Goal: Information Seeking & Learning: Learn about a topic

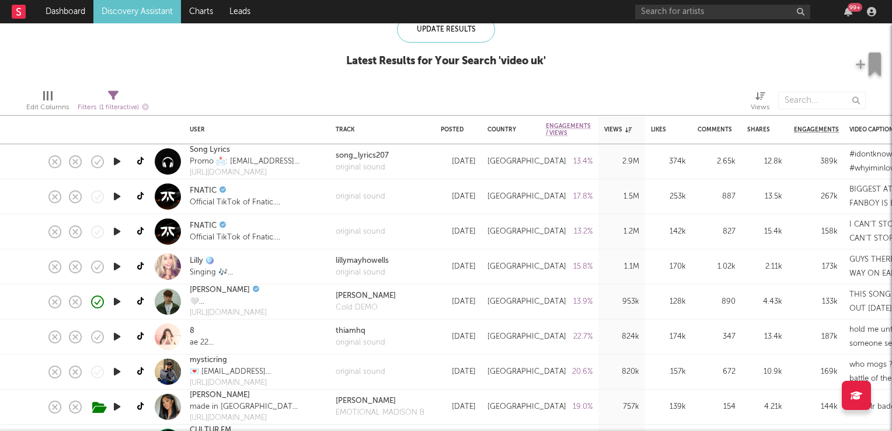
click at [117, 195] on icon "button" at bounding box center [117, 196] width 12 height 15
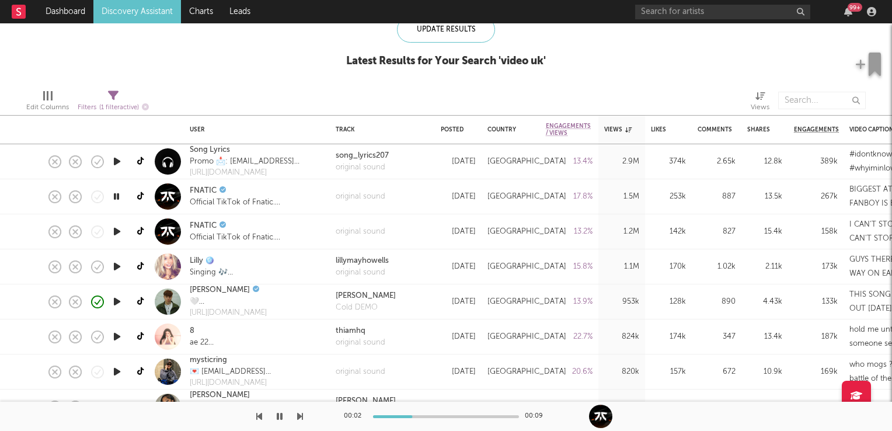
click at [117, 195] on icon "button" at bounding box center [116, 196] width 11 height 15
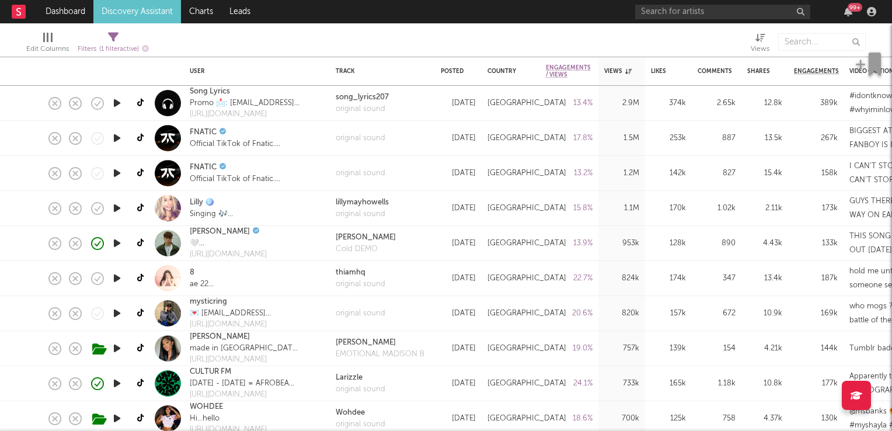
click at [117, 209] on icon "button" at bounding box center [117, 208] width 12 height 15
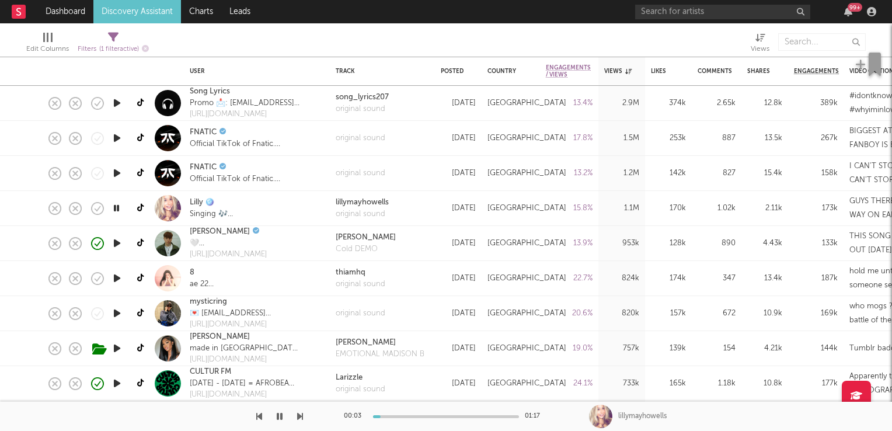
click at [117, 209] on icon "button" at bounding box center [116, 208] width 11 height 15
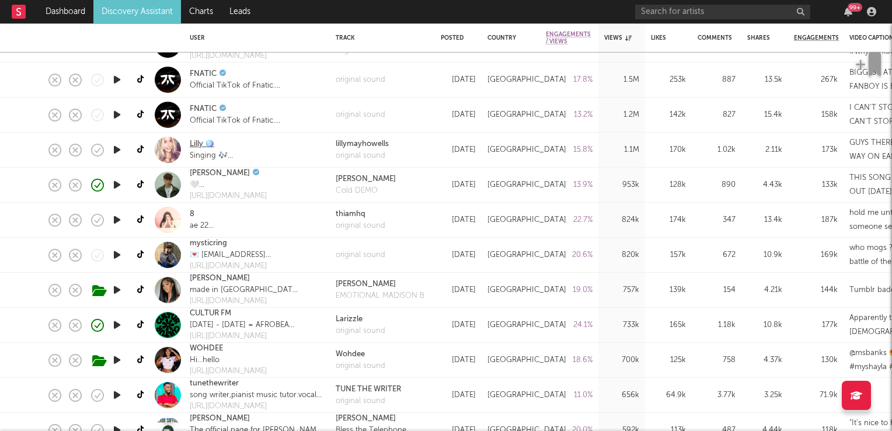
click at [195, 141] on link "Lilly 🪩" at bounding box center [202, 144] width 25 height 12
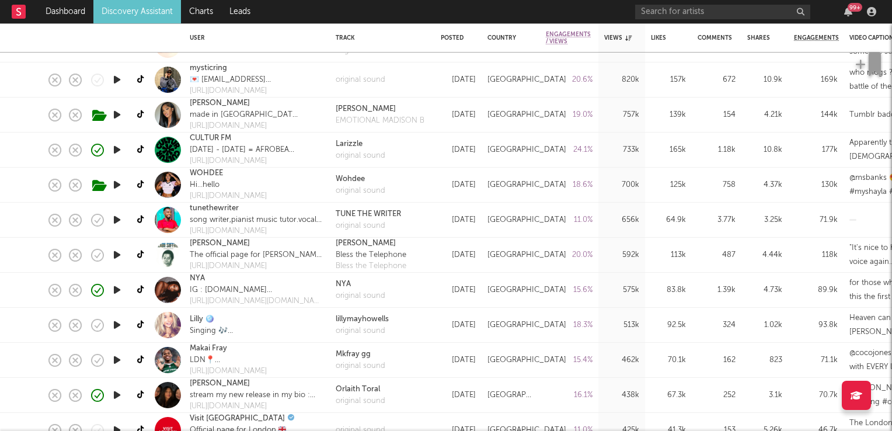
click at [114, 257] on icon "button" at bounding box center [117, 254] width 12 height 15
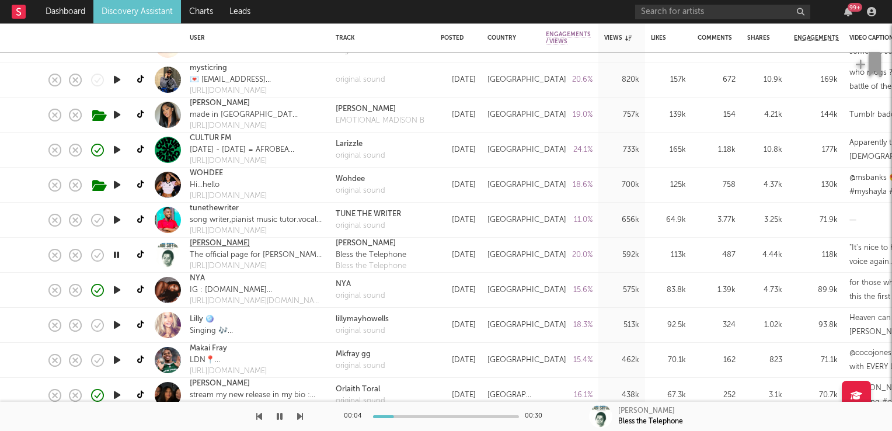
click at [198, 246] on link "Labi Siffre" at bounding box center [220, 243] width 60 height 12
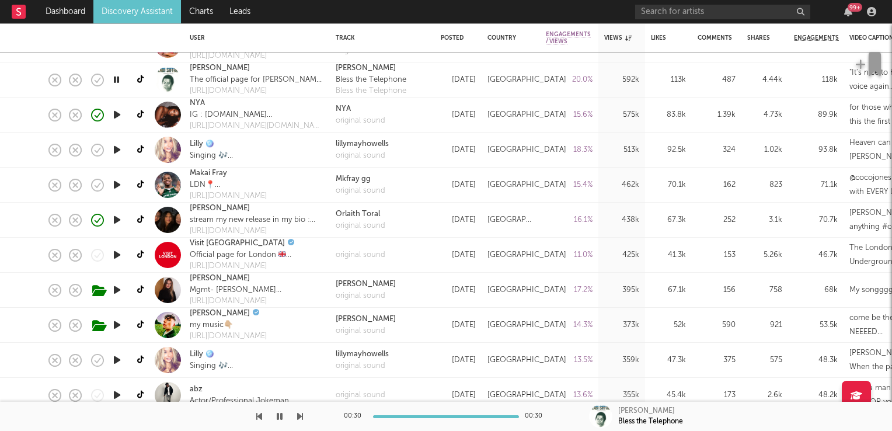
click at [114, 219] on icon "button" at bounding box center [117, 219] width 12 height 15
click at [114, 221] on icon "button" at bounding box center [116, 219] width 11 height 15
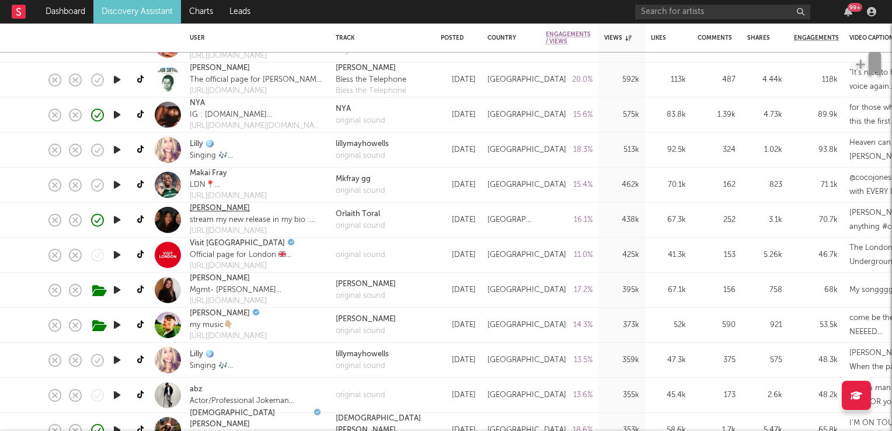
click at [223, 211] on link "orlaith toral" at bounding box center [220, 208] width 60 height 12
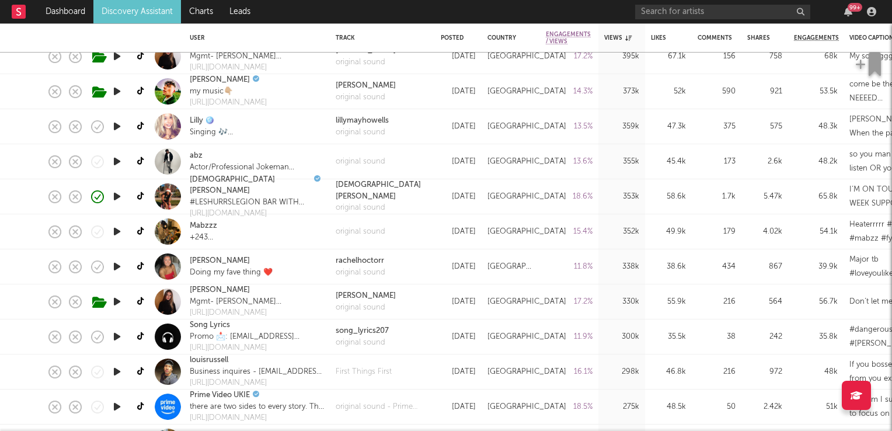
click at [119, 268] on icon "button" at bounding box center [117, 266] width 12 height 15
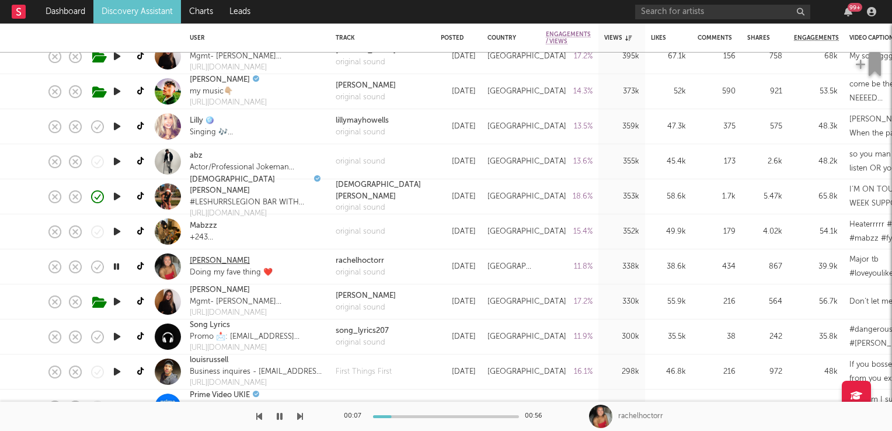
click at [226, 258] on link "Rachel Hoctor" at bounding box center [220, 261] width 60 height 12
click at [115, 269] on icon "button" at bounding box center [116, 266] width 11 height 15
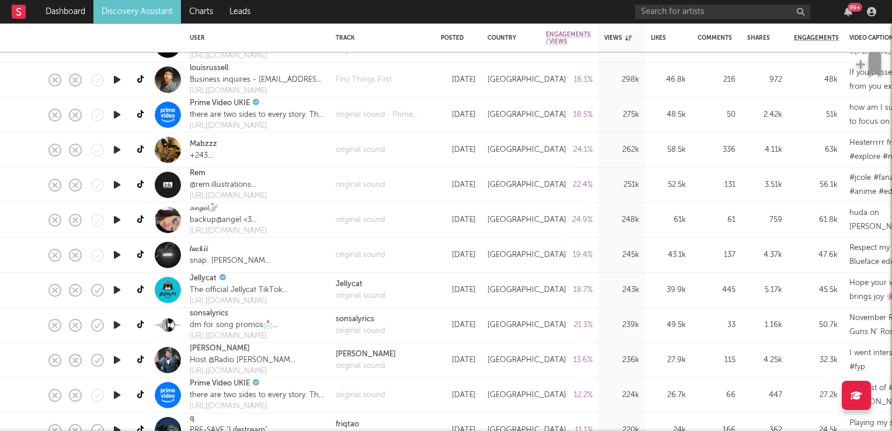
click at [120, 220] on icon "button" at bounding box center [117, 219] width 12 height 15
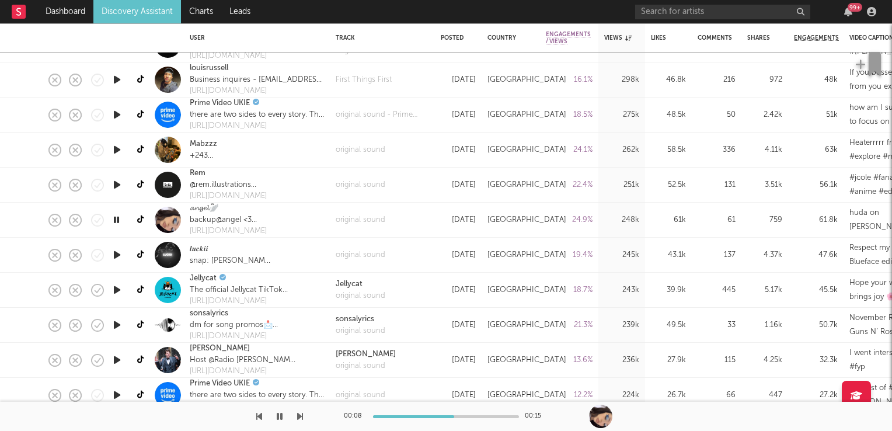
click at [118, 222] on icon "button" at bounding box center [116, 219] width 11 height 15
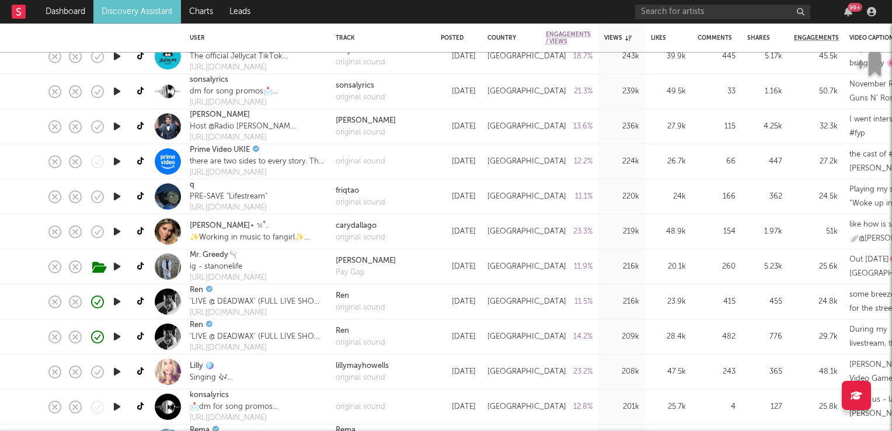
click at [119, 235] on icon "button" at bounding box center [117, 231] width 12 height 15
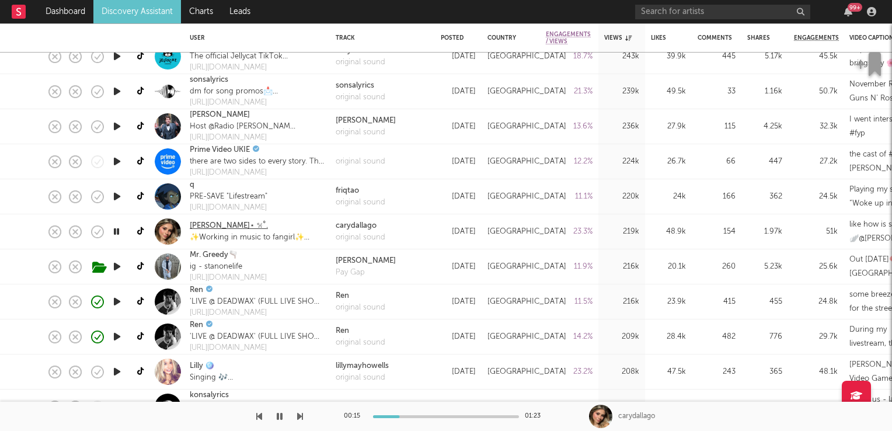
click at [200, 230] on link "Cary⋆ 𐙚 ̊." at bounding box center [229, 226] width 78 height 12
click at [120, 231] on icon "button" at bounding box center [116, 231] width 11 height 15
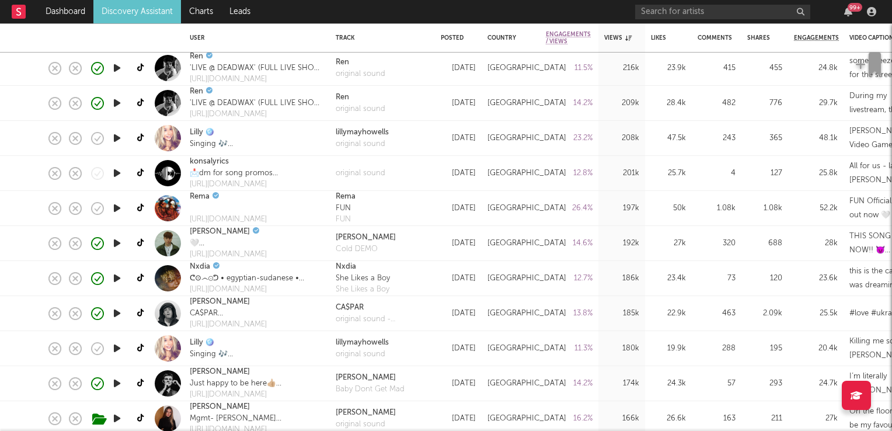
click at [118, 211] on icon "button" at bounding box center [117, 208] width 12 height 15
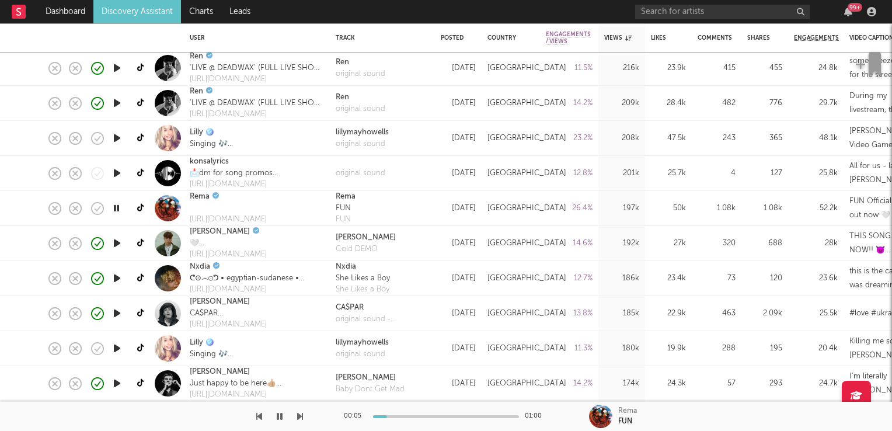
click at [114, 207] on icon "button" at bounding box center [116, 208] width 11 height 15
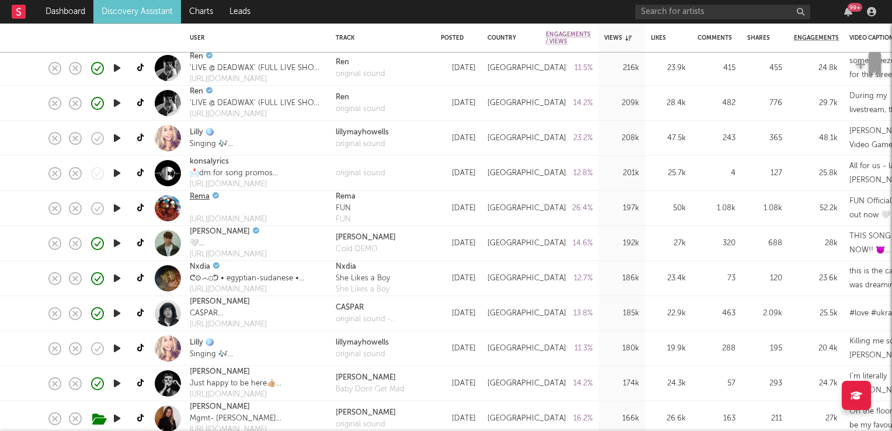
click at [198, 195] on link "Rema" at bounding box center [200, 197] width 20 height 12
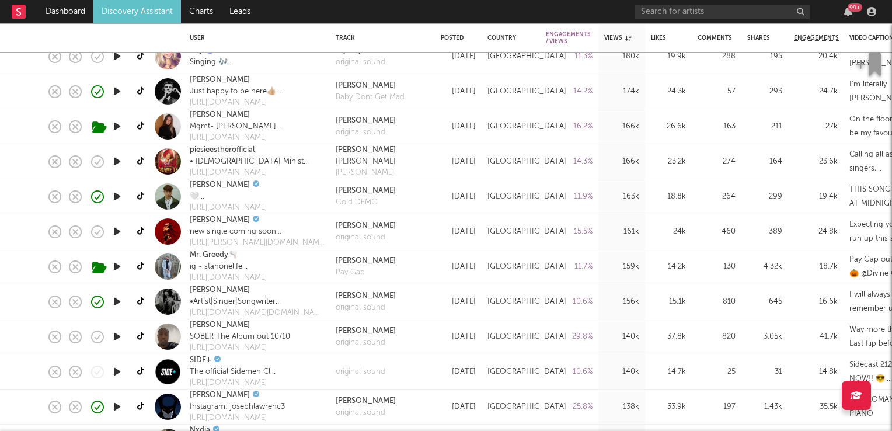
click at [120, 337] on icon "button" at bounding box center [117, 336] width 12 height 15
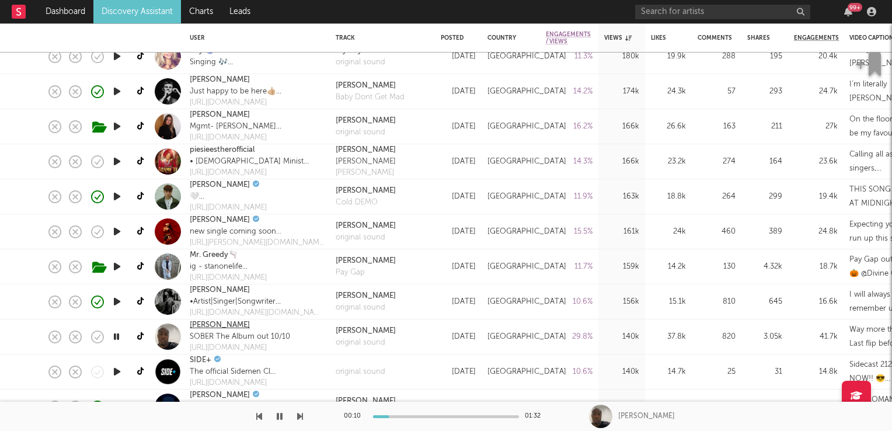
click at [202, 326] on link "OBED" at bounding box center [220, 325] width 60 height 12
click at [114, 336] on icon "button" at bounding box center [116, 336] width 11 height 15
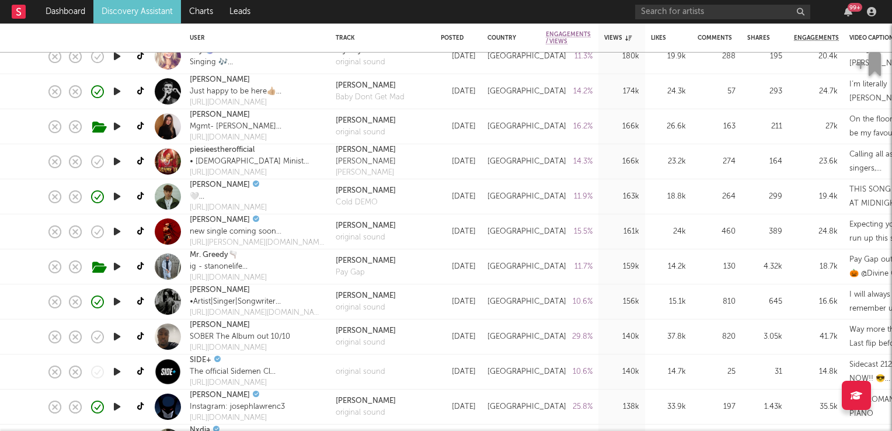
click at [117, 339] on icon "button" at bounding box center [117, 336] width 12 height 15
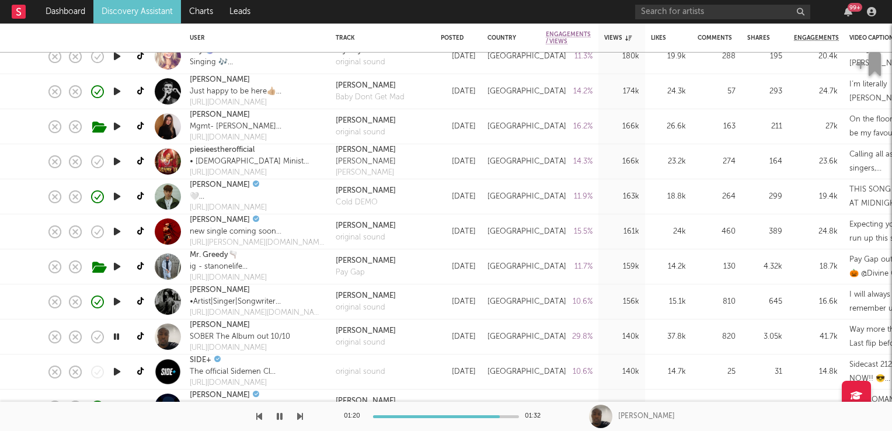
click at [117, 339] on icon "button" at bounding box center [116, 336] width 11 height 15
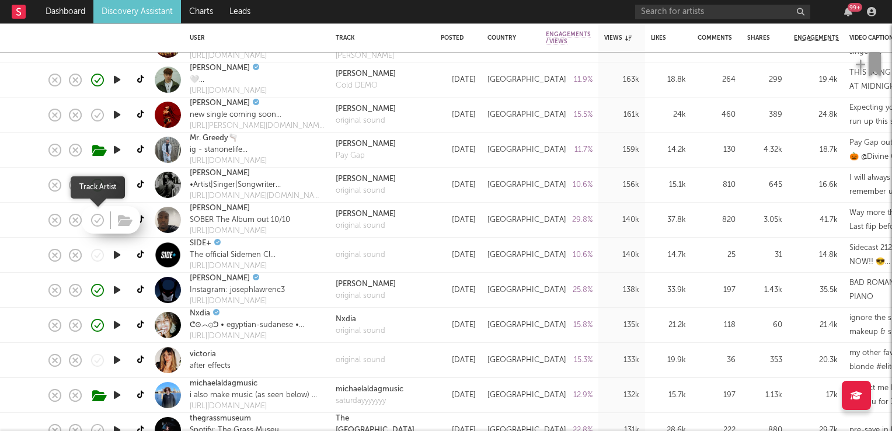
click at [96, 223] on icon "button" at bounding box center [97, 220] width 16 height 16
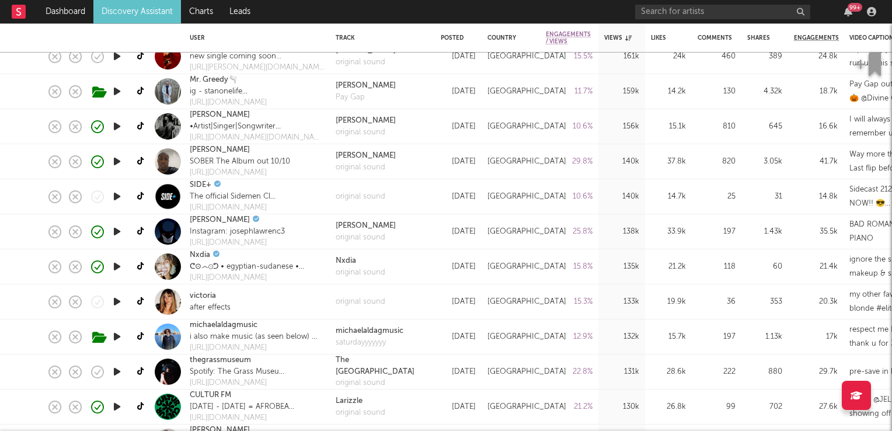
click at [118, 233] on icon "button" at bounding box center [117, 231] width 12 height 15
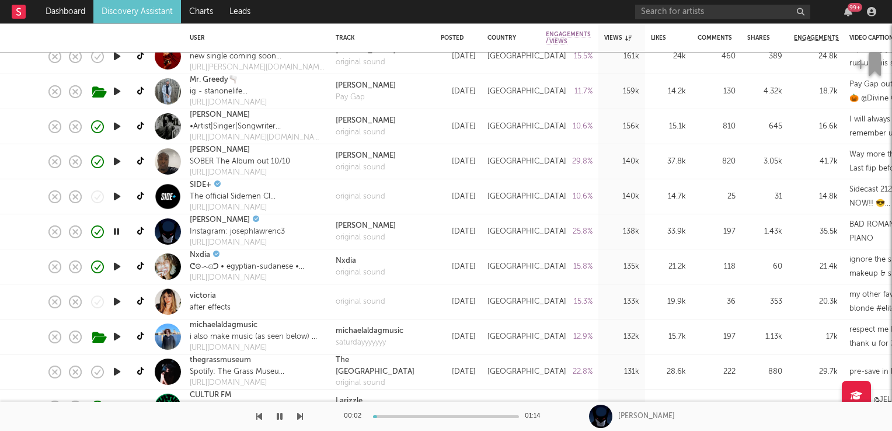
click at [118, 233] on icon "button" at bounding box center [116, 231] width 11 height 15
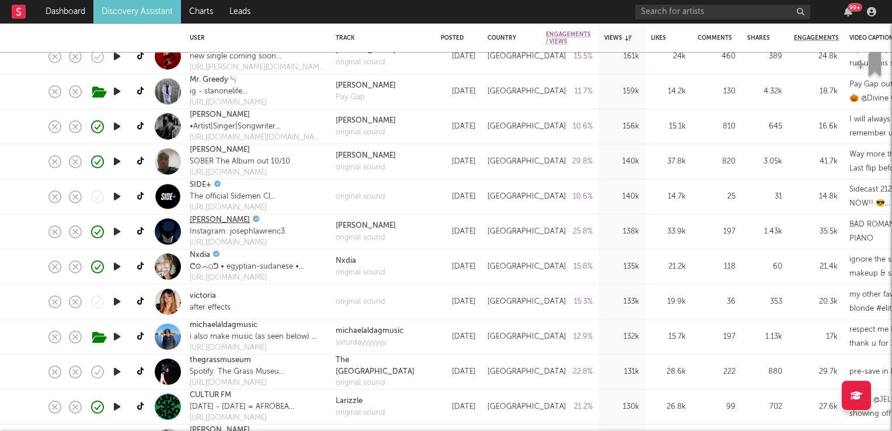
click at [221, 218] on link "joseph lawrence" at bounding box center [220, 220] width 60 height 12
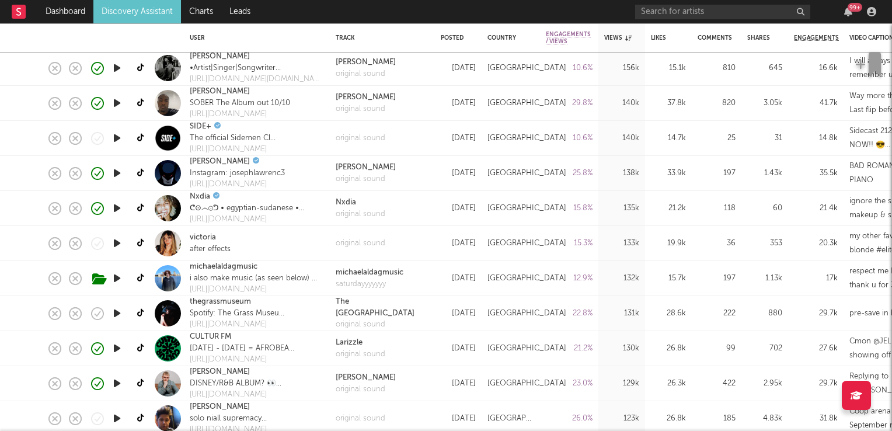
click at [116, 312] on icon "button" at bounding box center [117, 313] width 12 height 15
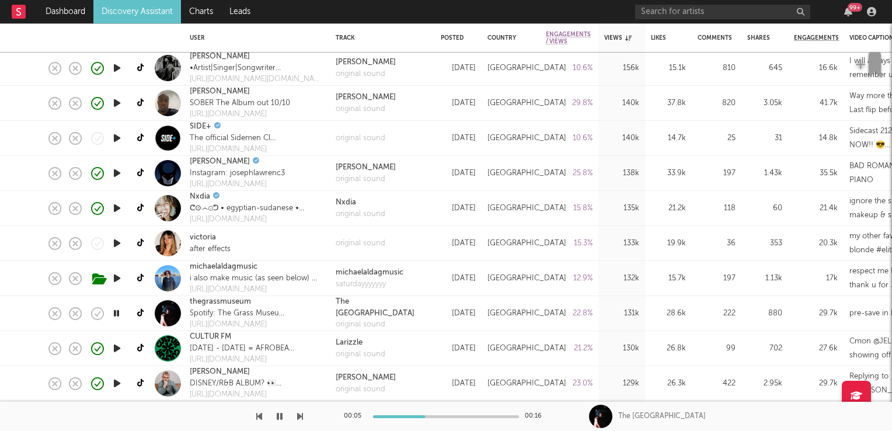
click at [119, 310] on icon "button" at bounding box center [116, 313] width 11 height 15
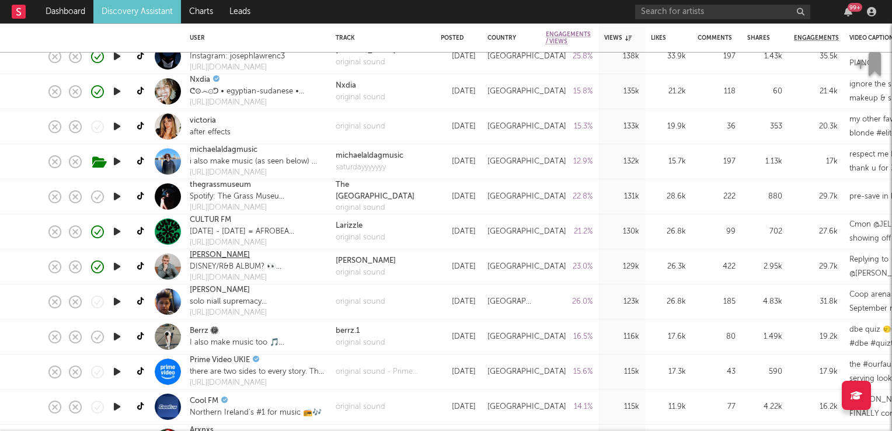
click at [216, 256] on link "[PERSON_NAME]" at bounding box center [220, 255] width 60 height 12
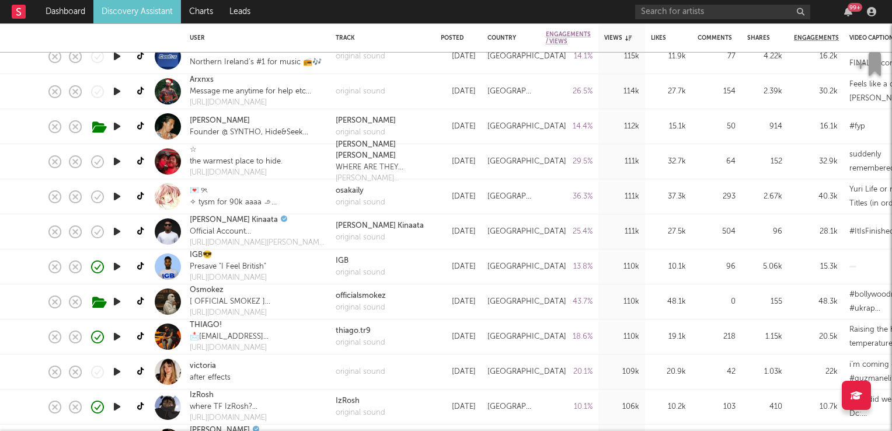
click at [117, 300] on icon "button" at bounding box center [117, 301] width 12 height 15
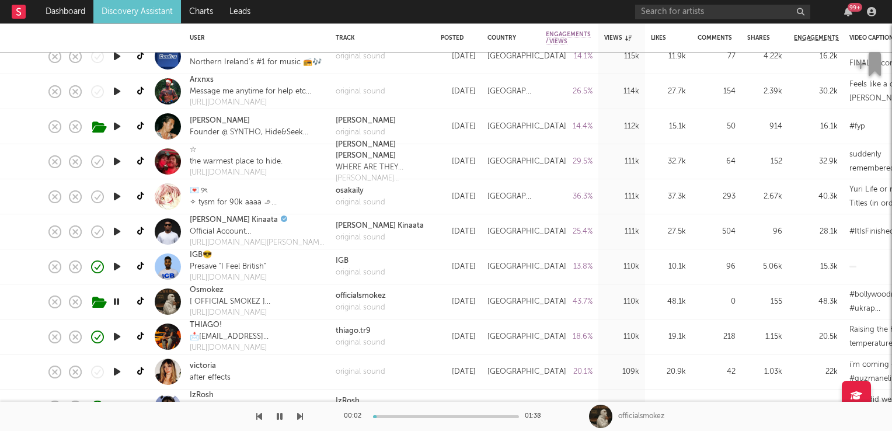
click at [117, 300] on icon "button" at bounding box center [116, 301] width 11 height 15
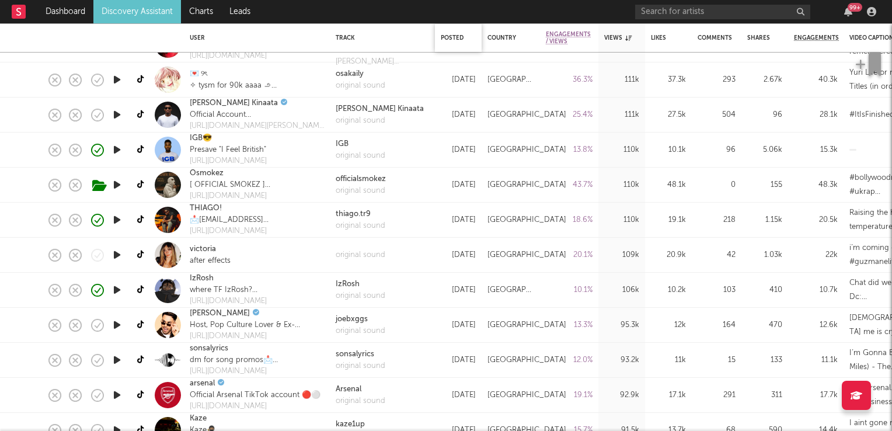
click at [456, 34] on div "Posted" at bounding box center [458, 38] width 35 height 25
click at [460, 36] on div "Posted" at bounding box center [455, 37] width 29 height 7
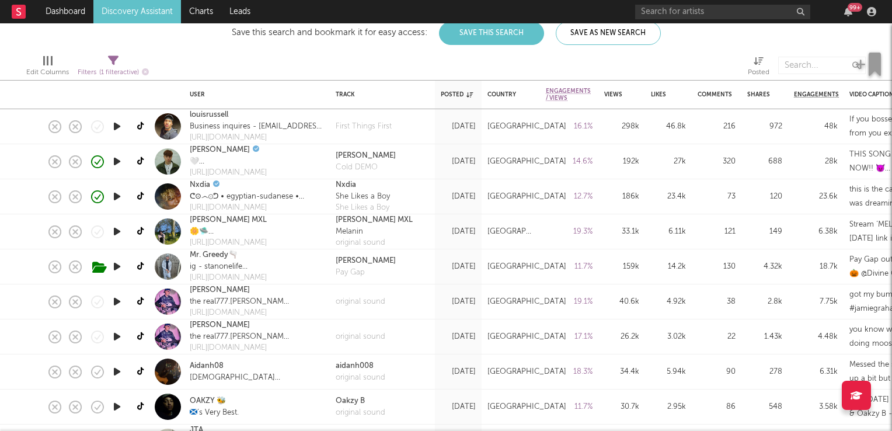
click at [117, 265] on icon "button" at bounding box center [117, 266] width 12 height 15
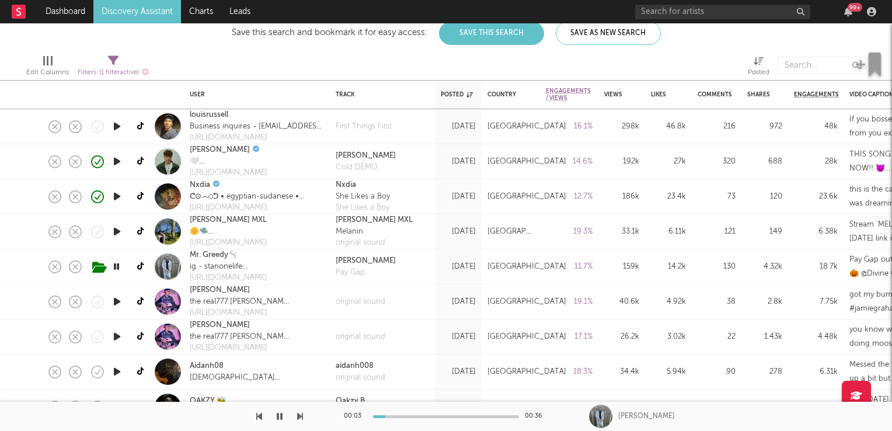
click at [117, 265] on icon "button" at bounding box center [116, 266] width 11 height 15
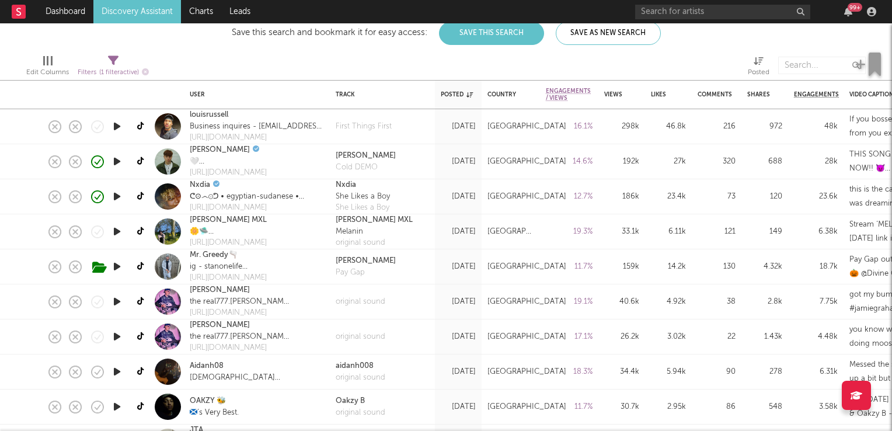
click at [119, 233] on icon "button" at bounding box center [117, 231] width 12 height 15
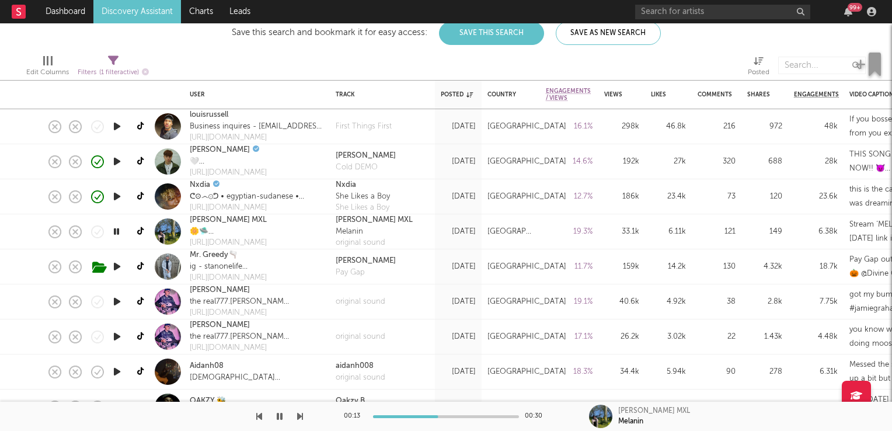
click at [114, 230] on icon "button" at bounding box center [116, 231] width 11 height 15
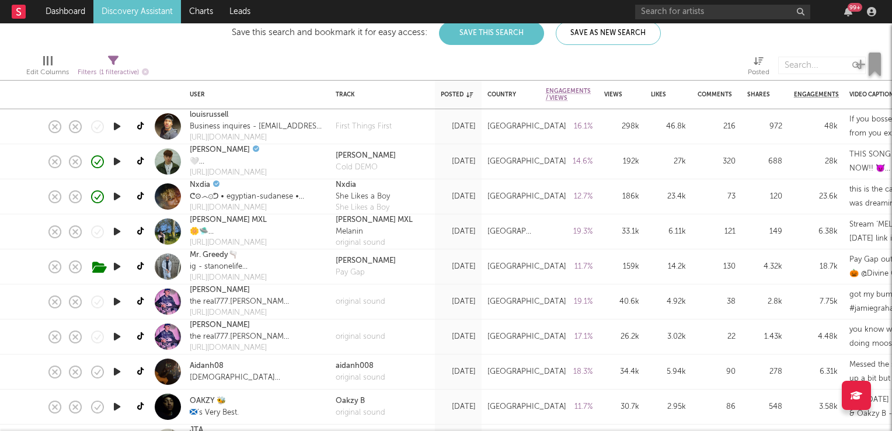
click at [121, 267] on icon "button" at bounding box center [117, 266] width 12 height 15
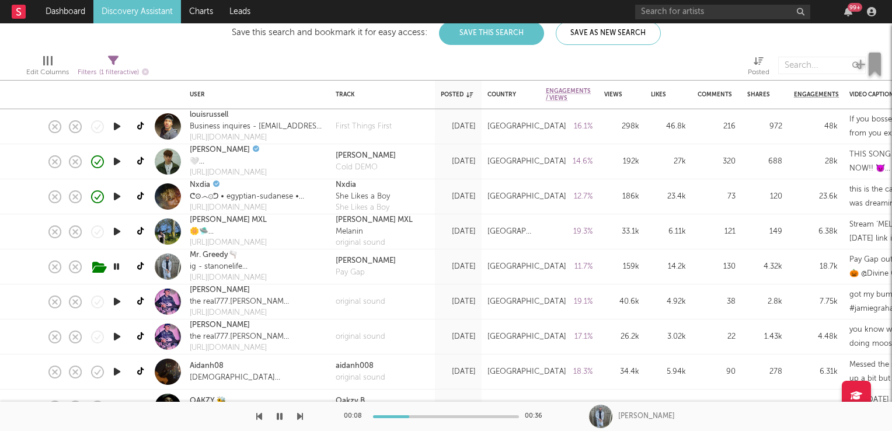
click at [118, 265] on icon "button" at bounding box center [116, 266] width 11 height 15
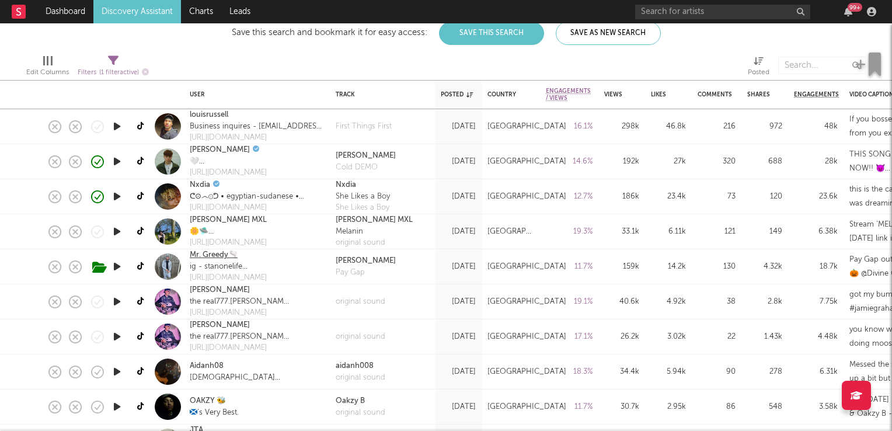
click at [208, 255] on link "Mr. Greedy🫗" at bounding box center [214, 255] width 48 height 12
click at [114, 300] on icon "button" at bounding box center [117, 301] width 12 height 15
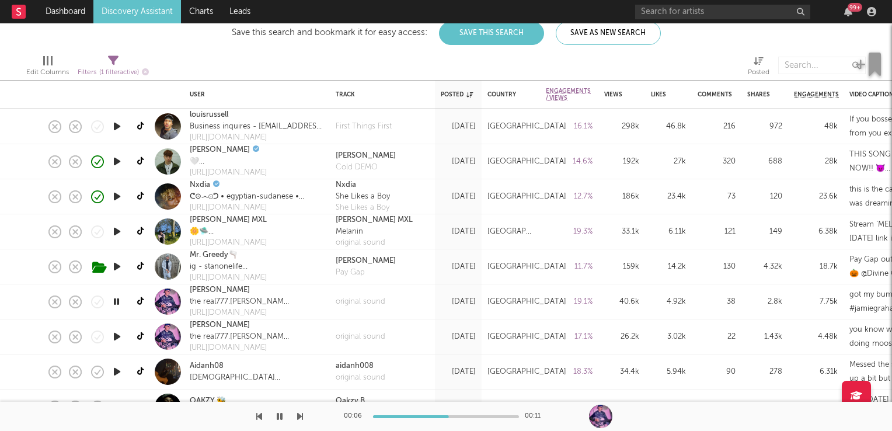
click at [118, 300] on icon "button" at bounding box center [116, 301] width 11 height 15
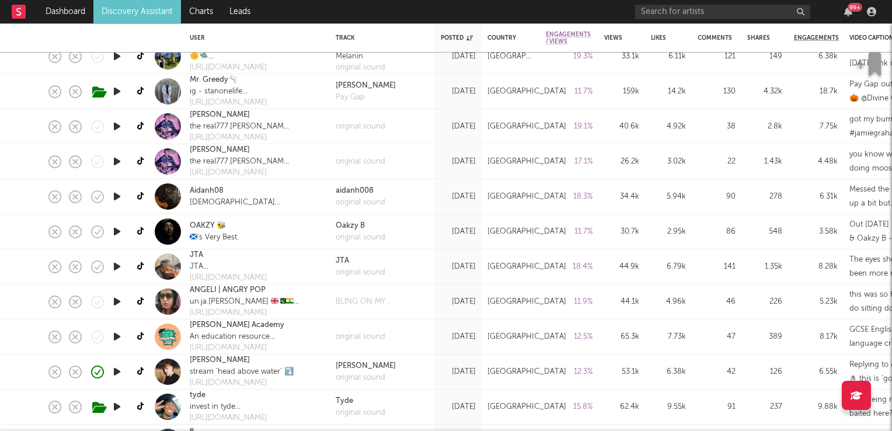
click at [114, 267] on icon "button" at bounding box center [117, 266] width 12 height 15
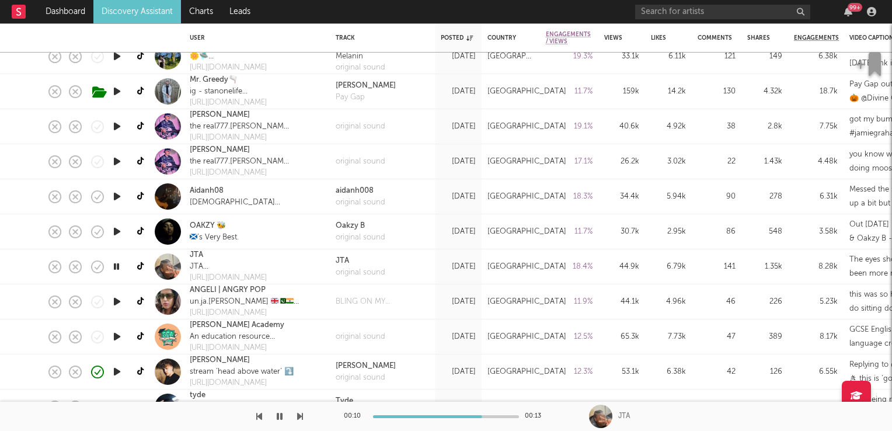
click at [114, 267] on icon "button" at bounding box center [116, 266] width 11 height 15
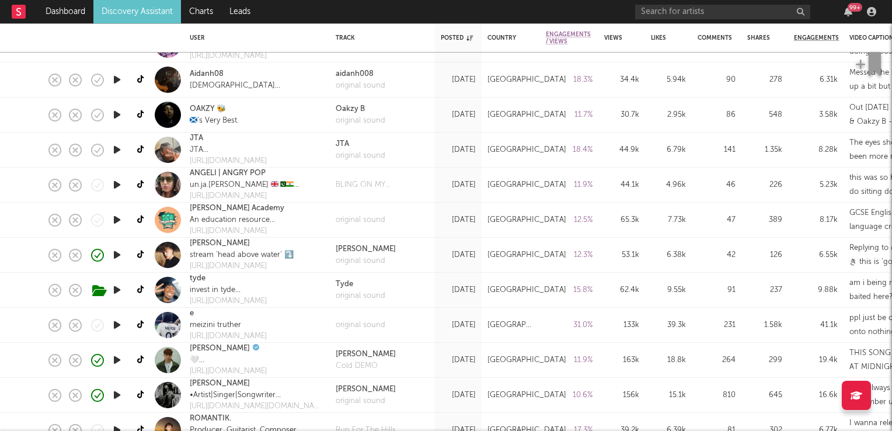
click at [116, 256] on icon "button" at bounding box center [117, 254] width 12 height 15
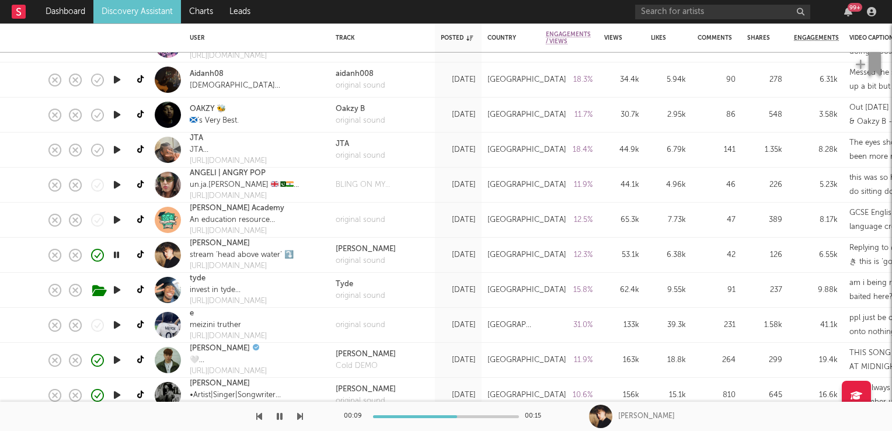
click at [119, 256] on icon "button" at bounding box center [116, 254] width 11 height 15
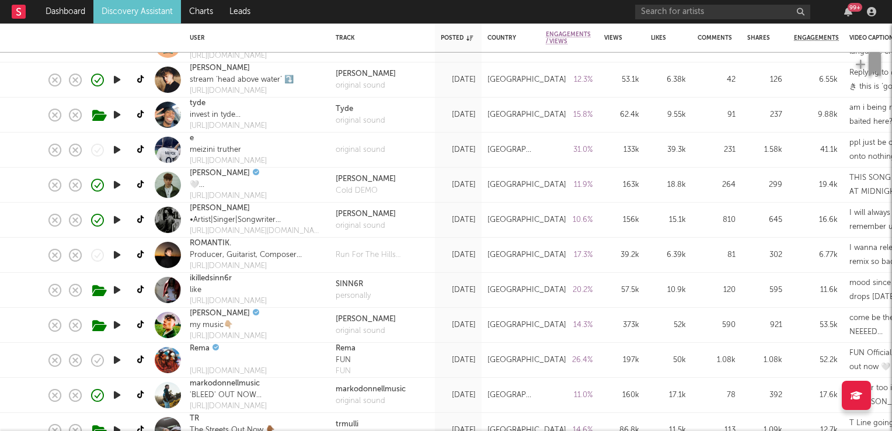
click at [115, 253] on icon "button" at bounding box center [117, 254] width 12 height 15
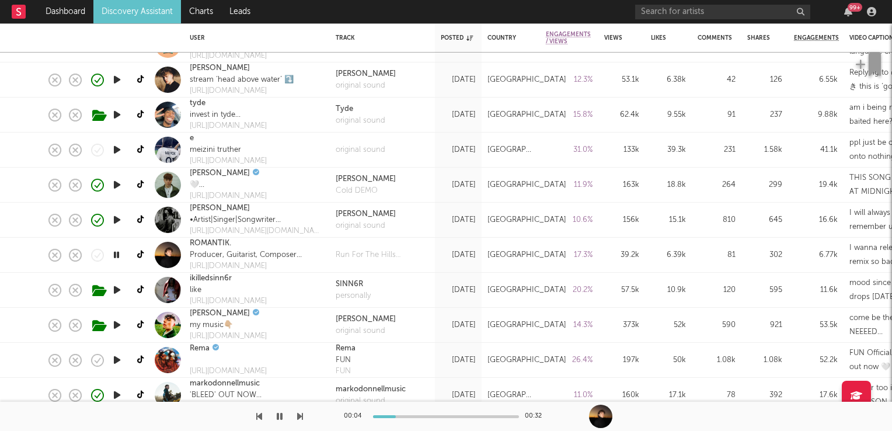
click at [115, 253] on icon "button" at bounding box center [116, 254] width 11 height 15
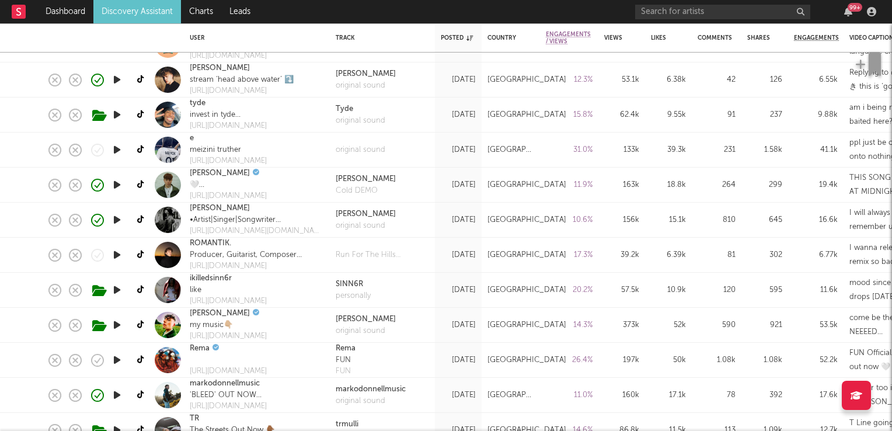
click at [119, 290] on icon "button" at bounding box center [117, 289] width 12 height 15
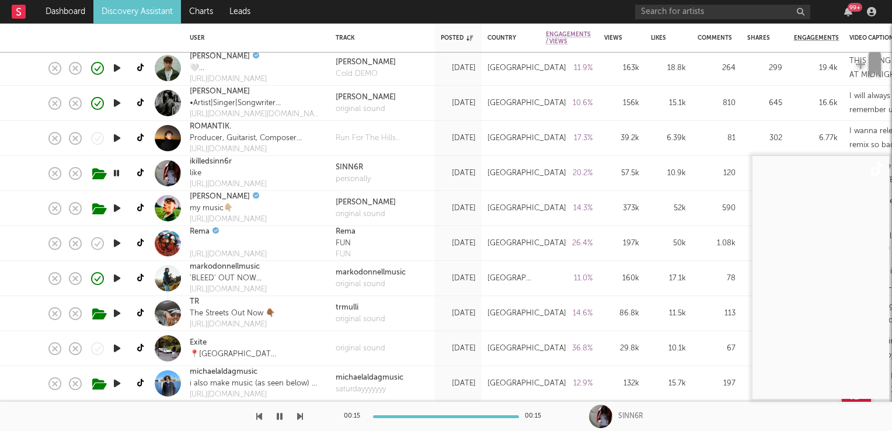
click at [114, 279] on icon "button" at bounding box center [117, 278] width 12 height 15
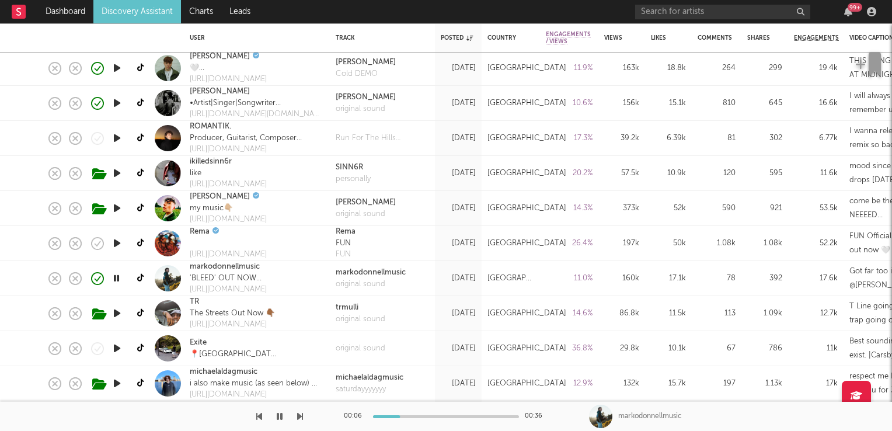
click at [114, 279] on icon "button" at bounding box center [116, 278] width 11 height 15
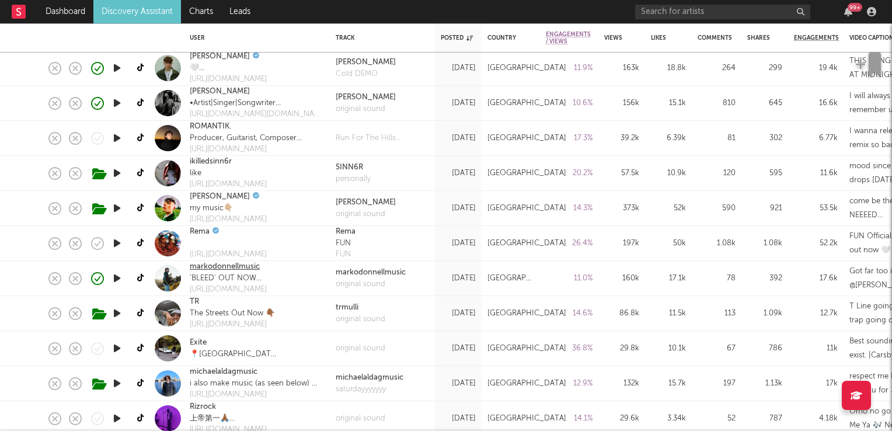
click at [226, 265] on link "markodonnellmusic" at bounding box center [225, 267] width 70 height 12
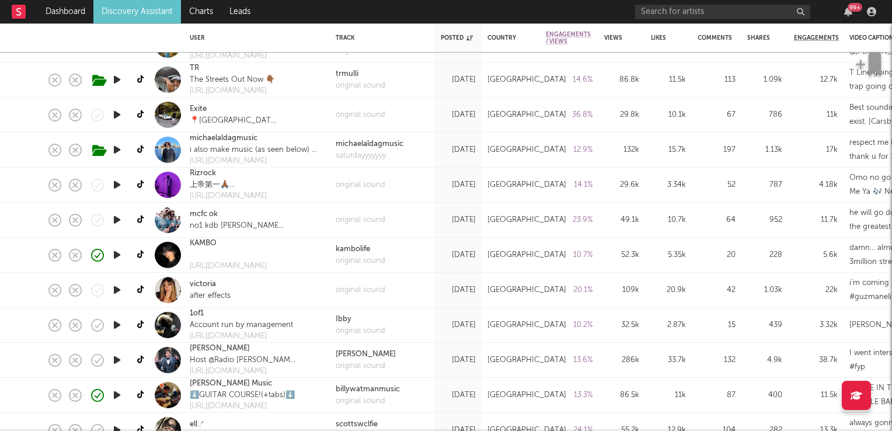
click at [114, 219] on icon "button" at bounding box center [117, 219] width 12 height 15
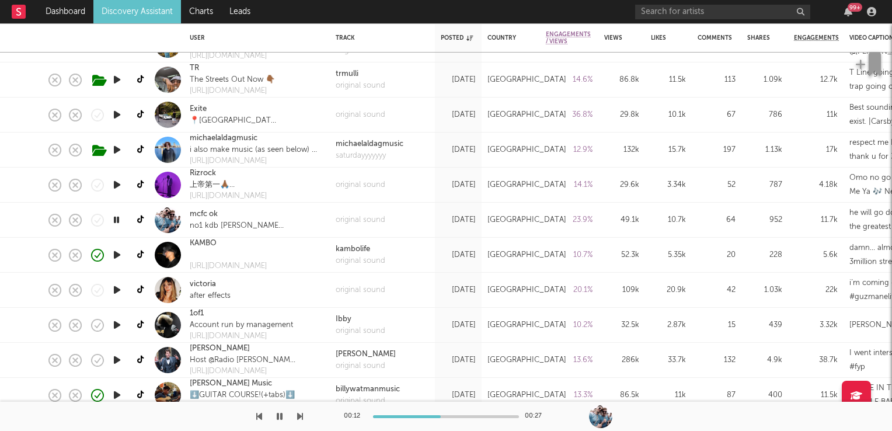
click at [113, 219] on icon "button" at bounding box center [116, 219] width 11 height 15
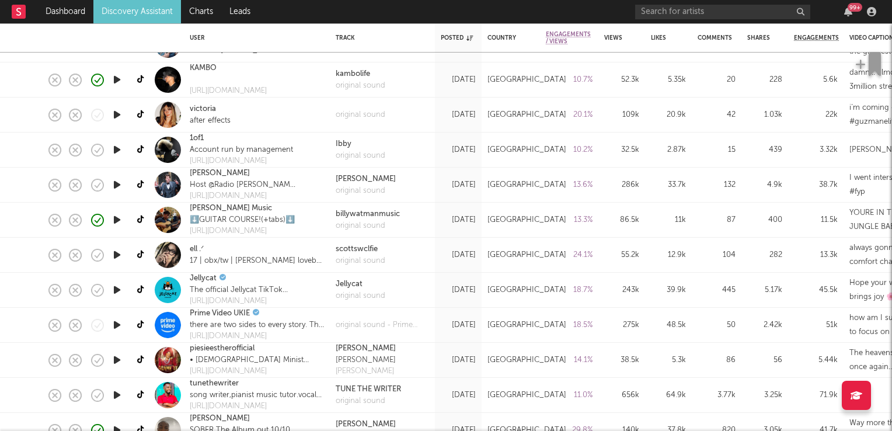
click at [117, 253] on icon "button" at bounding box center [117, 254] width 12 height 15
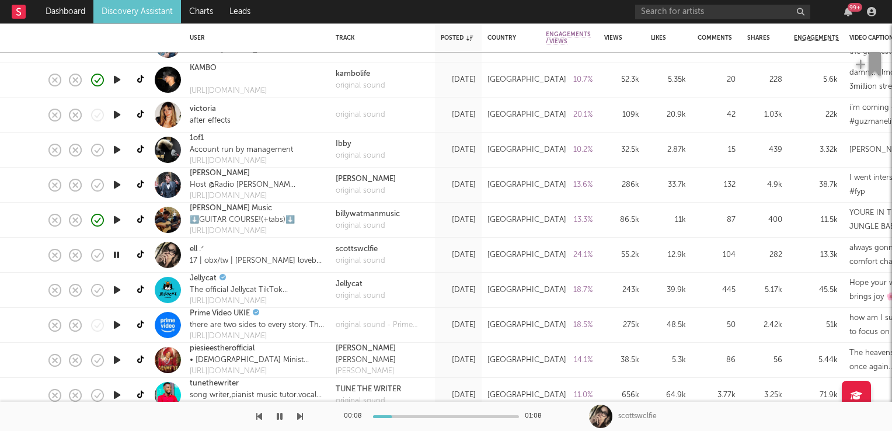
click at [116, 255] on icon "button" at bounding box center [116, 254] width 11 height 15
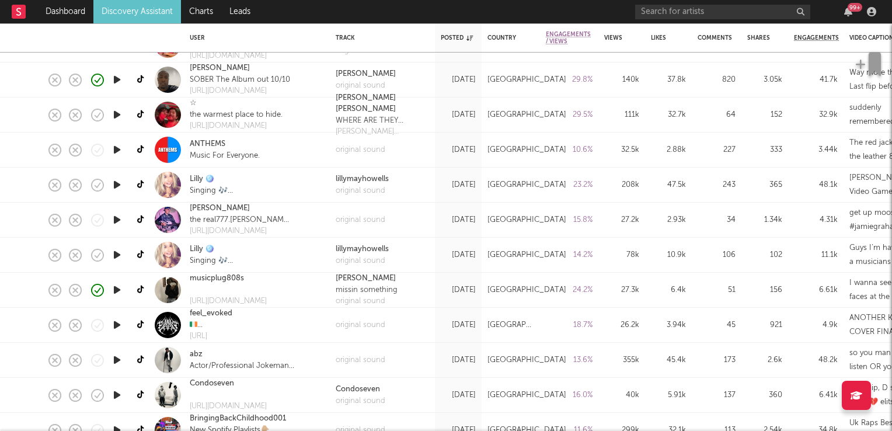
click at [116, 291] on icon "button" at bounding box center [117, 289] width 12 height 15
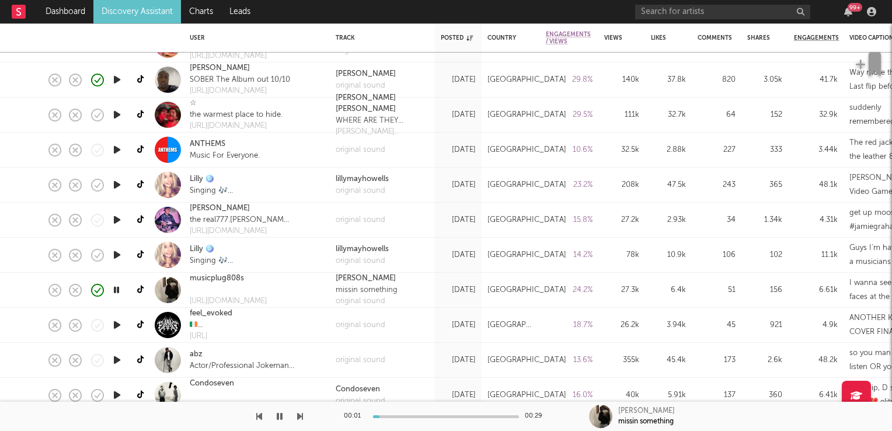
click at [116, 291] on icon "button" at bounding box center [116, 289] width 11 height 15
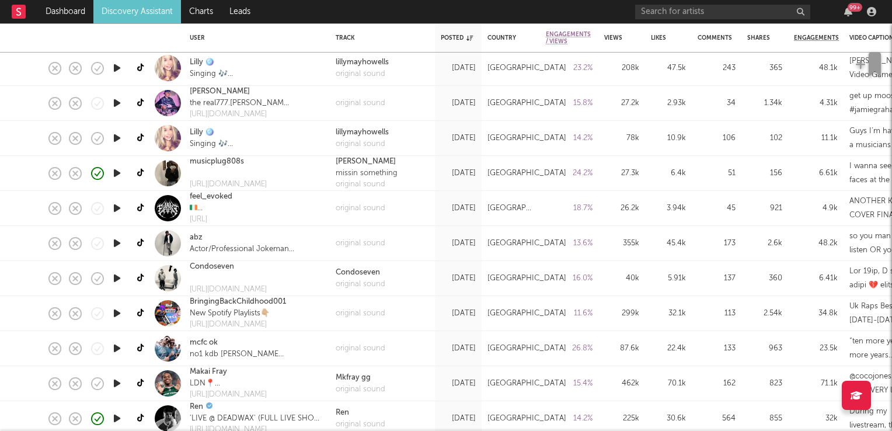
click at [118, 209] on icon "button" at bounding box center [117, 208] width 12 height 15
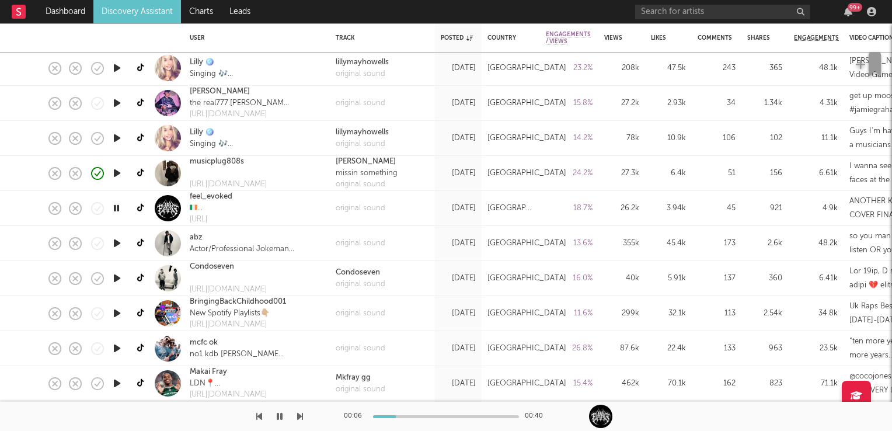
click at [118, 207] on icon "button" at bounding box center [116, 208] width 11 height 15
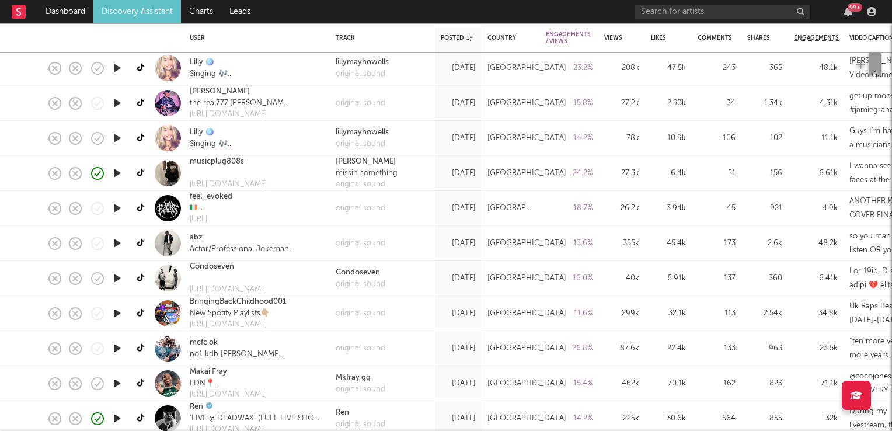
click at [117, 275] on icon "button" at bounding box center [117, 278] width 12 height 15
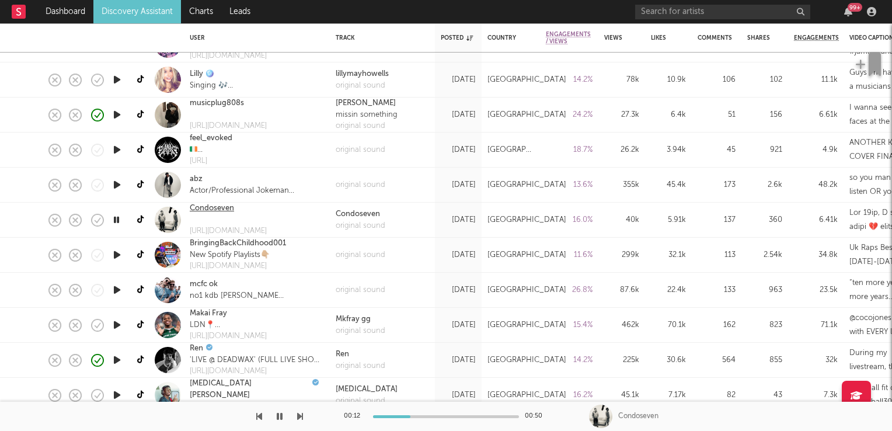
click at [201, 207] on link "Condoseven" at bounding box center [212, 208] width 44 height 12
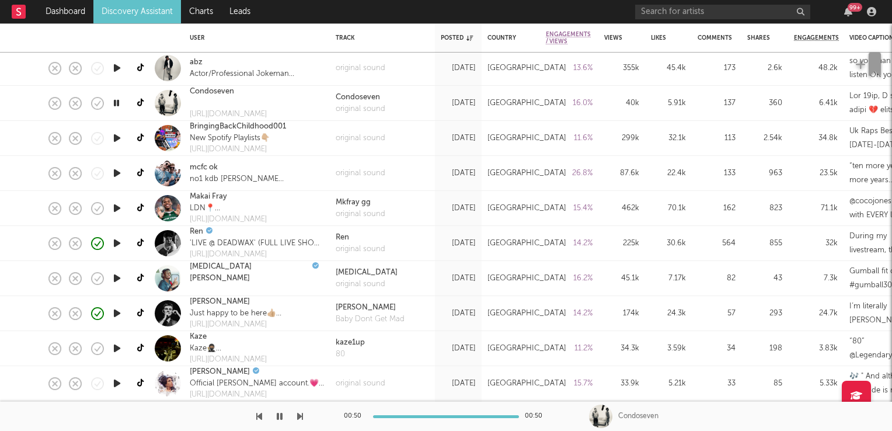
click at [117, 277] on icon "button" at bounding box center [117, 278] width 12 height 15
click at [214, 270] on link "Tobi Brown" at bounding box center [250, 272] width 120 height 23
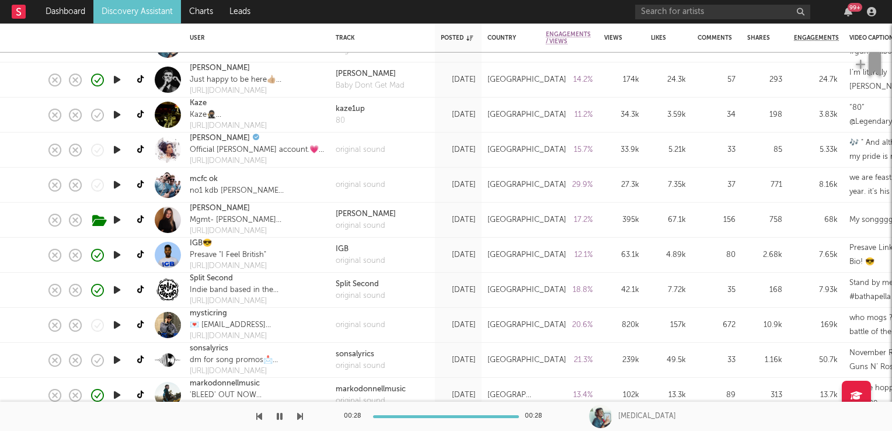
click at [114, 293] on icon "button" at bounding box center [117, 289] width 12 height 15
click at [114, 293] on icon "button" at bounding box center [116, 289] width 11 height 15
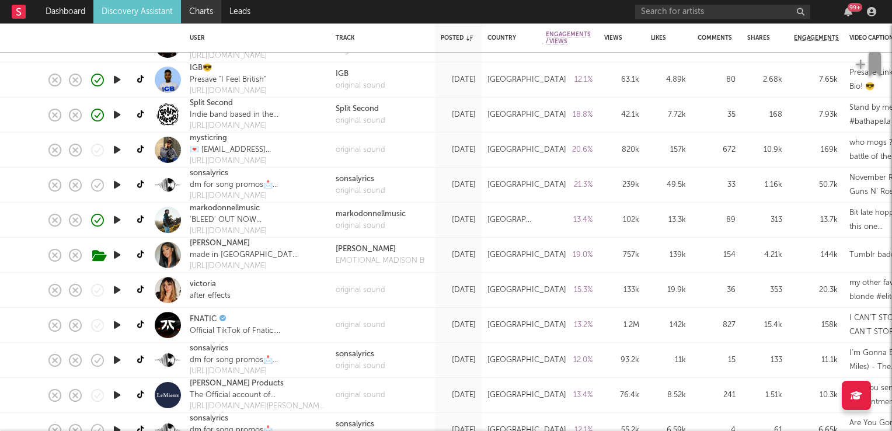
click at [208, 13] on link "Charts" at bounding box center [201, 11] width 40 height 23
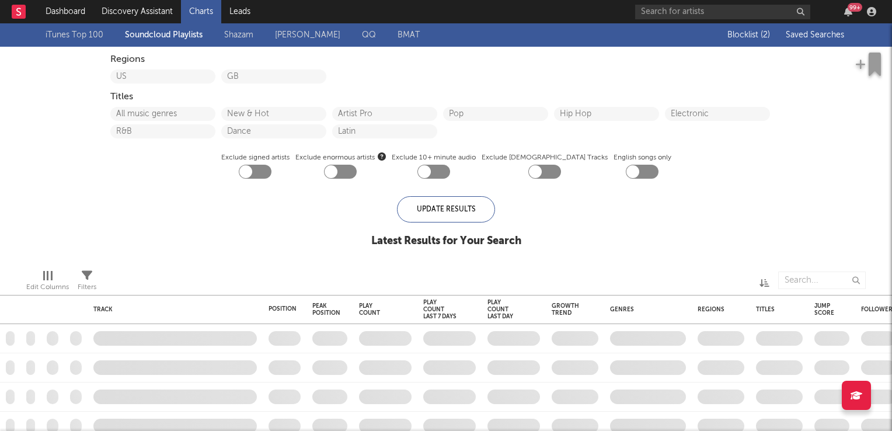
checkbox input "true"
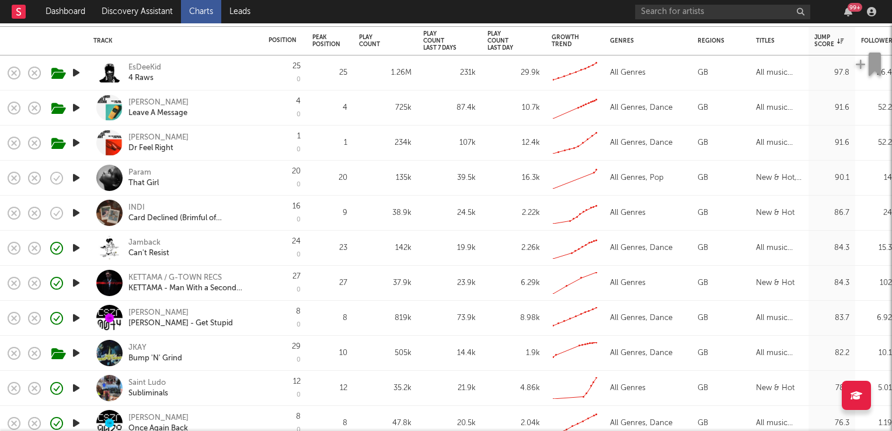
click at [71, 178] on icon "button" at bounding box center [76, 177] width 12 height 15
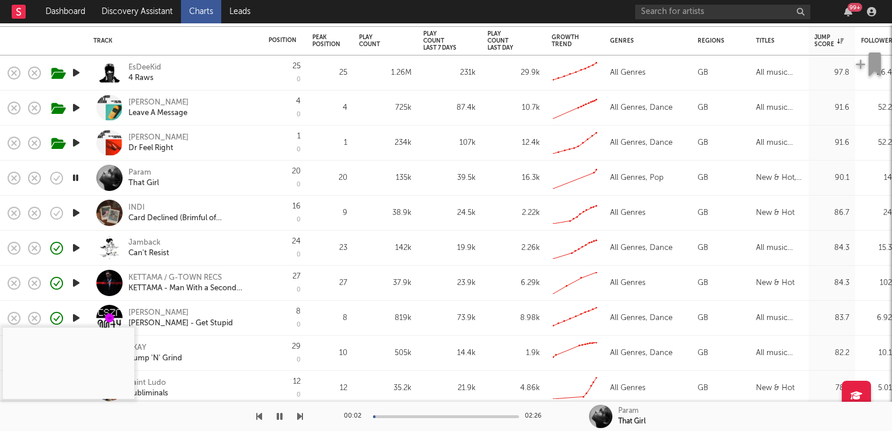
click at [71, 178] on icon "button" at bounding box center [75, 177] width 11 height 15
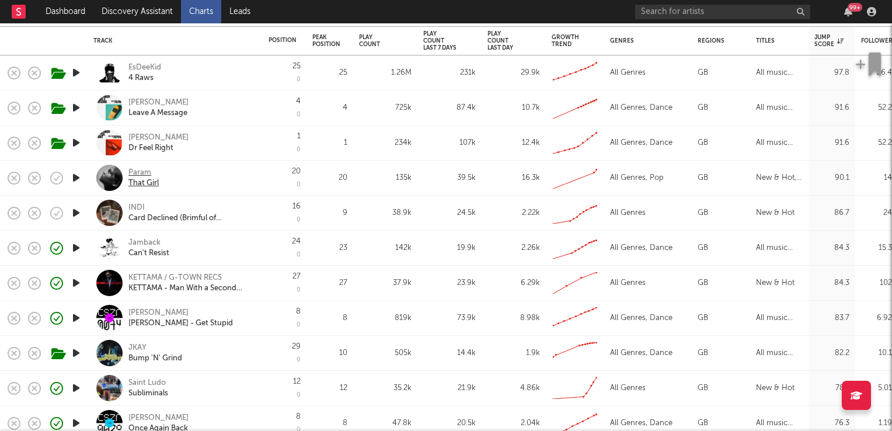
click at [138, 172] on div "Param" at bounding box center [143, 172] width 30 height 11
click at [77, 179] on icon "button" at bounding box center [76, 177] width 12 height 15
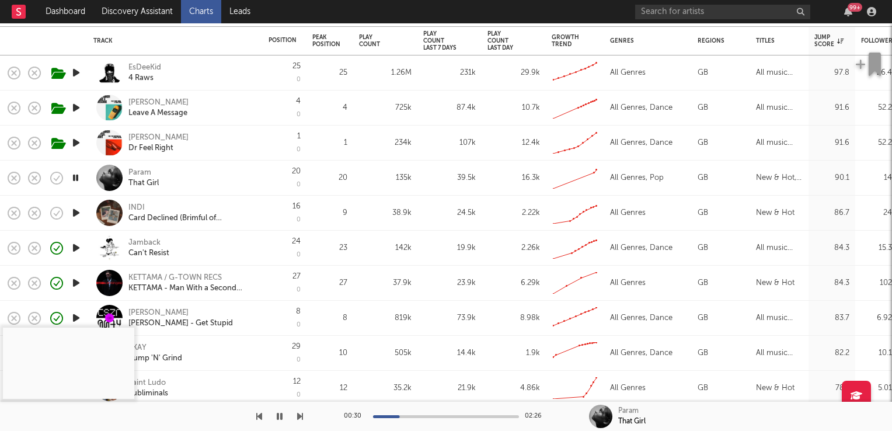
click at [75, 177] on icon "button" at bounding box center [75, 177] width 11 height 15
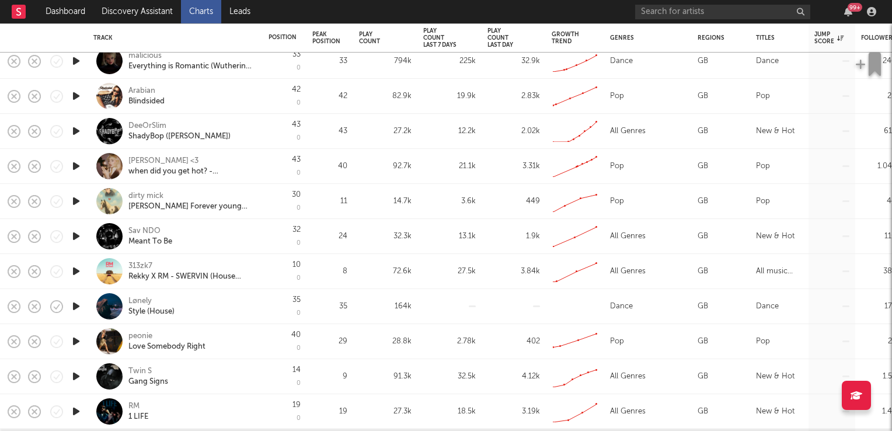
click at [77, 233] on icon "button" at bounding box center [76, 236] width 12 height 15
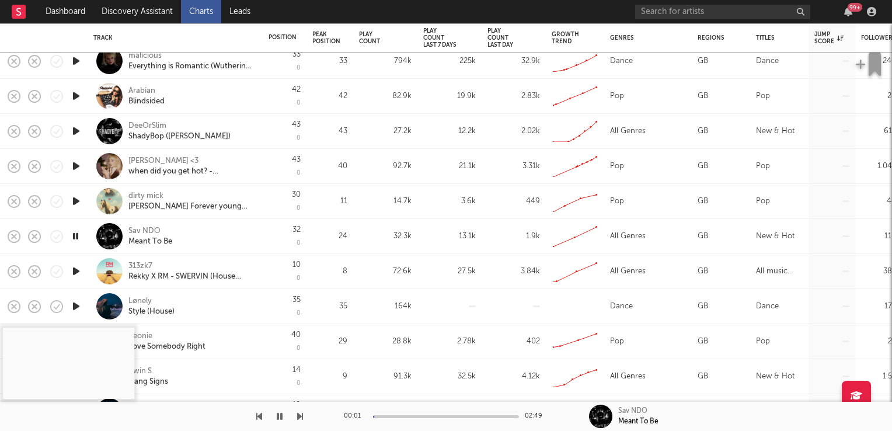
click at [77, 233] on icon "button" at bounding box center [75, 236] width 11 height 15
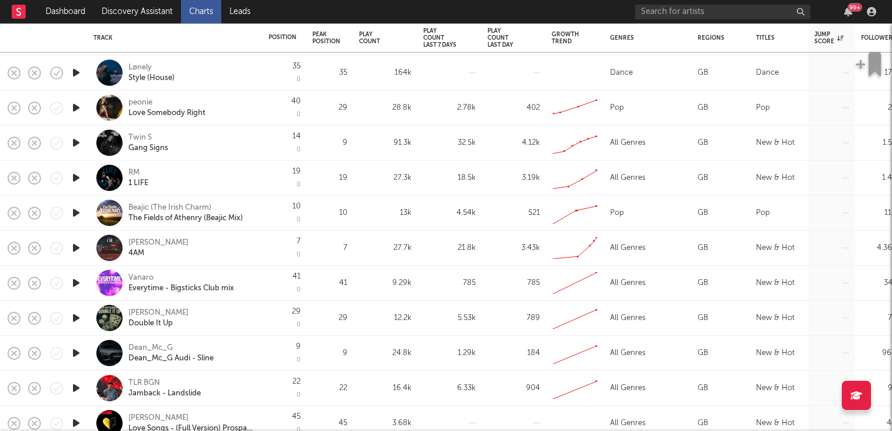
click at [74, 246] on icon "button" at bounding box center [76, 247] width 12 height 15
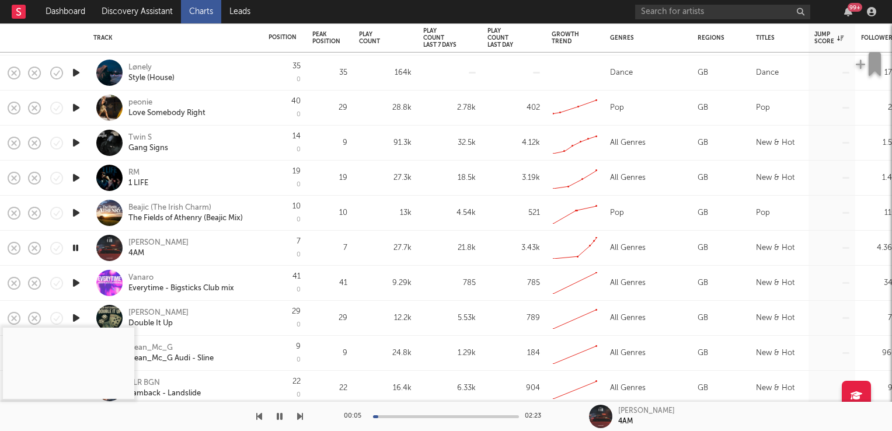
click at [74, 246] on icon "button" at bounding box center [75, 247] width 11 height 15
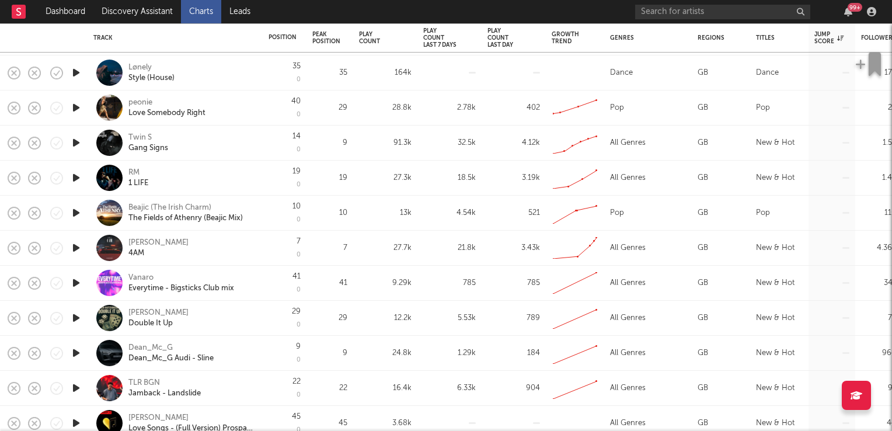
click at [138, 241] on div "Harry T" at bounding box center [158, 242] width 60 height 11
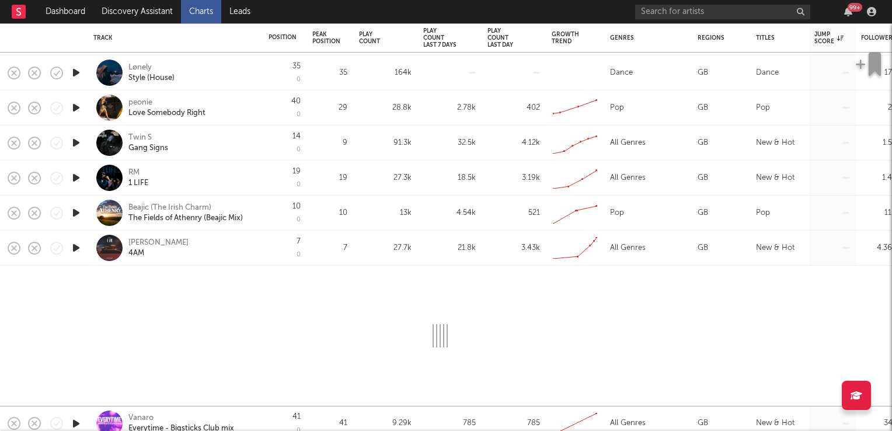
select select "1w"
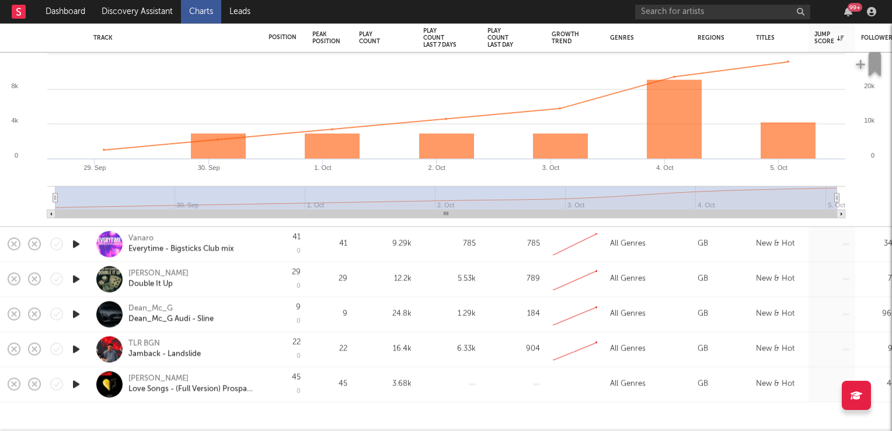
click at [149, 377] on div "Jack Redhead" at bounding box center [158, 378] width 60 height 11
select select "1w"
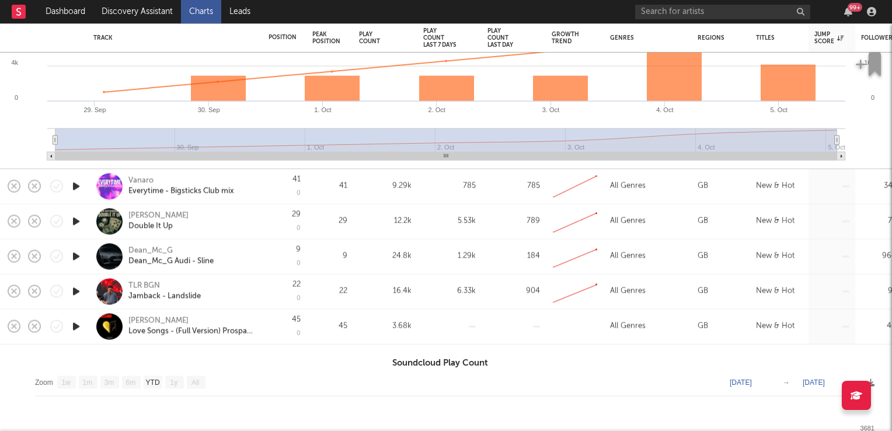
click at [147, 247] on div "Dean_Mc_G" at bounding box center [150, 251] width 44 height 11
select select "1w"
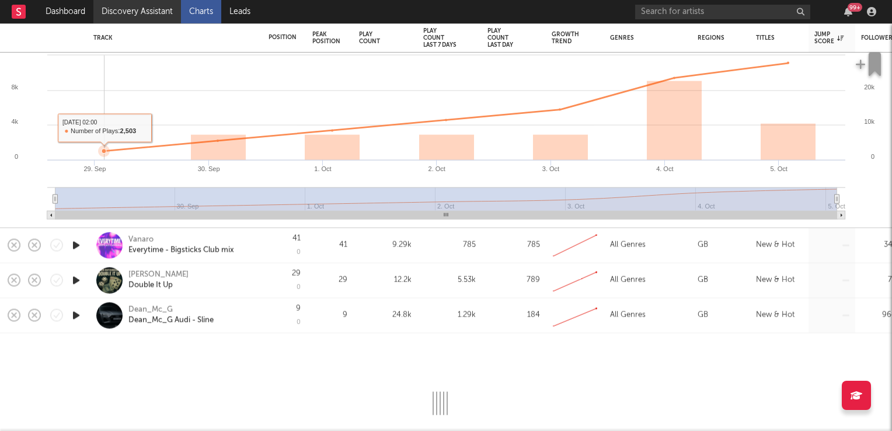
select select "1w"
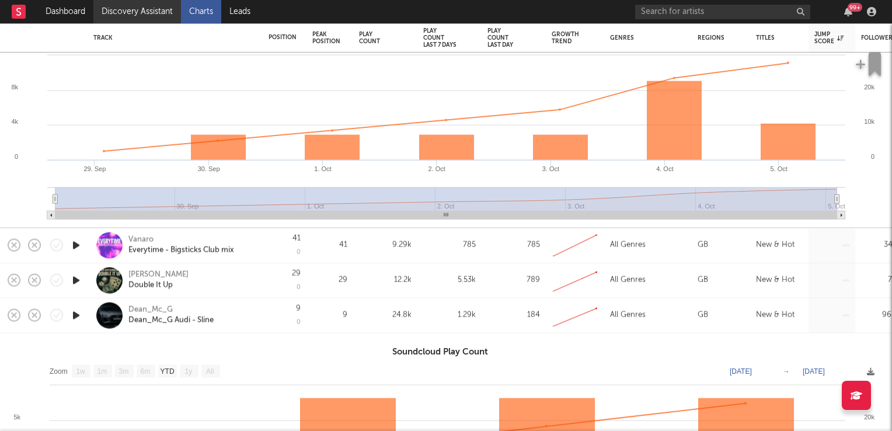
click at [144, 12] on link "Discovery Assistant" at bounding box center [137, 11] width 88 height 23
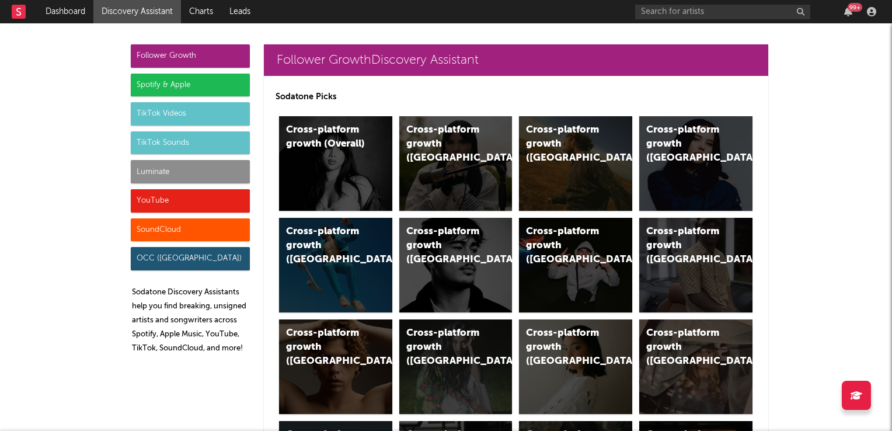
click at [179, 140] on div "TikTok Sounds" at bounding box center [190, 142] width 119 height 23
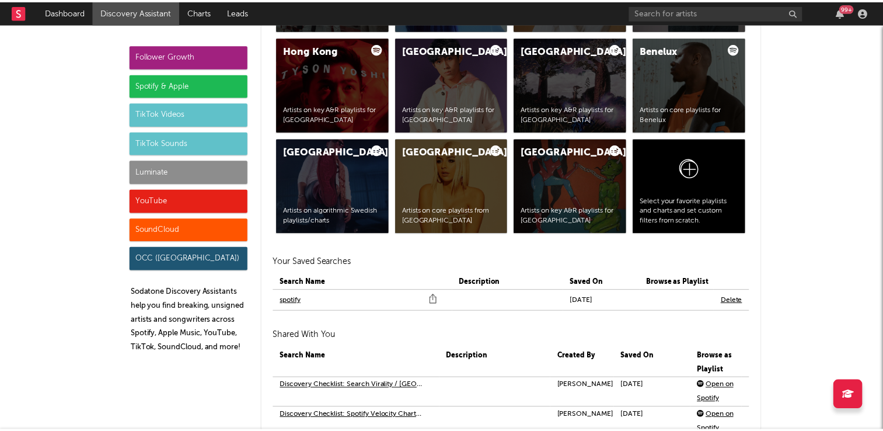
scroll to position [4250, 0]
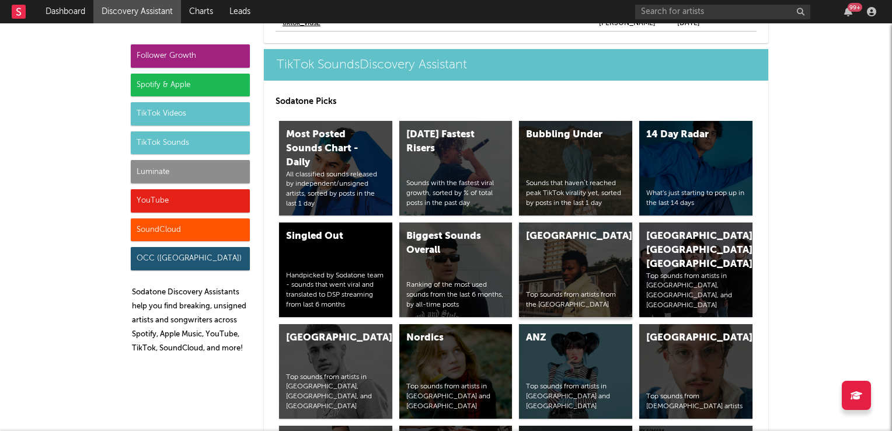
click at [555, 251] on div "United Kingdom Top sounds from artists from the United Kingdom" at bounding box center [575, 269] width 113 height 95
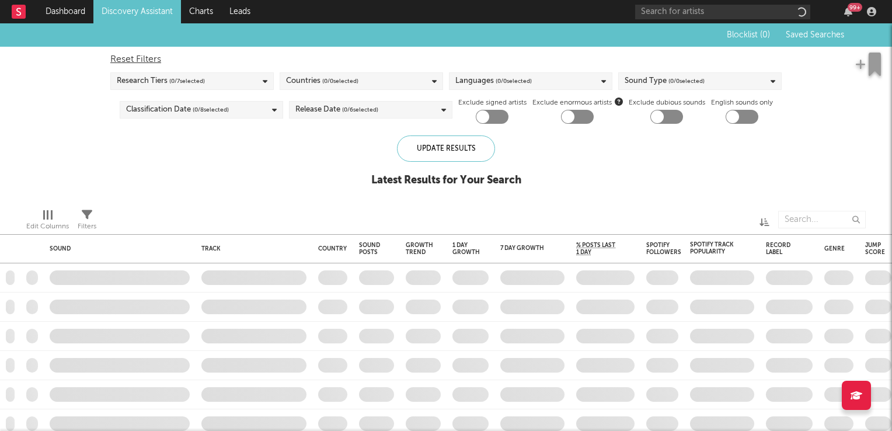
checkbox input "true"
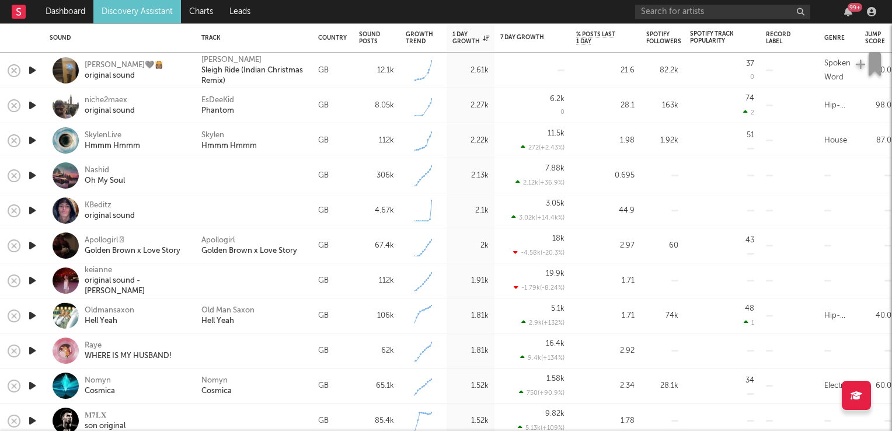
click at [32, 246] on icon "button" at bounding box center [32, 245] width 12 height 15
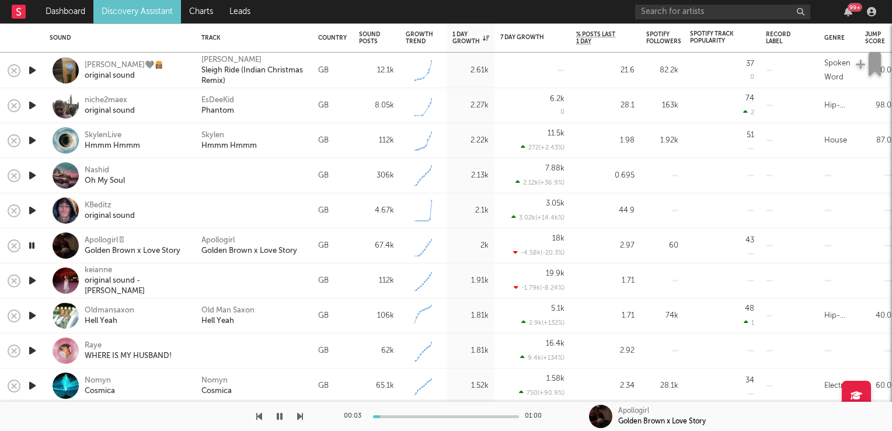
click at [32, 246] on icon "button" at bounding box center [31, 245] width 11 height 15
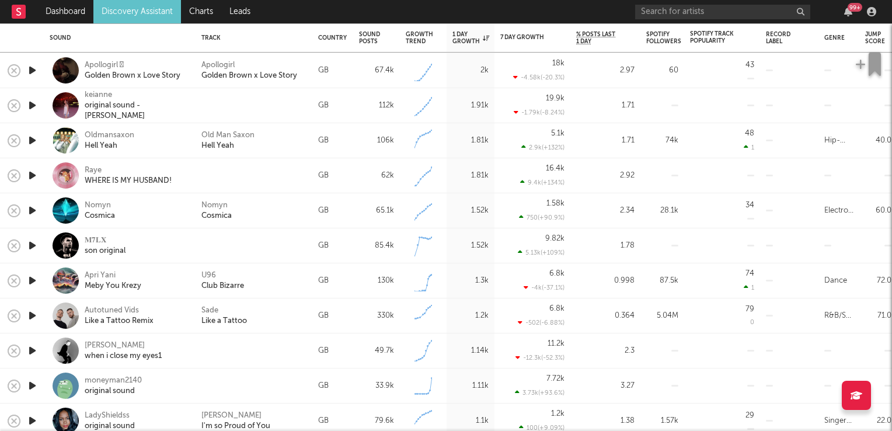
click at [33, 212] on icon "button" at bounding box center [32, 210] width 12 height 15
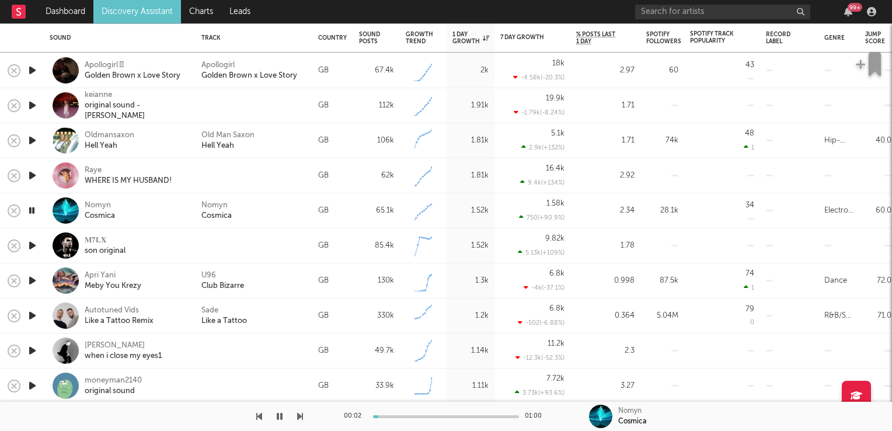
click at [33, 212] on icon "button" at bounding box center [31, 210] width 11 height 15
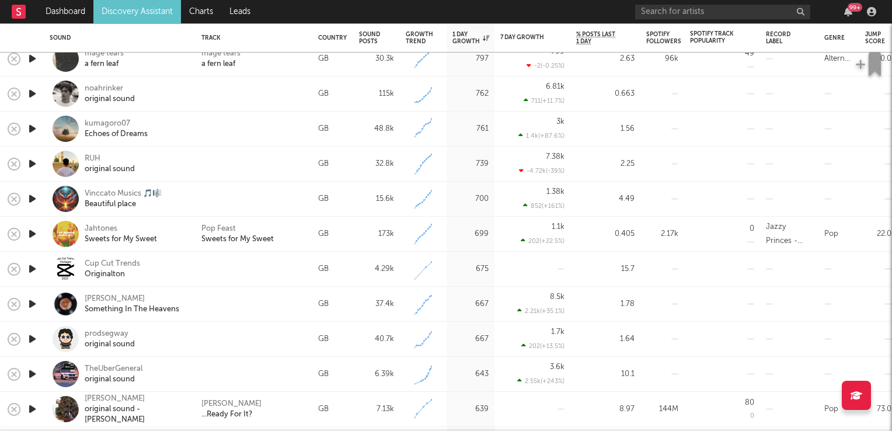
click at [30, 236] on icon "button" at bounding box center [32, 233] width 12 height 15
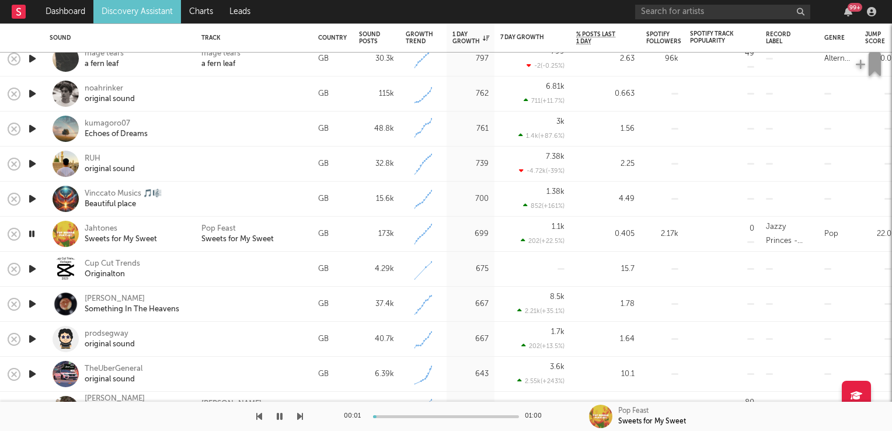
click at [30, 236] on icon "button" at bounding box center [31, 233] width 11 height 15
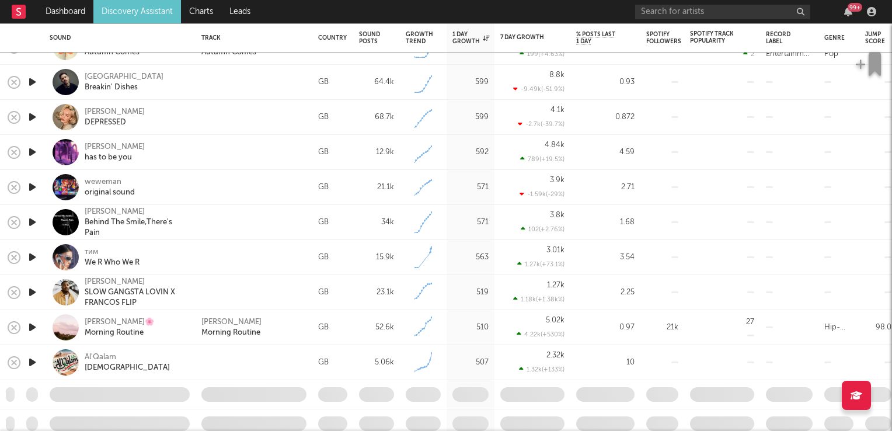
click at [29, 256] on icon "button" at bounding box center [32, 257] width 12 height 15
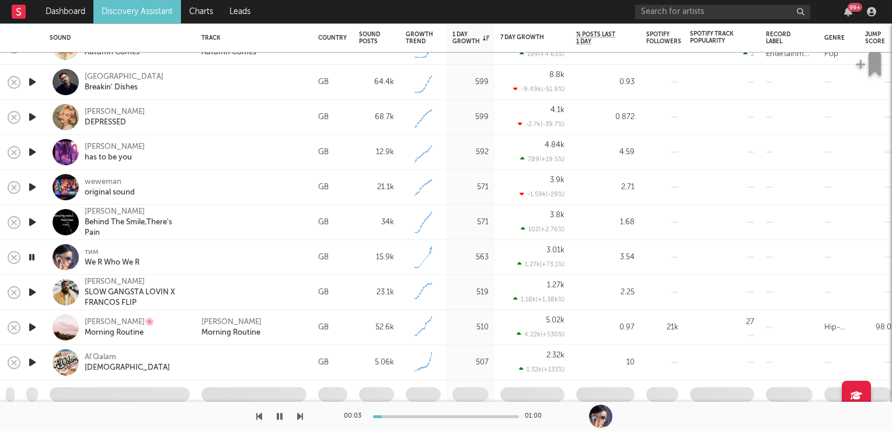
click at [30, 256] on icon "button" at bounding box center [31, 257] width 11 height 15
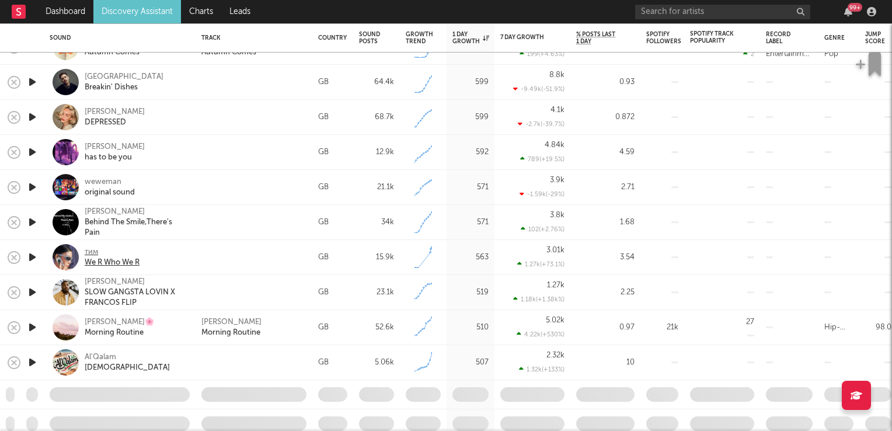
click at [89, 253] on div "тим" at bounding box center [112, 252] width 55 height 11
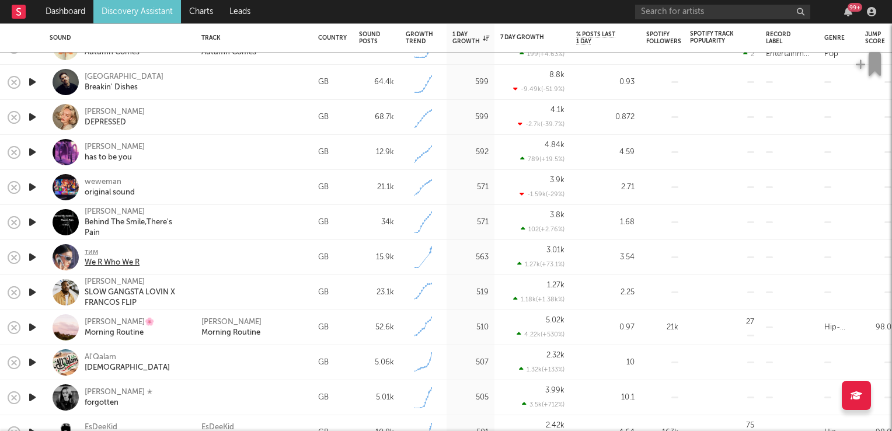
click at [90, 254] on div "тим" at bounding box center [112, 252] width 55 height 11
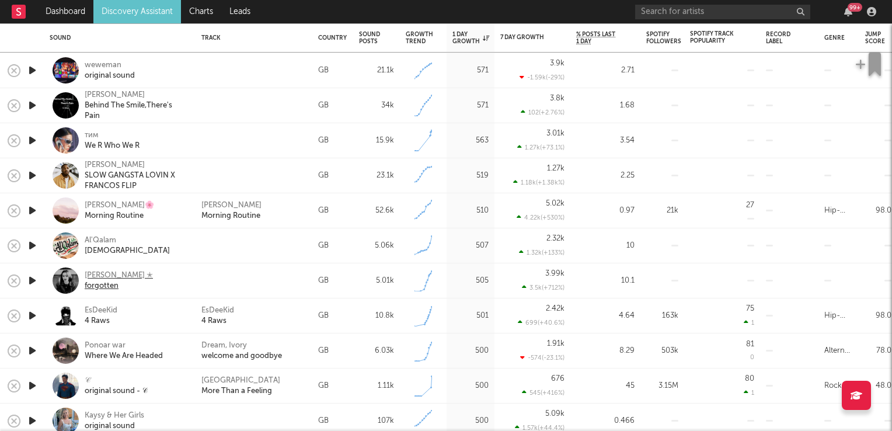
click at [91, 279] on div "beattie ✭" at bounding box center [119, 275] width 68 height 11
click at [792, 11] on input "text" at bounding box center [722, 12] width 175 height 15
click at [669, 12] on input "beatti" at bounding box center [722, 12] width 175 height 15
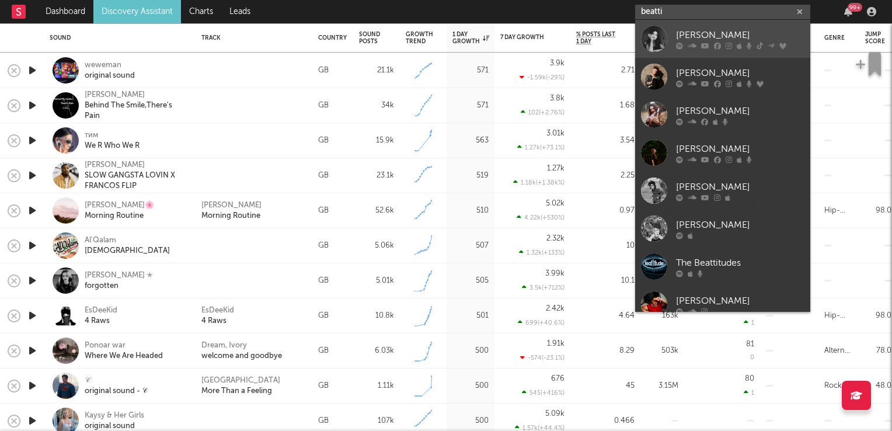
type input "beatti"
click at [684, 34] on div "[PERSON_NAME]" at bounding box center [740, 35] width 128 height 14
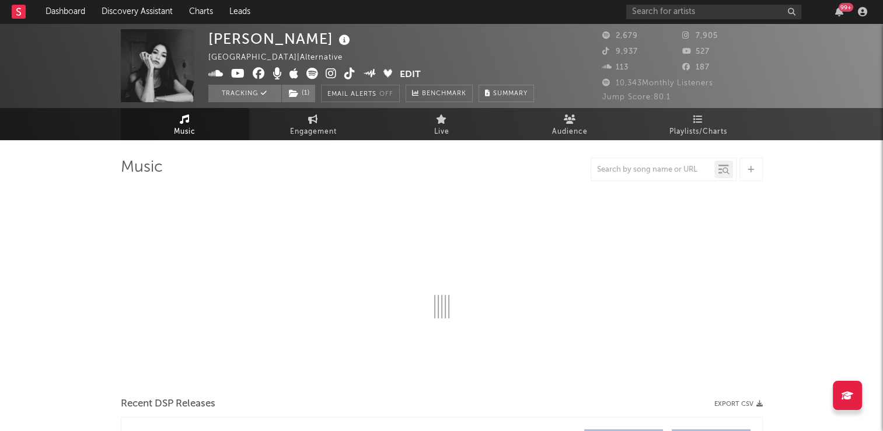
select select "6m"
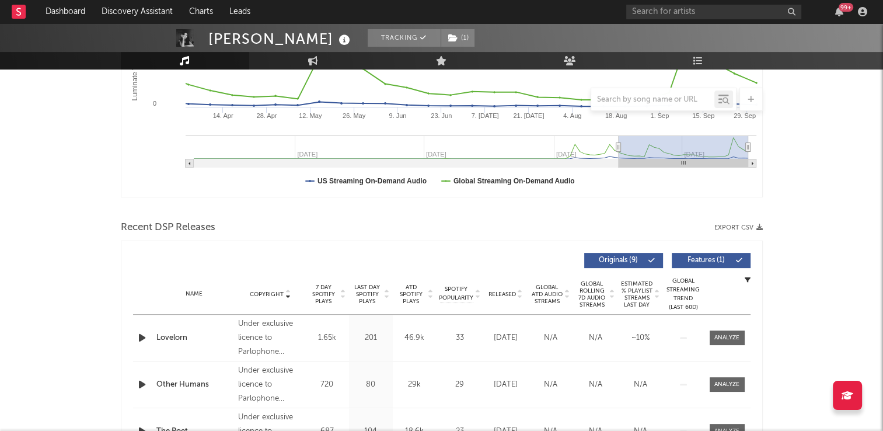
scroll to position [350, 0]
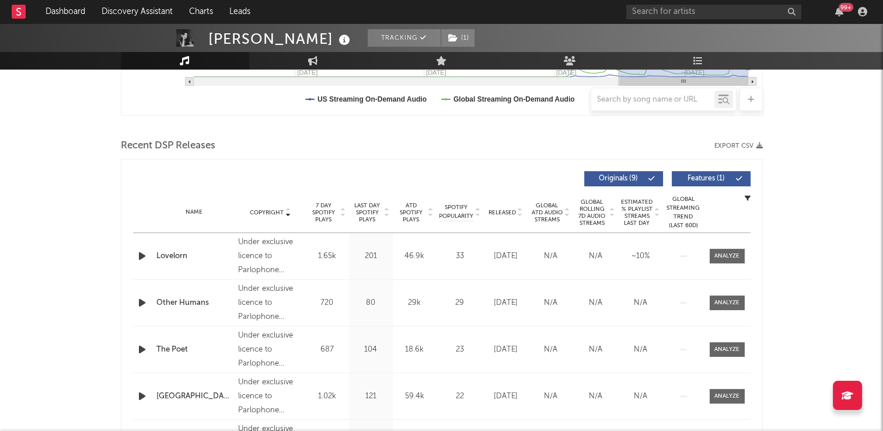
click at [287, 208] on icon at bounding box center [288, 210] width 6 height 5
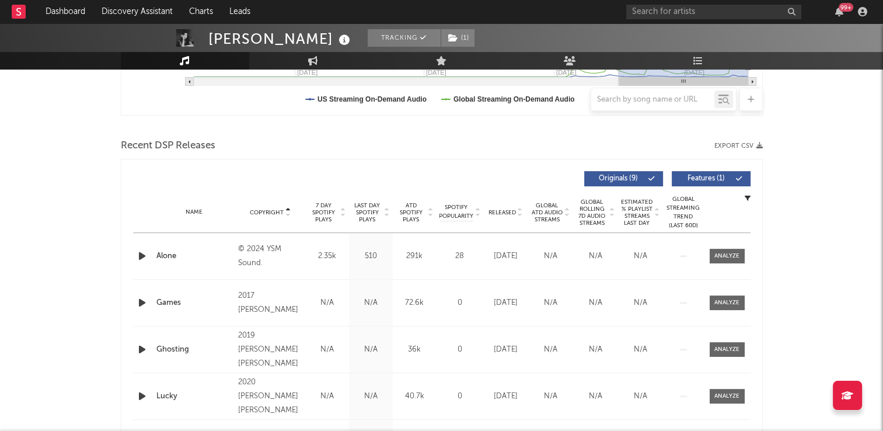
click at [287, 208] on icon at bounding box center [288, 210] width 6 height 5
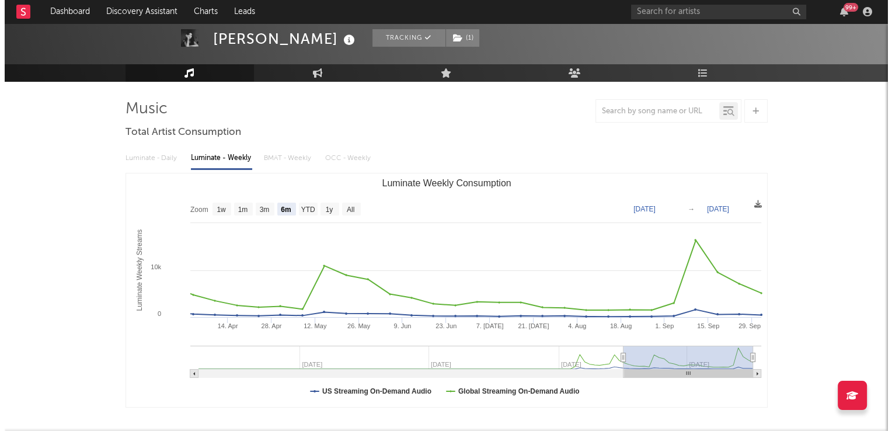
scroll to position [0, 0]
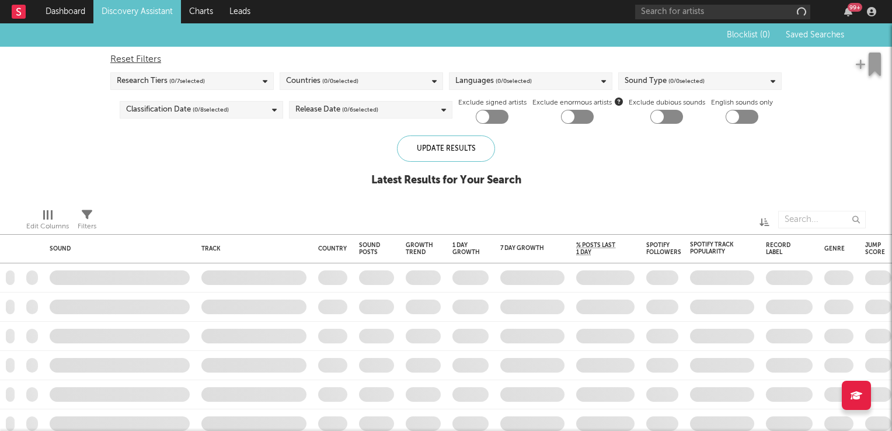
checkbox input "true"
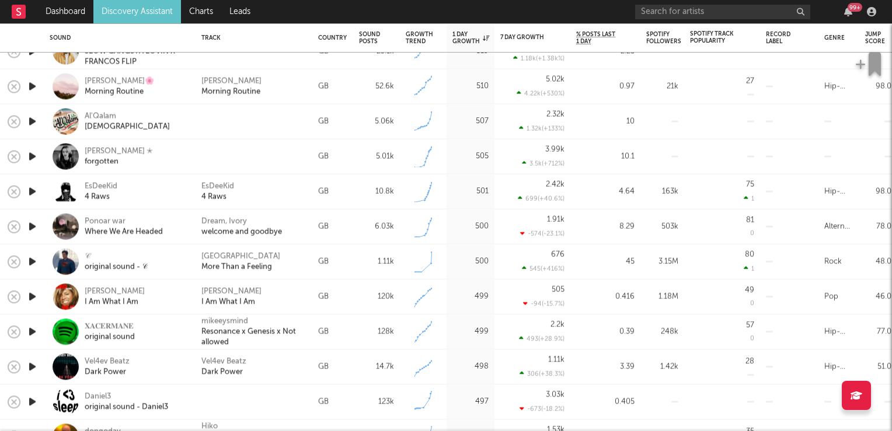
click at [30, 226] on icon "button" at bounding box center [32, 226] width 12 height 15
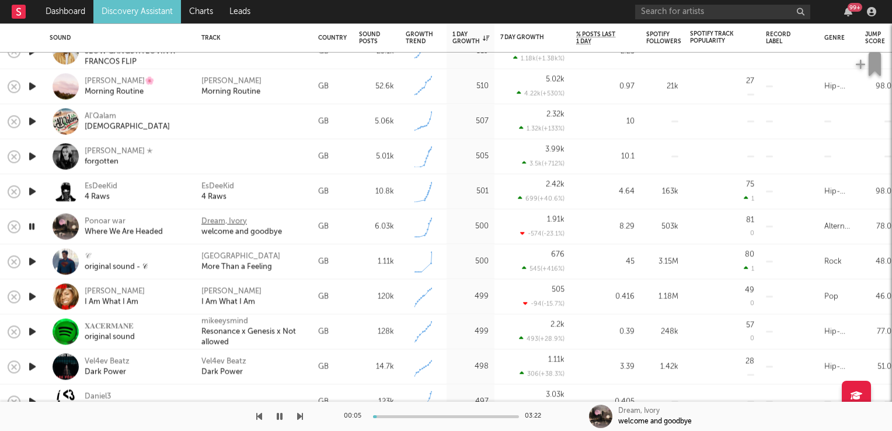
click at [225, 221] on div "Dream, Ivory" at bounding box center [224, 221] width 46 height 11
click at [32, 223] on icon "button" at bounding box center [31, 226] width 11 height 15
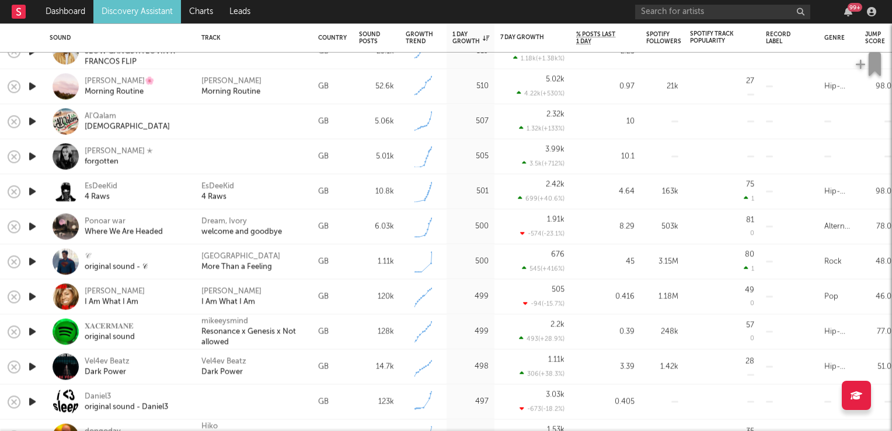
click at [33, 298] on icon "button" at bounding box center [32, 296] width 12 height 15
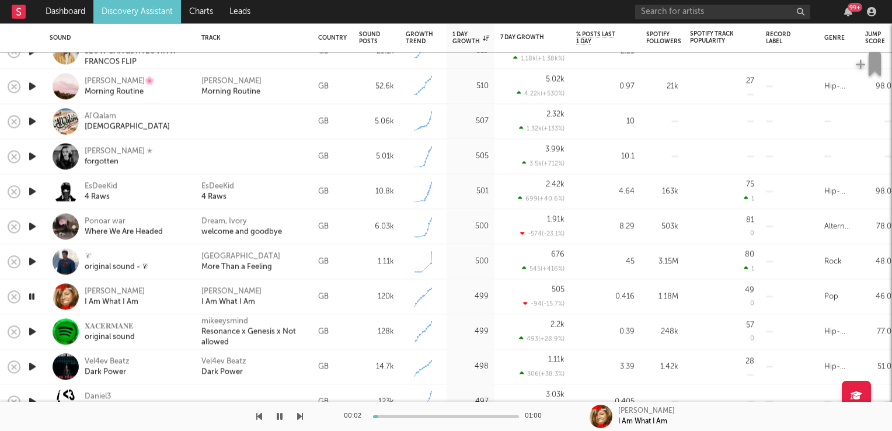
click at [33, 298] on icon "button" at bounding box center [31, 296] width 11 height 15
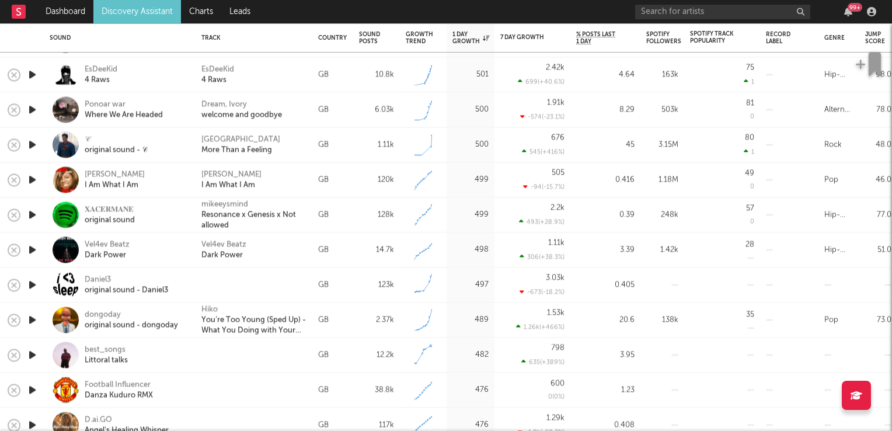
click at [31, 250] on icon "button" at bounding box center [32, 249] width 12 height 15
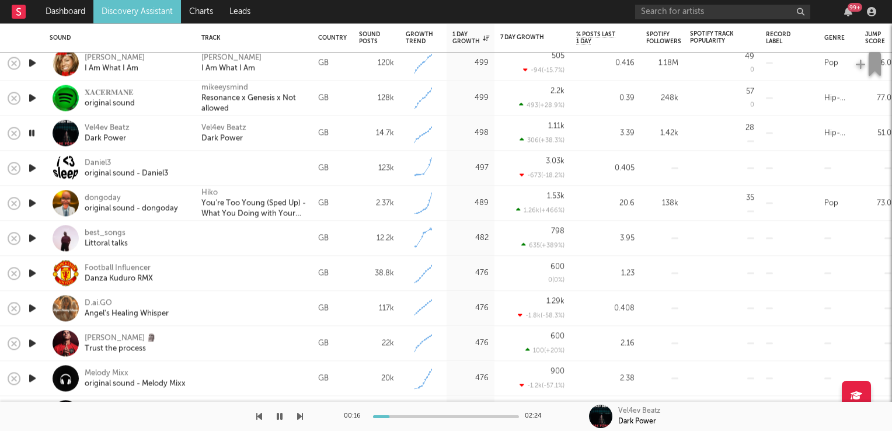
click at [28, 132] on icon "button" at bounding box center [31, 132] width 11 height 15
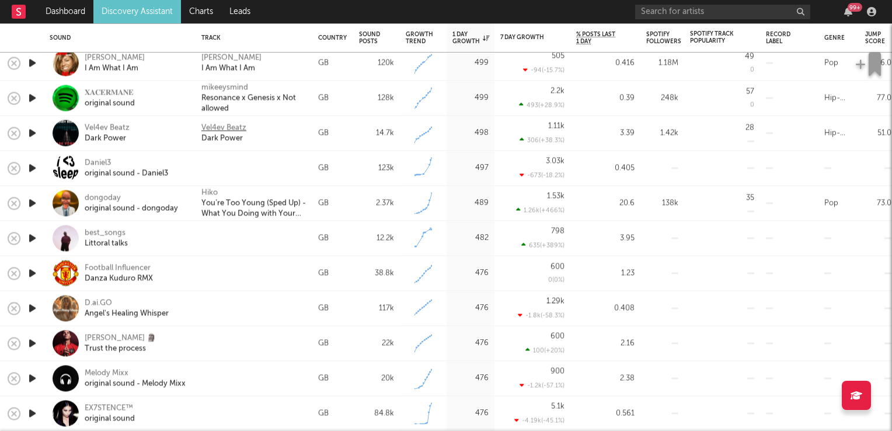
click at [222, 128] on div "Vel4ev Beatz" at bounding box center [223, 128] width 45 height 11
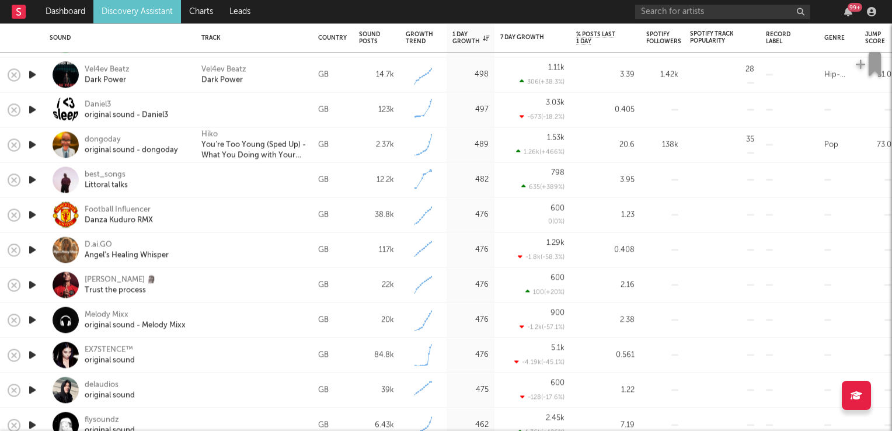
click at [32, 181] on icon "button" at bounding box center [32, 179] width 12 height 15
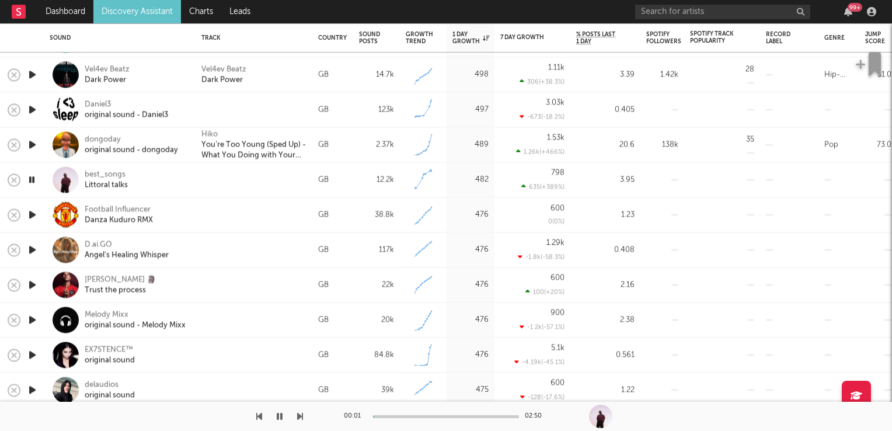
click at [32, 181] on icon "button" at bounding box center [31, 179] width 11 height 15
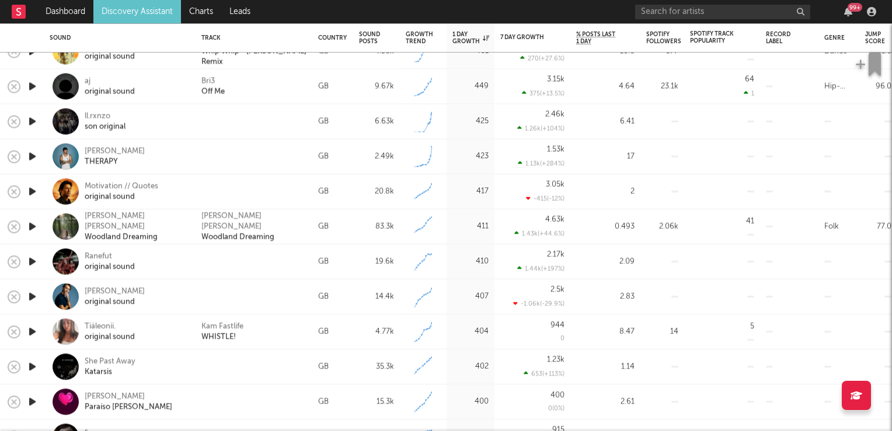
click at [32, 296] on icon "button" at bounding box center [32, 296] width 12 height 15
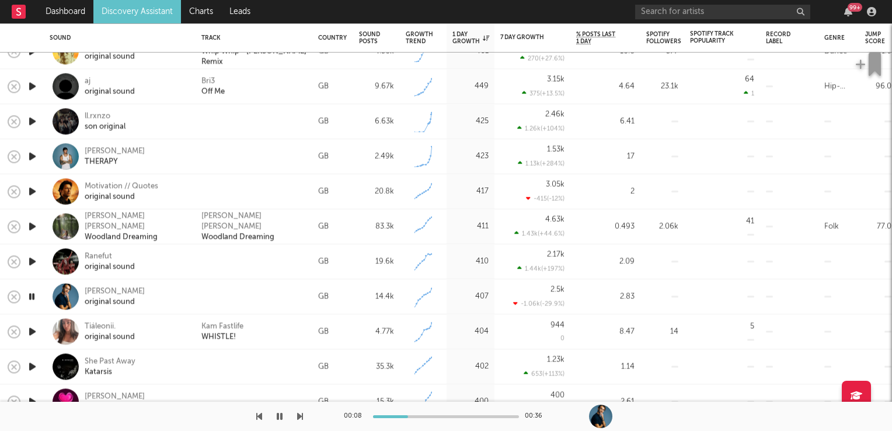
click at [29, 292] on icon "button" at bounding box center [31, 296] width 11 height 15
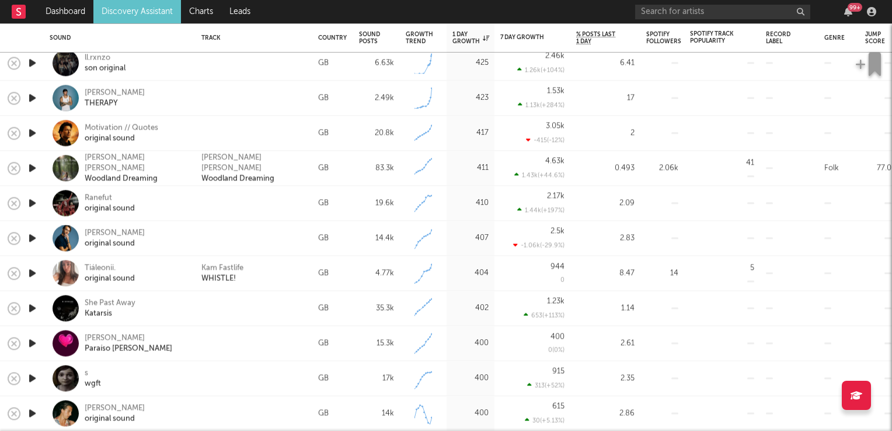
click at [32, 307] on icon "button" at bounding box center [32, 307] width 12 height 15
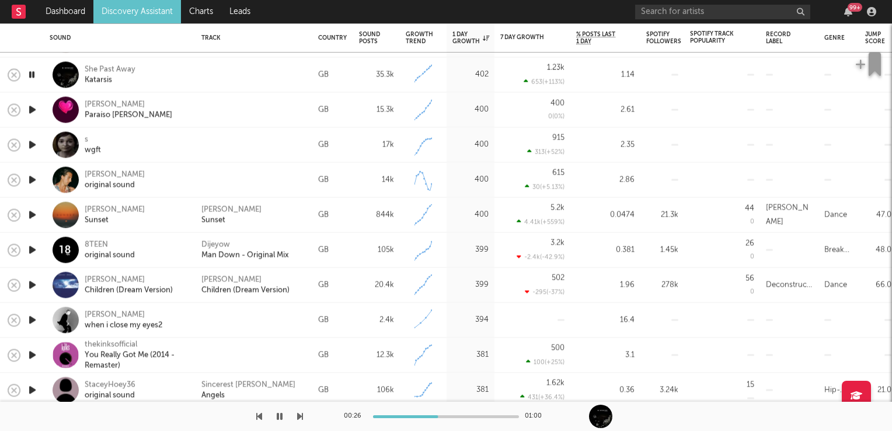
click at [32, 74] on icon "button" at bounding box center [31, 74] width 11 height 15
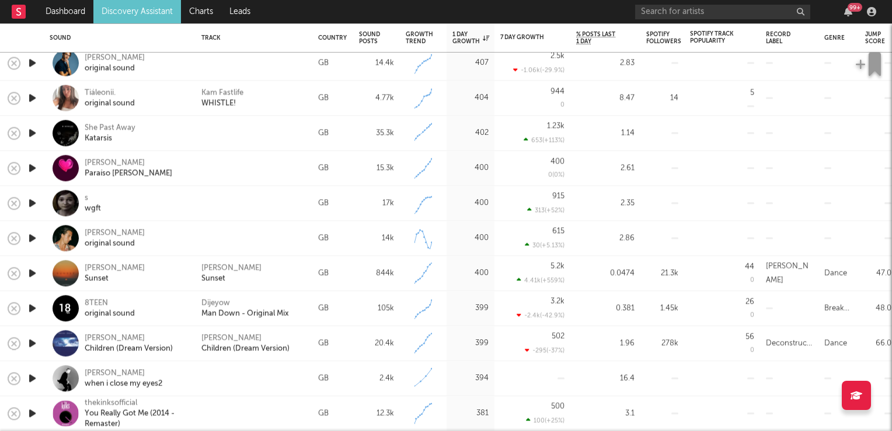
click at [30, 97] on icon "button" at bounding box center [32, 97] width 12 height 15
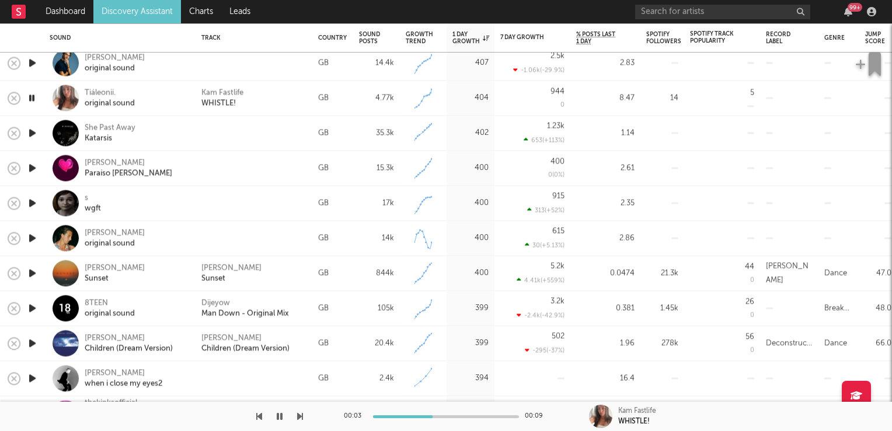
click at [30, 97] on icon "button" at bounding box center [31, 97] width 11 height 15
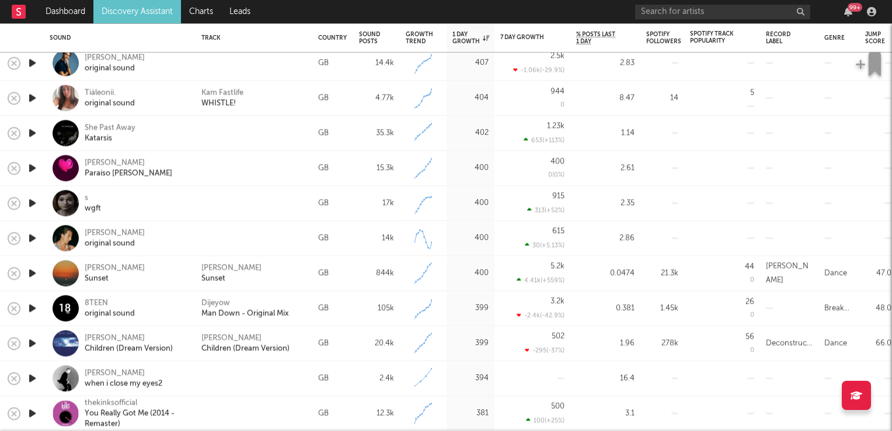
click at [30, 205] on icon "button" at bounding box center [32, 202] width 12 height 15
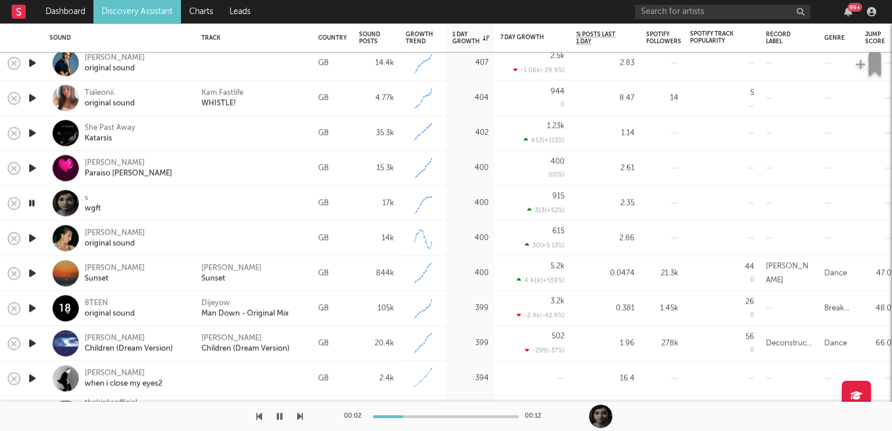
click at [30, 205] on icon "button" at bounding box center [31, 202] width 11 height 15
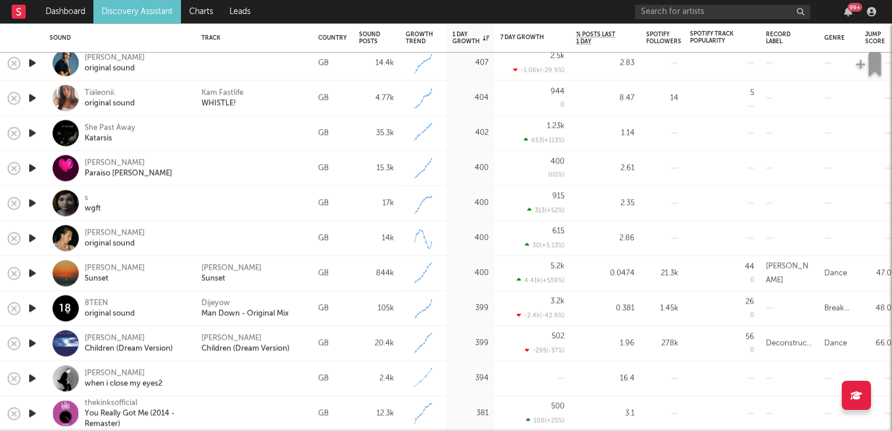
click at [34, 309] on icon "button" at bounding box center [32, 307] width 12 height 15
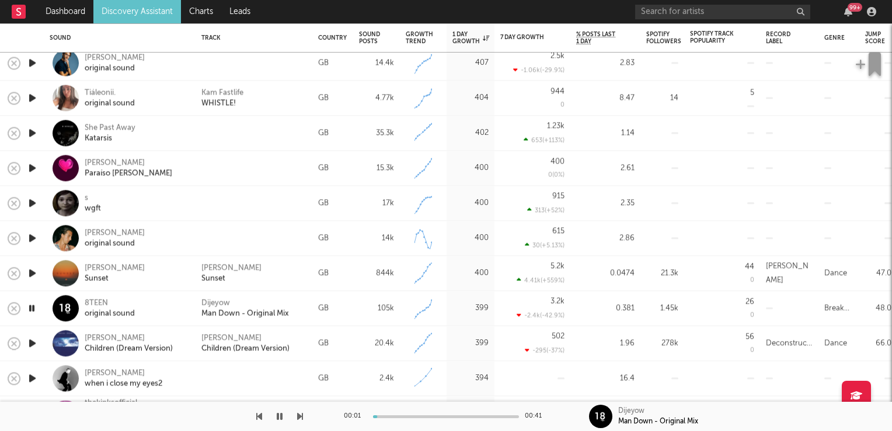
click at [34, 309] on icon "button" at bounding box center [31, 307] width 11 height 15
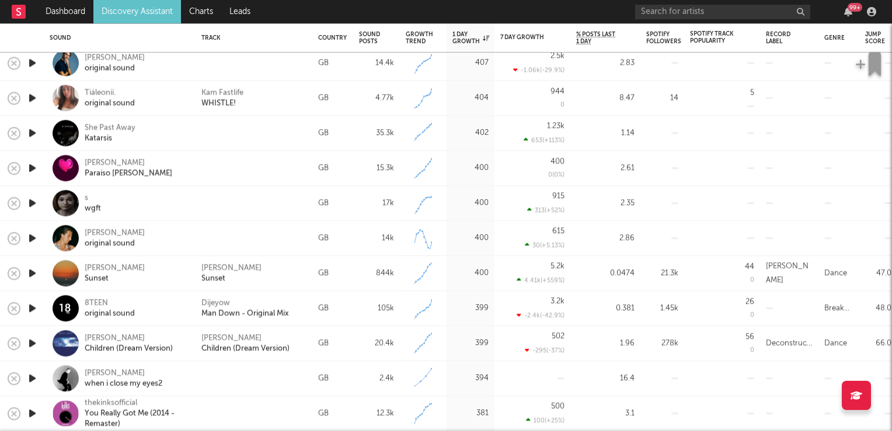
click at [29, 340] on icon "button" at bounding box center [32, 342] width 12 height 15
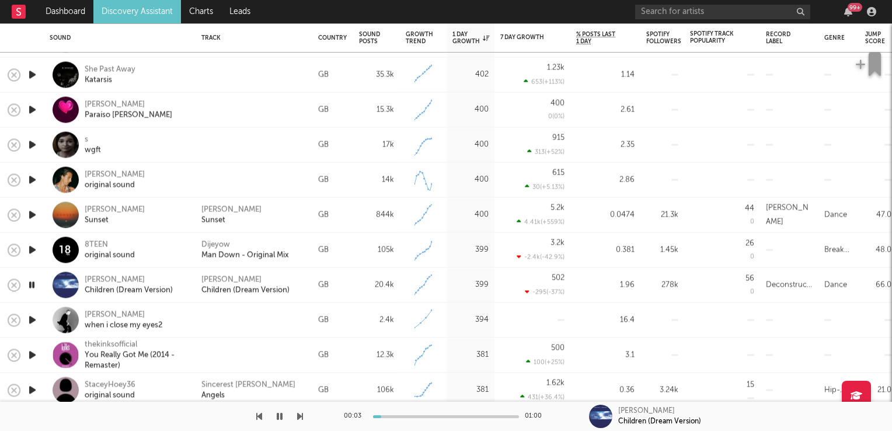
click at [30, 284] on icon "button" at bounding box center [31, 284] width 11 height 15
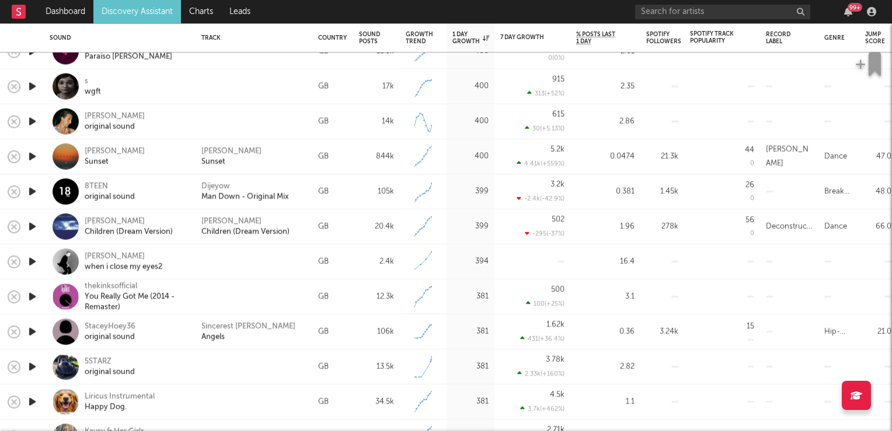
click at [35, 330] on icon "button" at bounding box center [32, 331] width 12 height 15
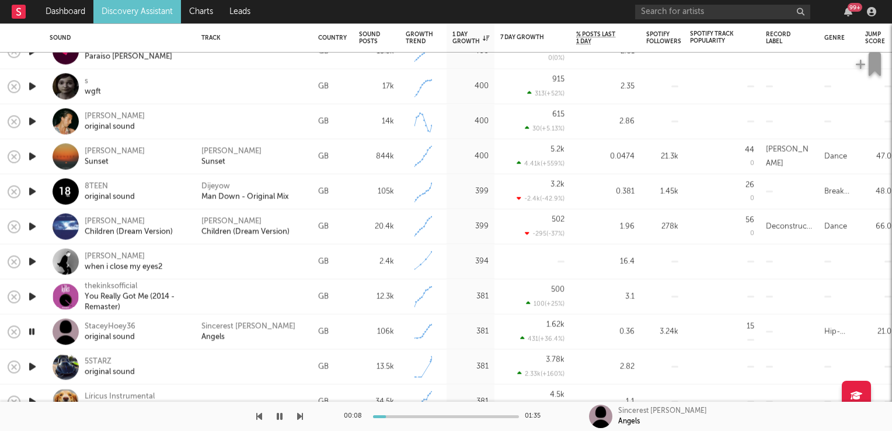
click at [35, 330] on icon "button" at bounding box center [31, 331] width 11 height 15
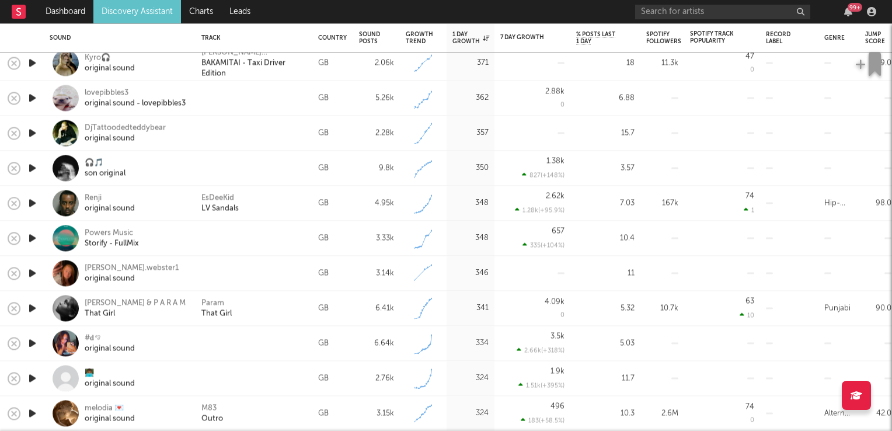
click at [29, 307] on icon "button" at bounding box center [32, 307] width 12 height 15
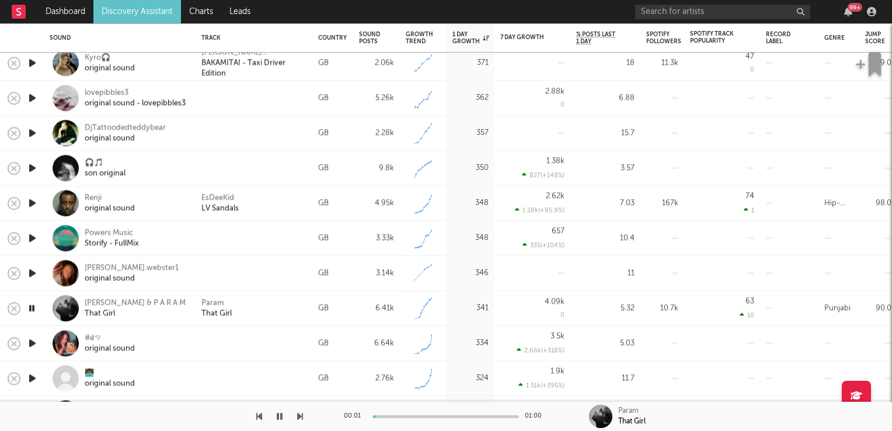
click at [29, 307] on icon "button" at bounding box center [31, 307] width 11 height 15
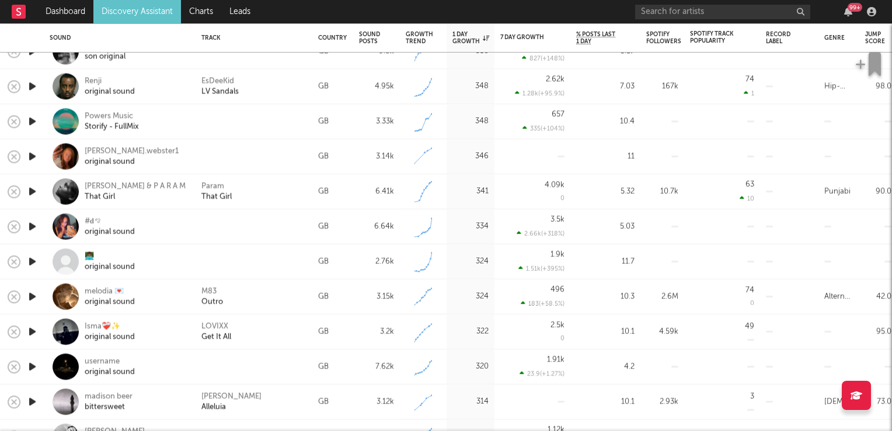
click at [30, 298] on icon "button" at bounding box center [32, 296] width 12 height 15
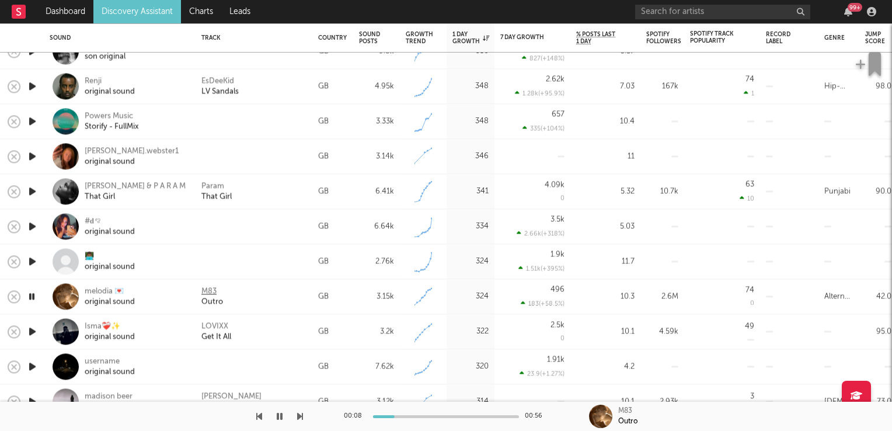
click at [208, 291] on div "M83" at bounding box center [208, 291] width 15 height 11
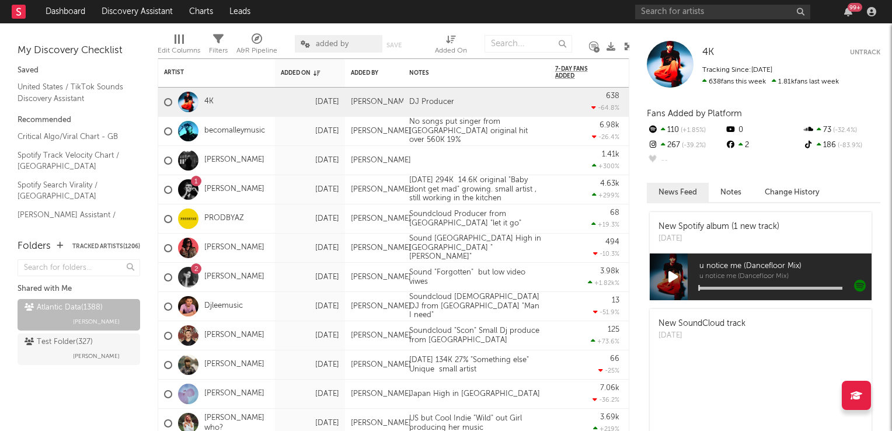
click at [625, 45] on icon at bounding box center [628, 46] width 9 height 9
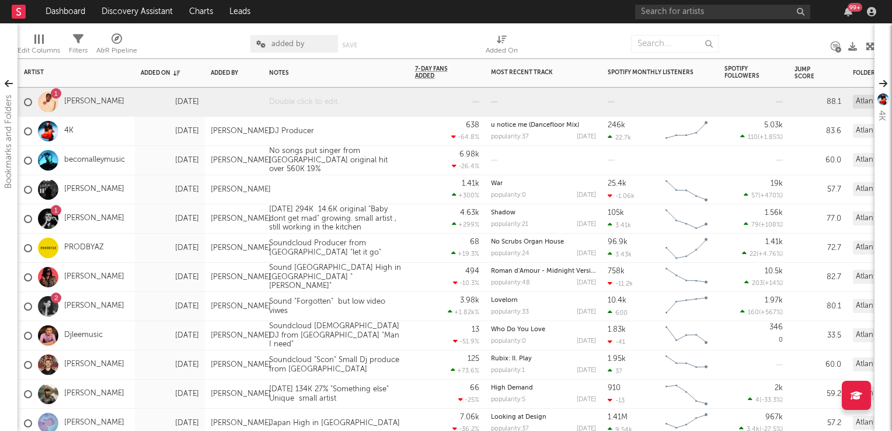
click at [288, 104] on div at bounding box center [336, 102] width 146 height 29
click at [292, 104] on div at bounding box center [336, 102] width 146 height 29
click at [293, 104] on div at bounding box center [336, 102] width 146 height 29
click at [419, 196] on div "1.41k +300 %" at bounding box center [447, 189] width 64 height 29
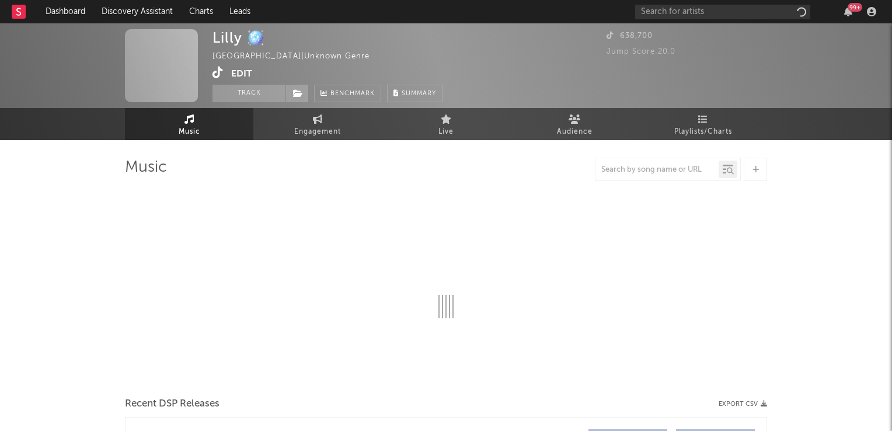
select select "1w"
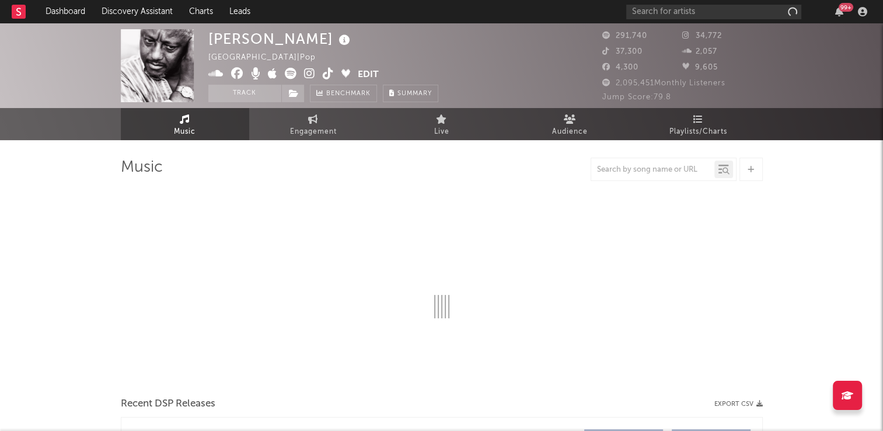
select select "6m"
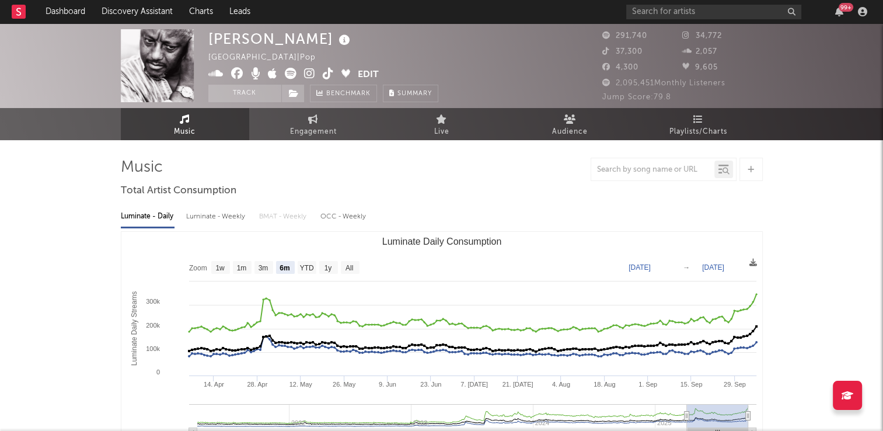
click at [336, 39] on icon at bounding box center [344, 40] width 17 height 16
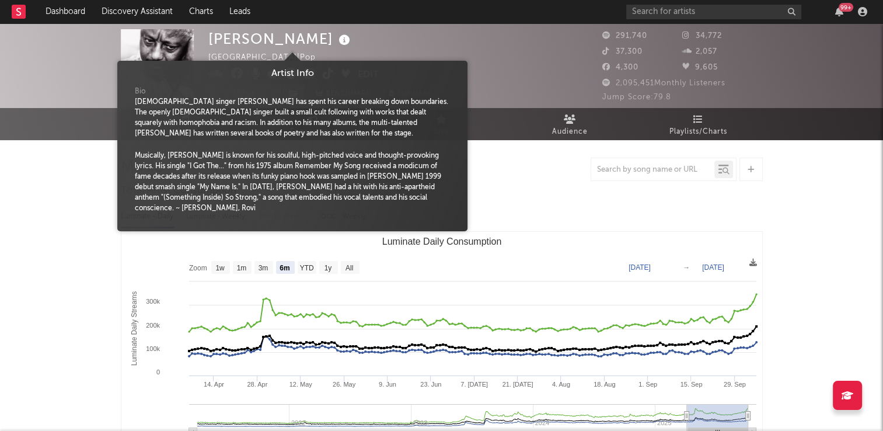
click at [392, 47] on div "Labi Siffre United Kingdom | Pop Edit Track Benchmark Summary" at bounding box center [323, 65] width 230 height 73
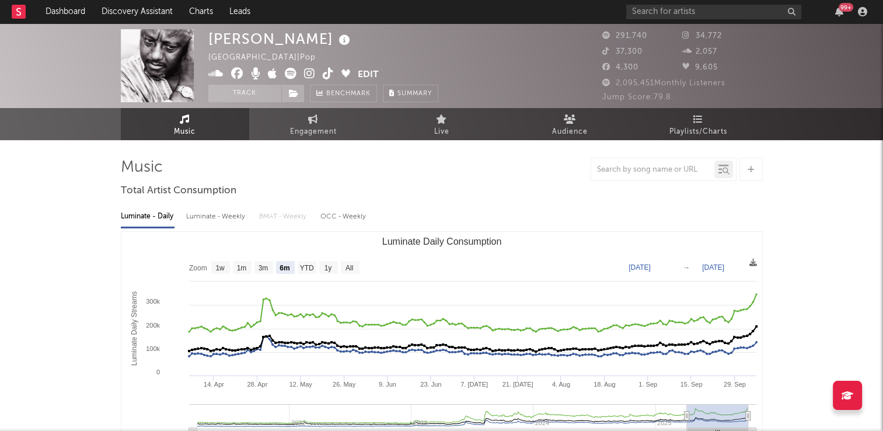
click at [327, 76] on icon at bounding box center [328, 74] width 11 height 12
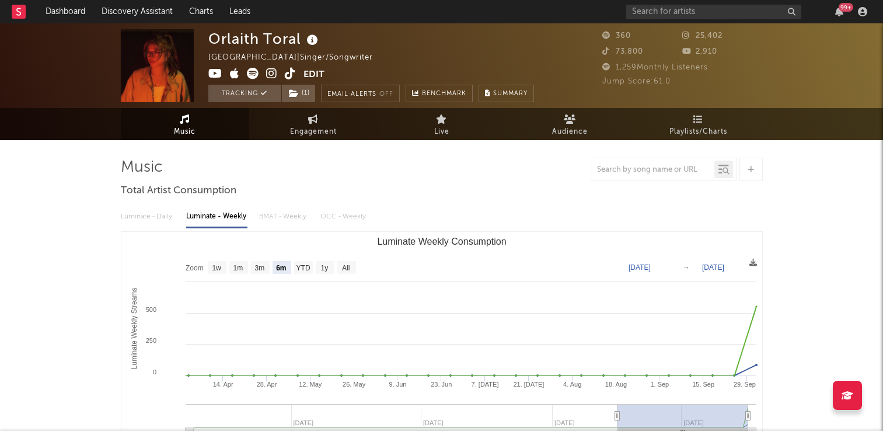
select select "6m"
click at [287, 76] on icon at bounding box center [290, 74] width 11 height 12
drag, startPoint x: 305, startPoint y: 124, endPoint x: 265, endPoint y: 141, distance: 43.9
click at [305, 124] on link "Engagement" at bounding box center [313, 124] width 128 height 32
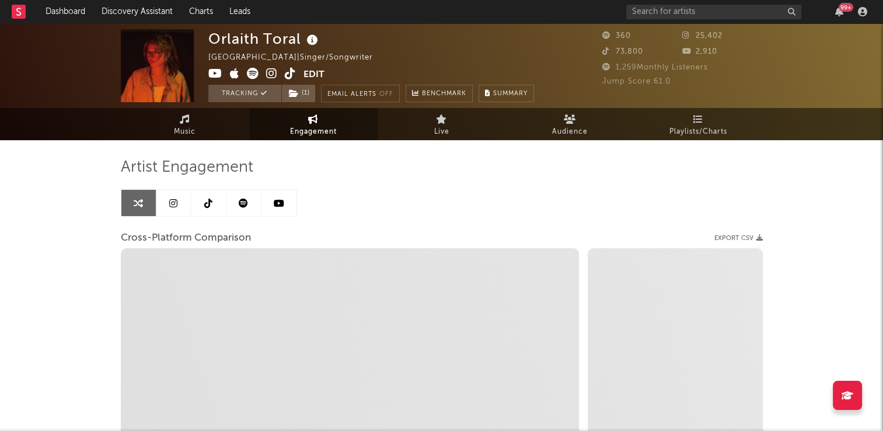
select select "1w"
click at [205, 198] on icon at bounding box center [208, 202] width 8 height 9
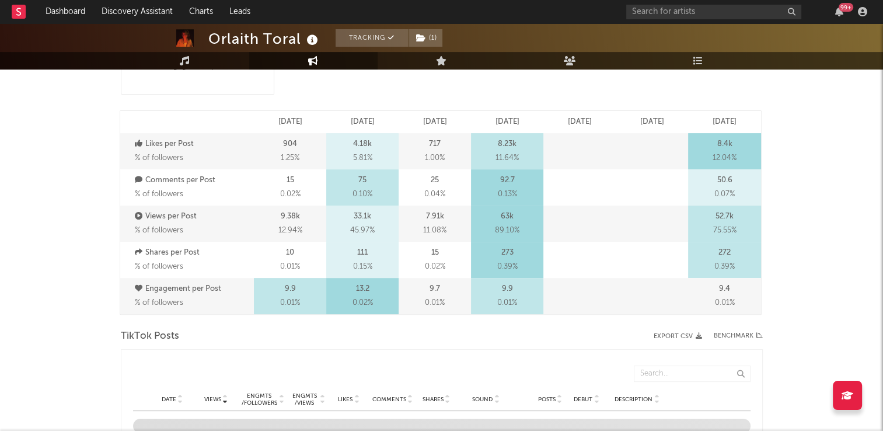
select select "6m"
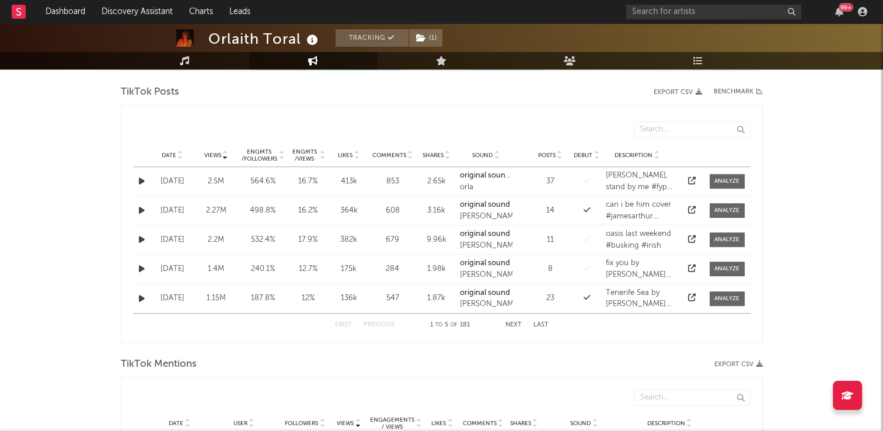
scroll to position [583, 0]
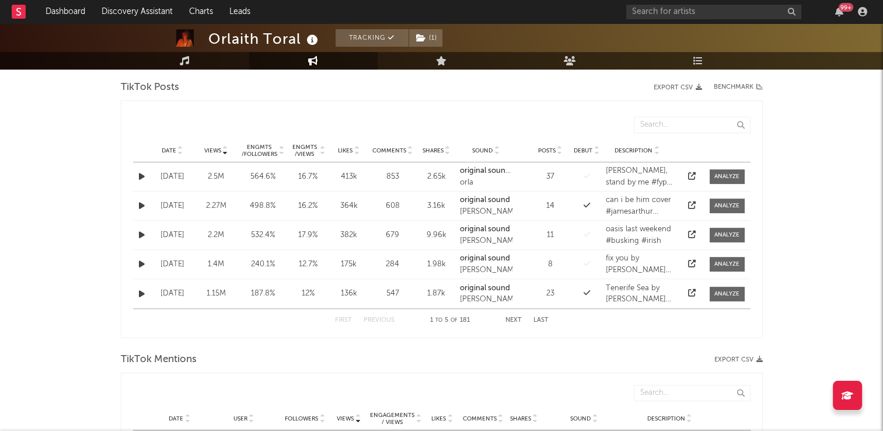
click at [180, 147] on icon at bounding box center [180, 148] width 6 height 5
click at [508, 319] on button "Next" at bounding box center [513, 320] width 16 height 6
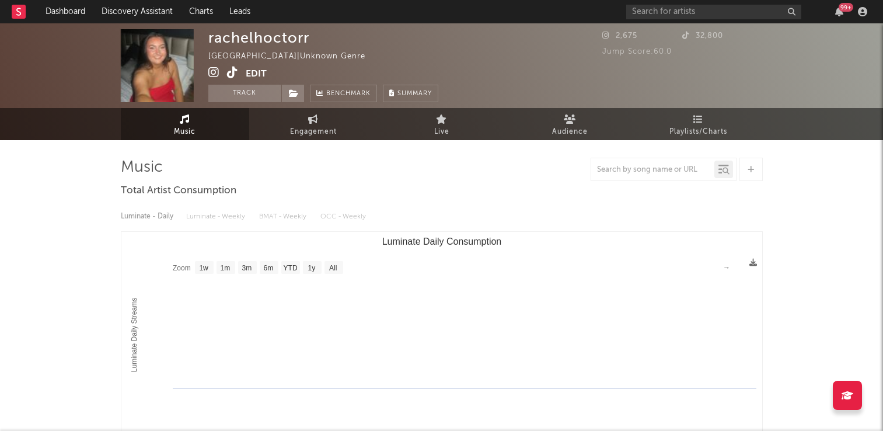
select select "1w"
click at [233, 72] on icon at bounding box center [232, 73] width 11 height 12
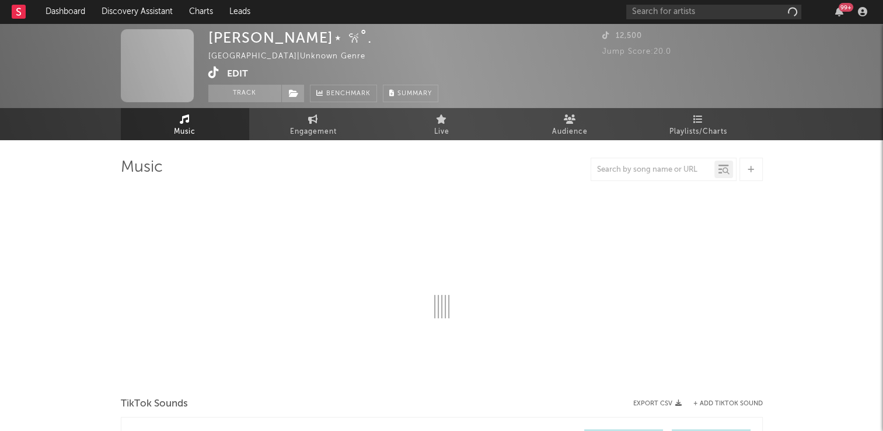
select select "1w"
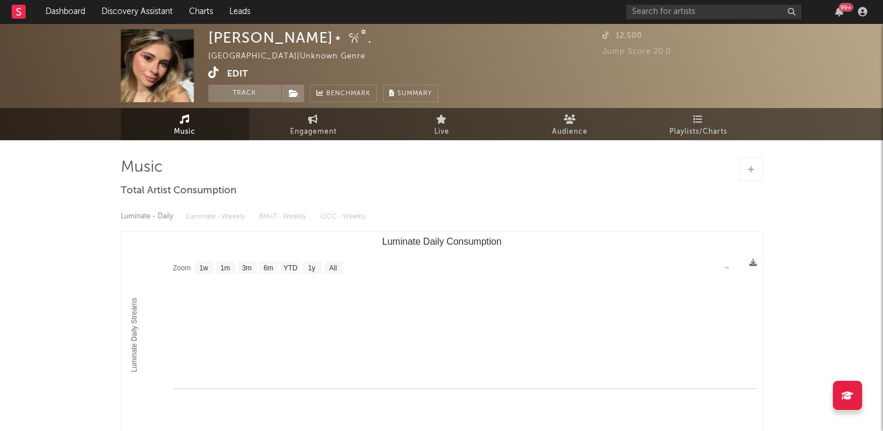
click at [214, 76] on icon at bounding box center [213, 73] width 11 height 12
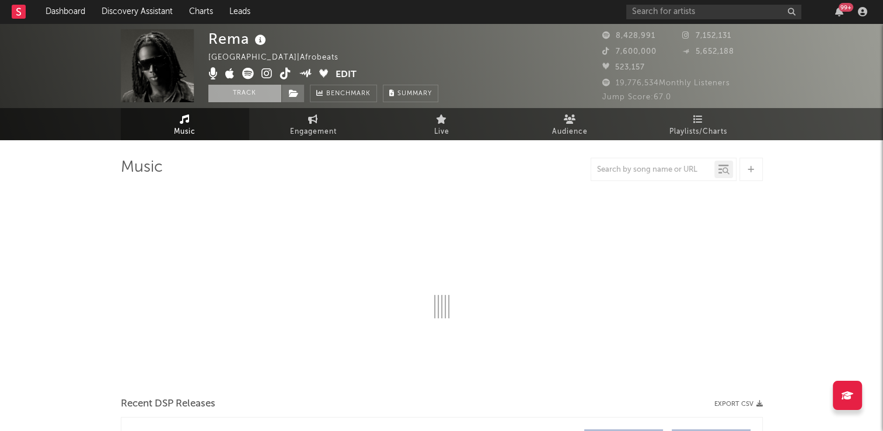
select select "6m"
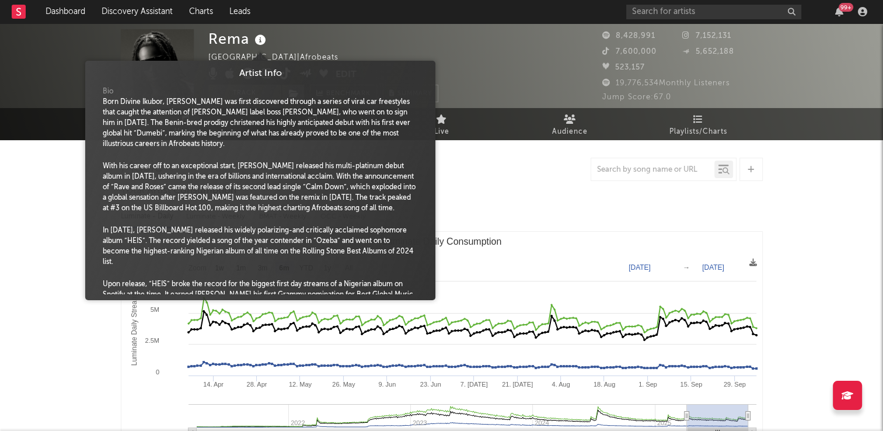
click at [259, 41] on icon at bounding box center [260, 40] width 17 height 16
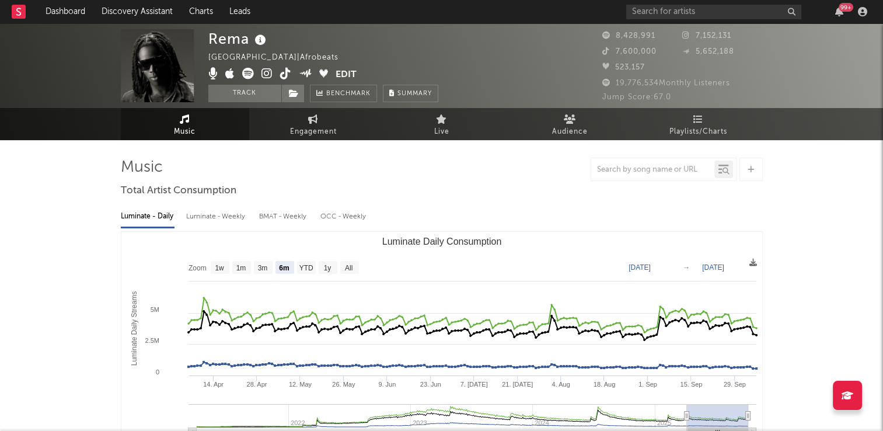
click at [374, 37] on div "Rema Nigeria | Afrobeats Edit Track Benchmark Summary" at bounding box center [323, 65] width 230 height 73
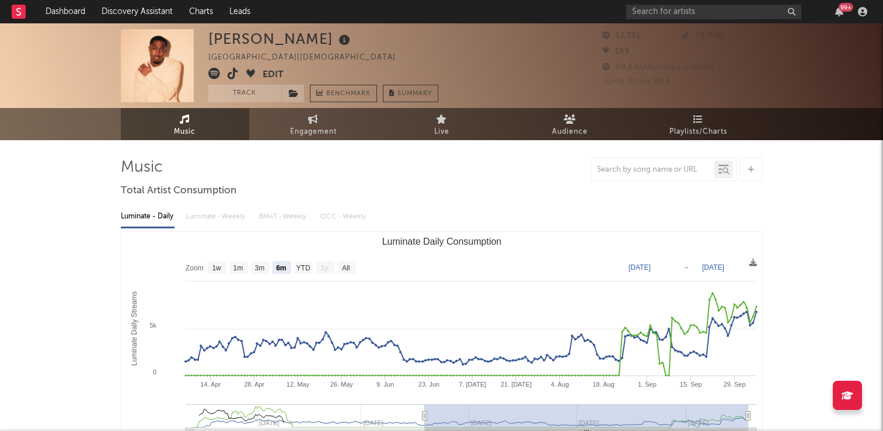
select select "6m"
click at [211, 124] on link "Music" at bounding box center [185, 124] width 128 height 32
click at [336, 41] on icon at bounding box center [344, 40] width 17 height 16
click at [237, 89] on button "Track" at bounding box center [244, 94] width 73 height 18
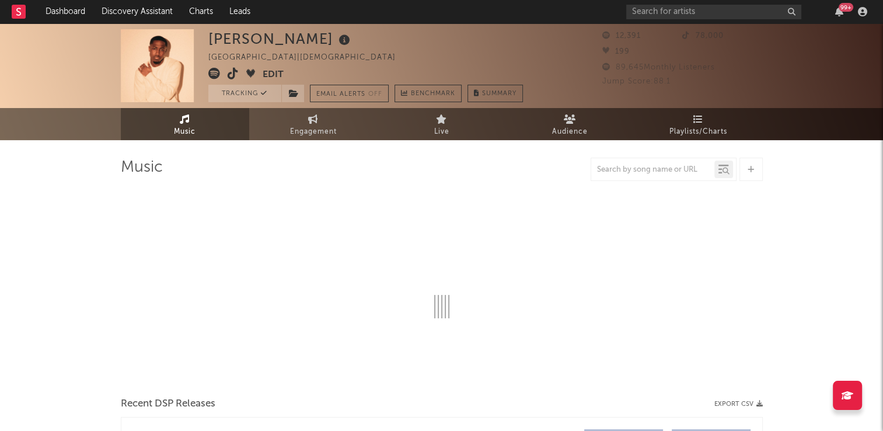
click at [233, 76] on icon at bounding box center [233, 74] width 11 height 12
select select "6m"
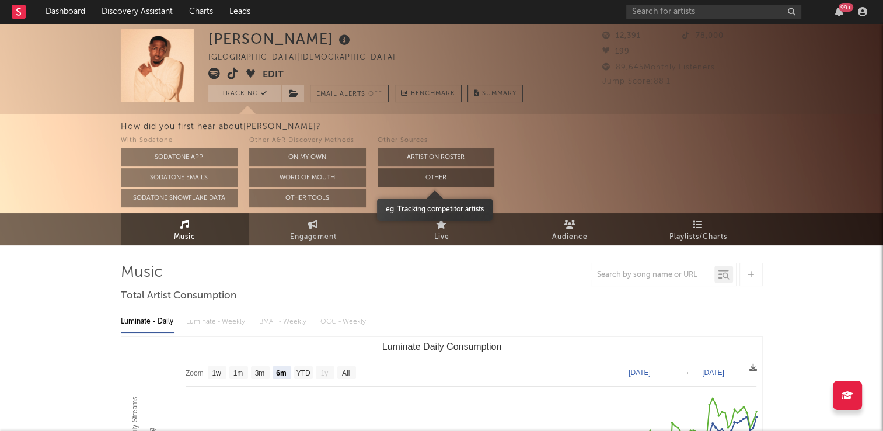
click at [426, 176] on button "Other" at bounding box center [435, 177] width 117 height 19
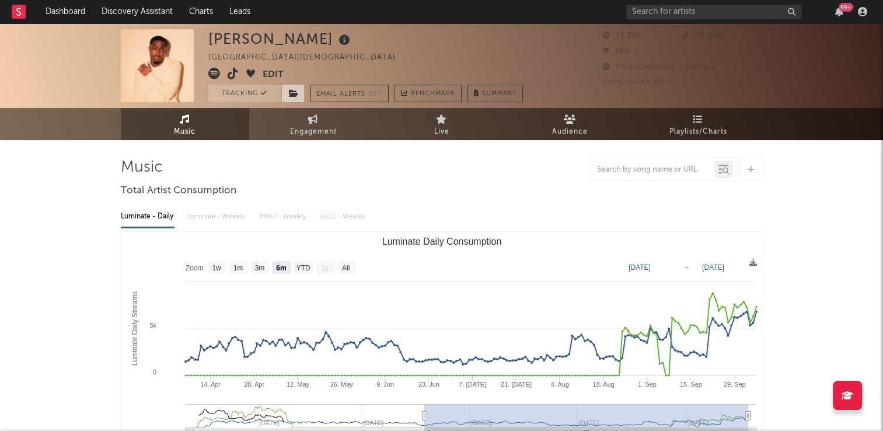
click at [295, 93] on icon at bounding box center [294, 93] width 10 height 8
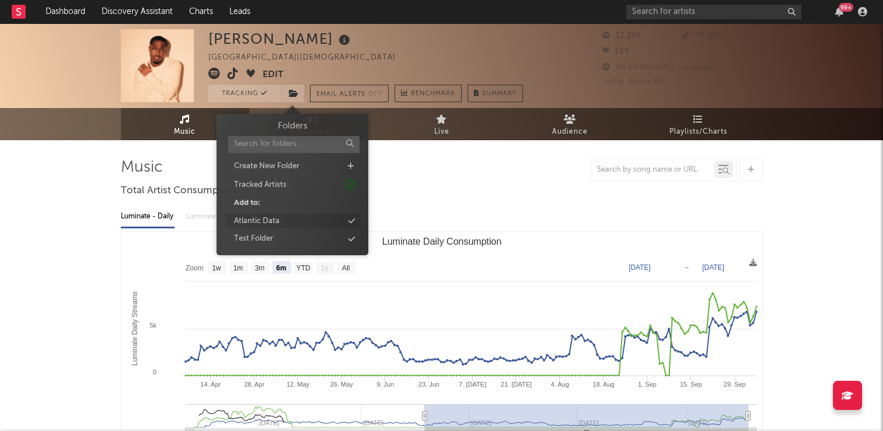
click at [282, 220] on div "Atlantic Data" at bounding box center [292, 221] width 134 height 15
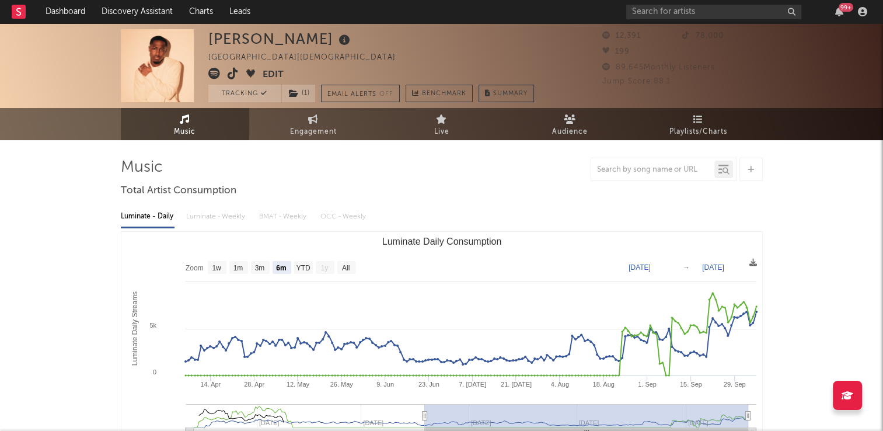
click at [233, 74] on icon at bounding box center [233, 74] width 11 height 12
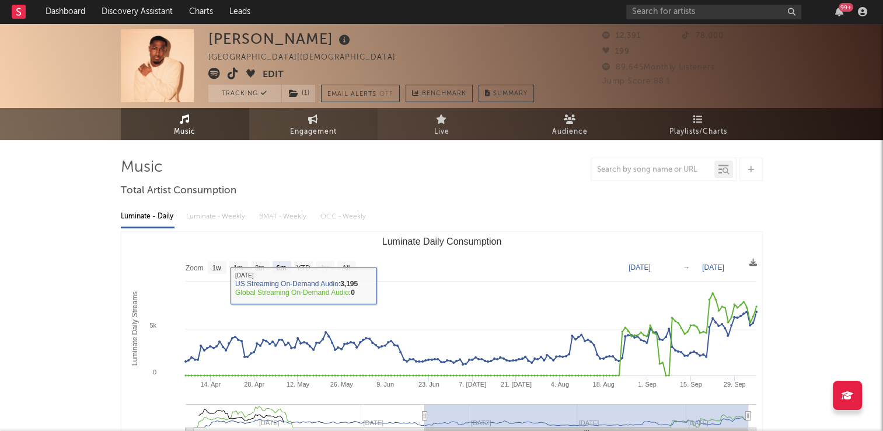
drag, startPoint x: 337, startPoint y: 125, endPoint x: 292, endPoint y: 137, distance: 47.0
click at [337, 125] on link "Engagement" at bounding box center [313, 124] width 128 height 32
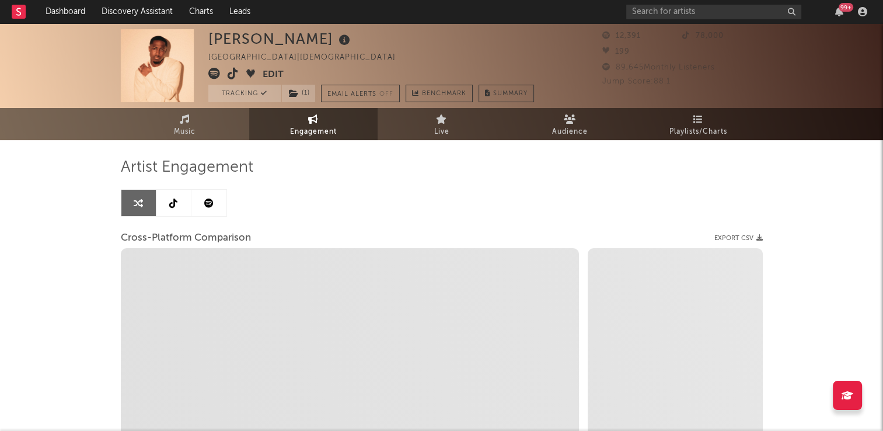
select select "1w"
click at [181, 206] on link at bounding box center [173, 203] width 35 height 26
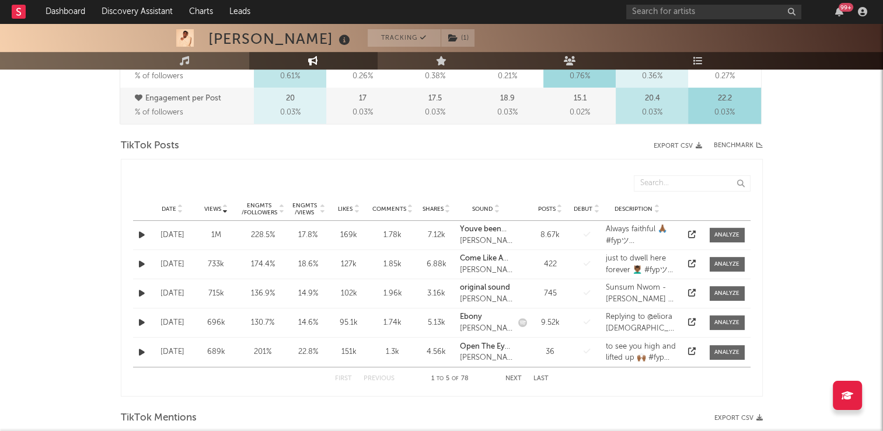
select select "6m"
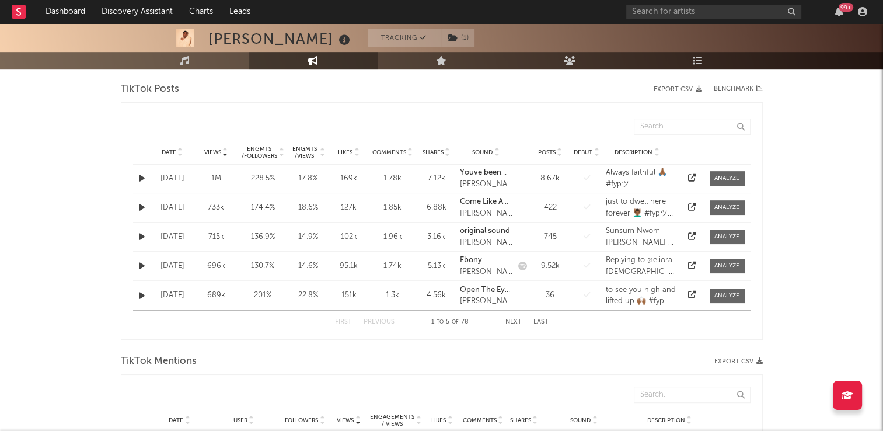
scroll to position [525, 0]
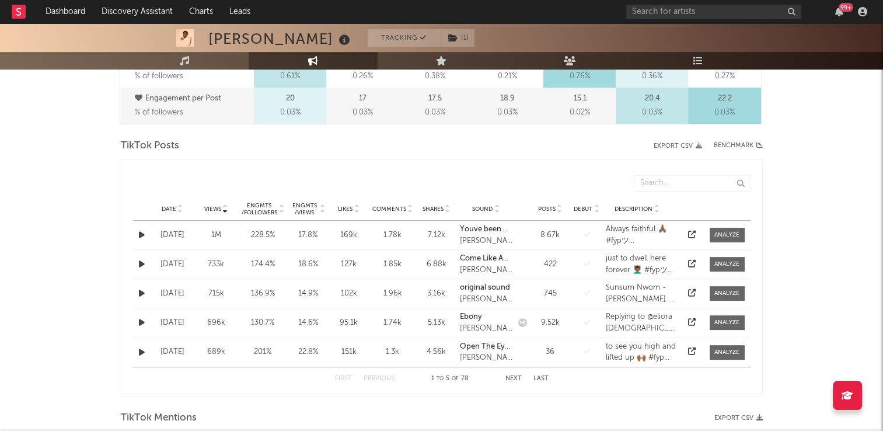
click at [181, 205] on icon at bounding box center [180, 206] width 6 height 5
click at [142, 265] on icon "button" at bounding box center [142, 264] width 6 height 8
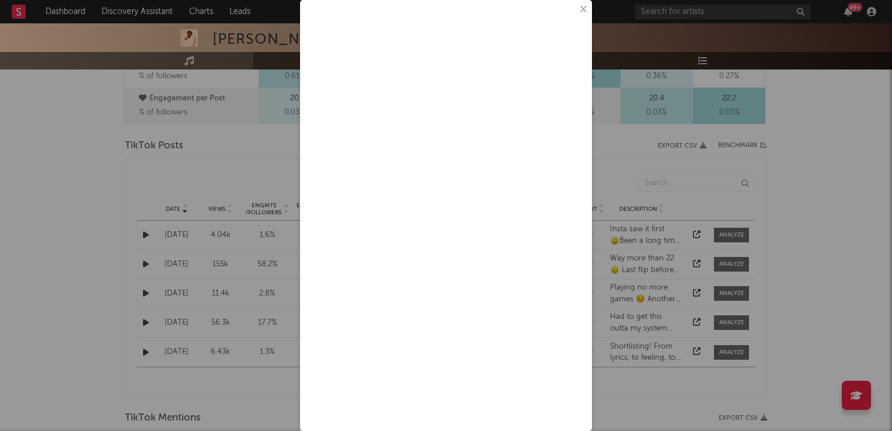
click at [576, 15] on button "×" at bounding box center [582, 9] width 13 height 13
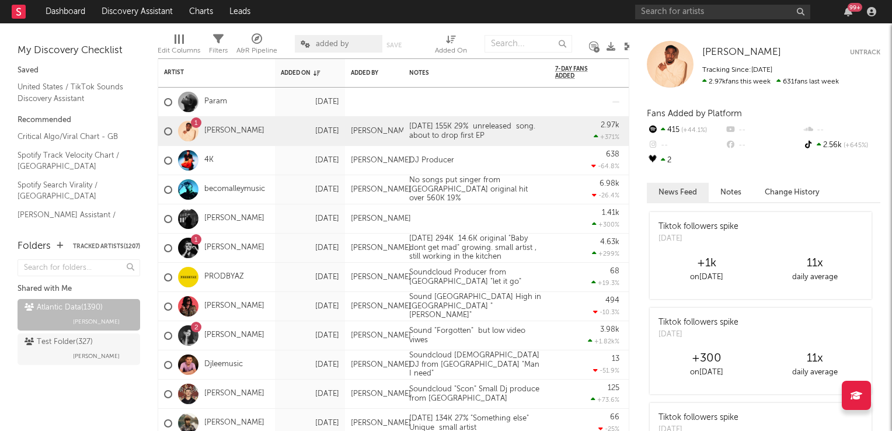
click at [627, 47] on icon at bounding box center [628, 46] width 9 height 9
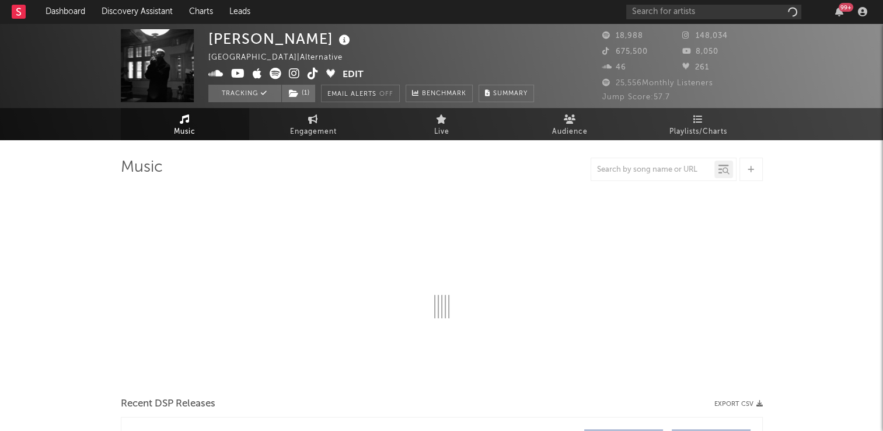
select select "6m"
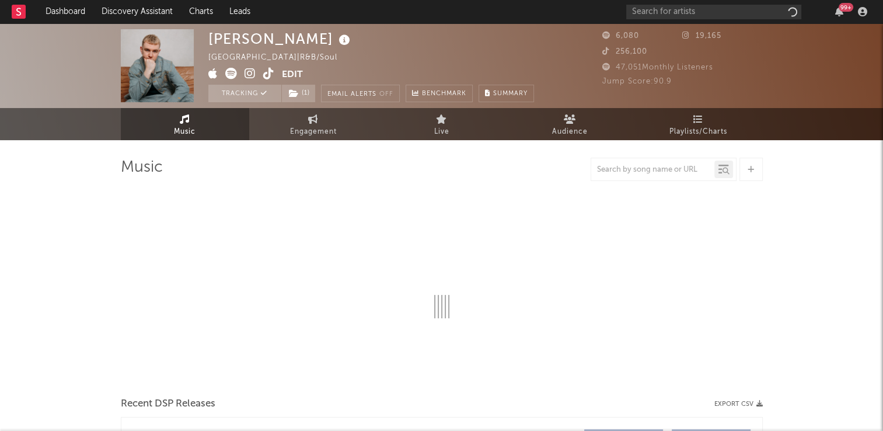
select select "6m"
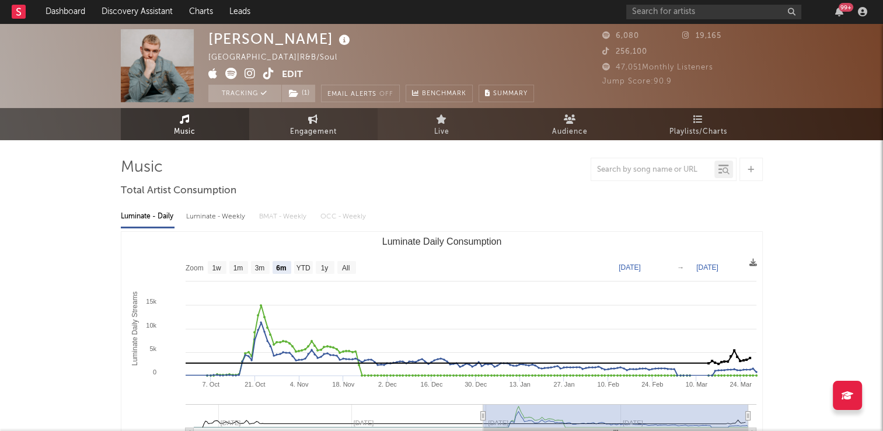
click at [303, 127] on span "Engagement" at bounding box center [313, 132] width 47 height 14
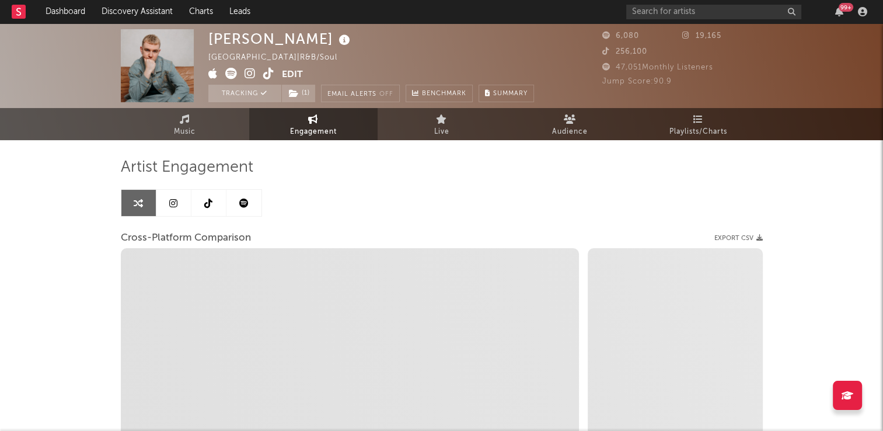
select select "1w"
click at [209, 211] on link at bounding box center [208, 203] width 35 height 26
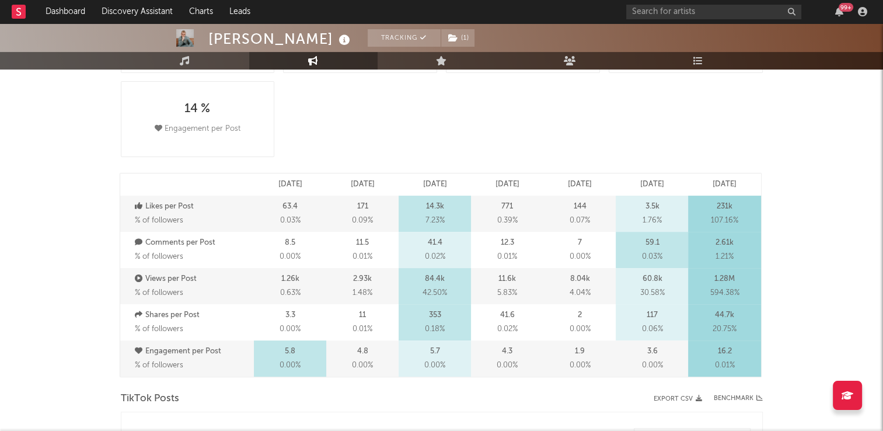
select select "6m"
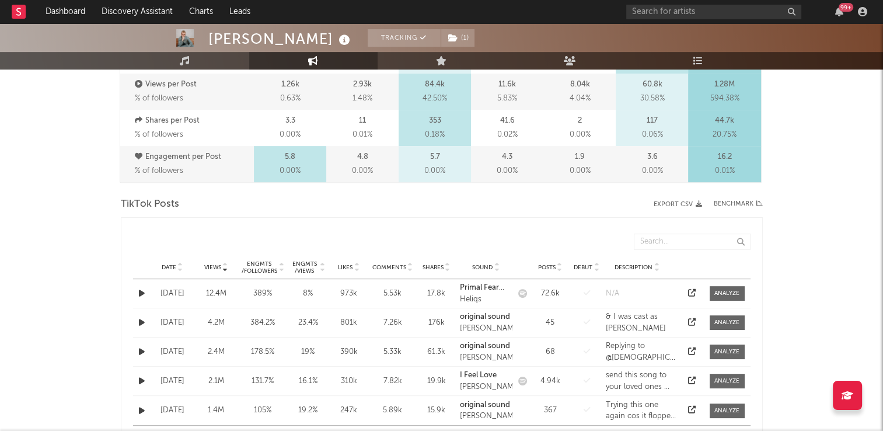
scroll to position [525, 0]
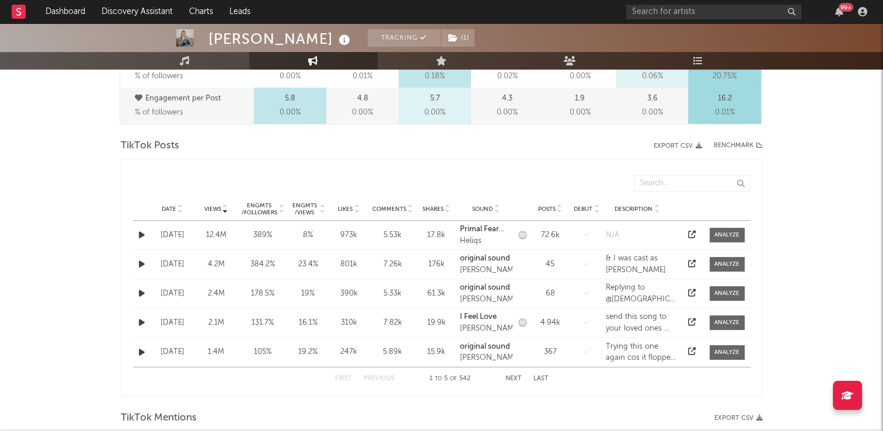
click at [180, 206] on icon at bounding box center [180, 206] width 6 height 5
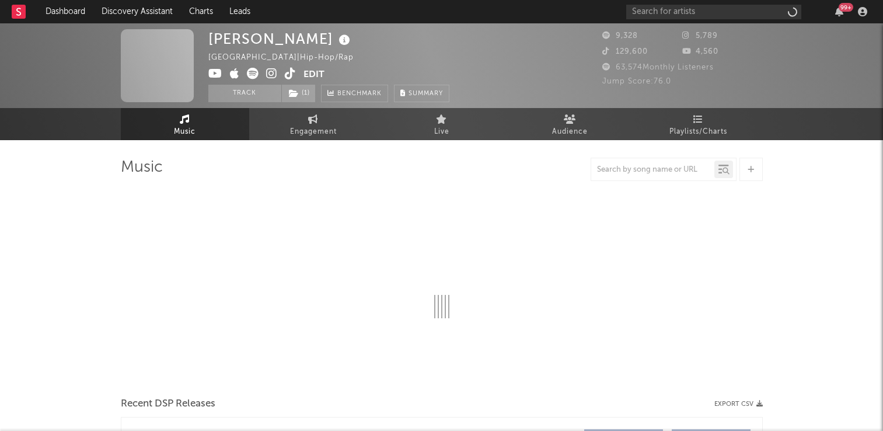
select select "6m"
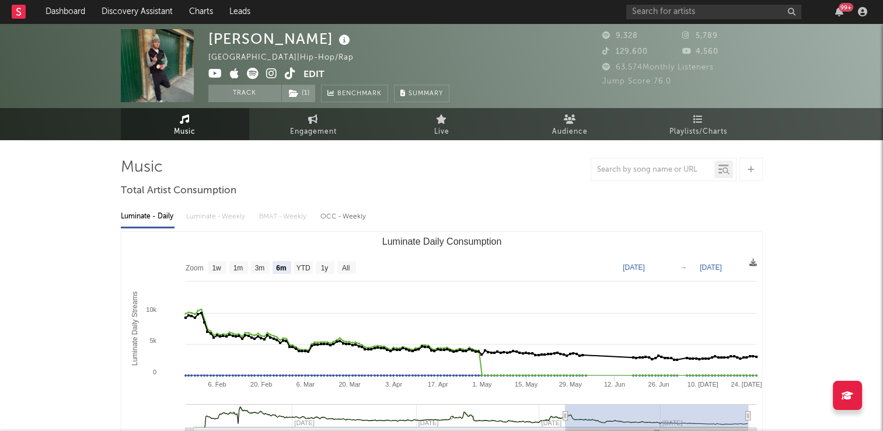
click at [280, 78] on span at bounding box center [255, 75] width 95 height 15
click at [291, 76] on icon at bounding box center [290, 74] width 11 height 12
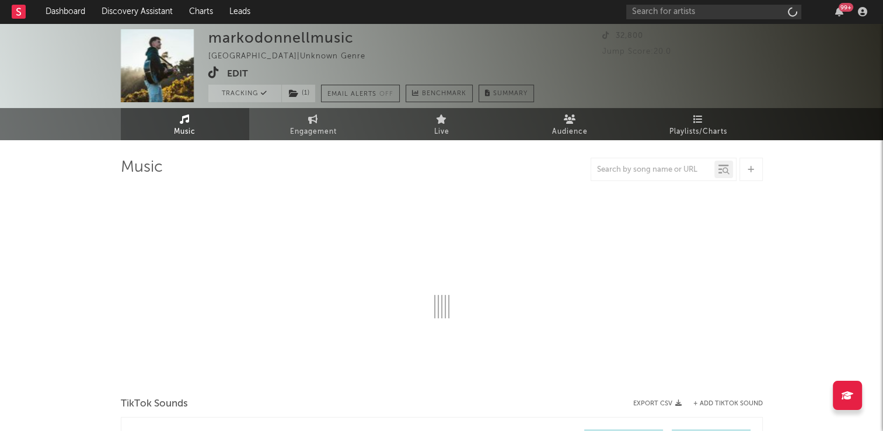
select select "1w"
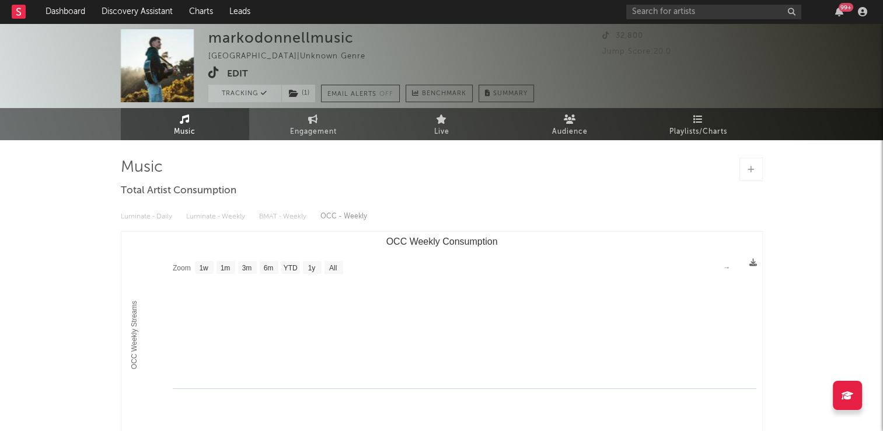
click at [212, 74] on icon at bounding box center [213, 73] width 11 height 12
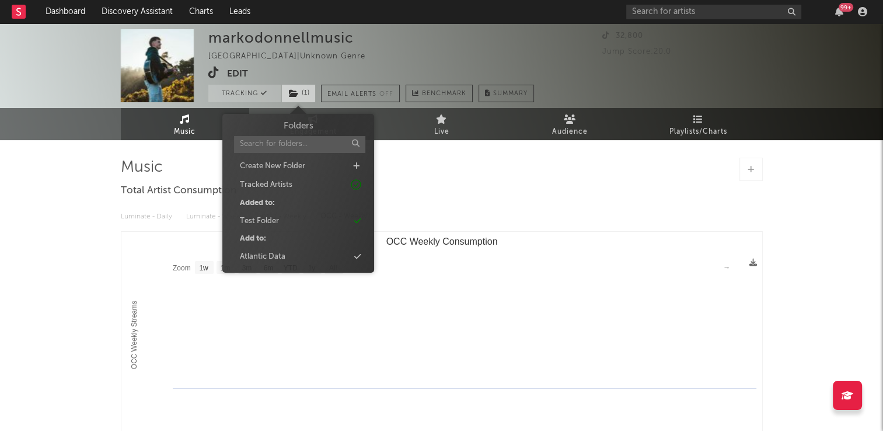
click at [292, 90] on icon at bounding box center [294, 93] width 10 height 8
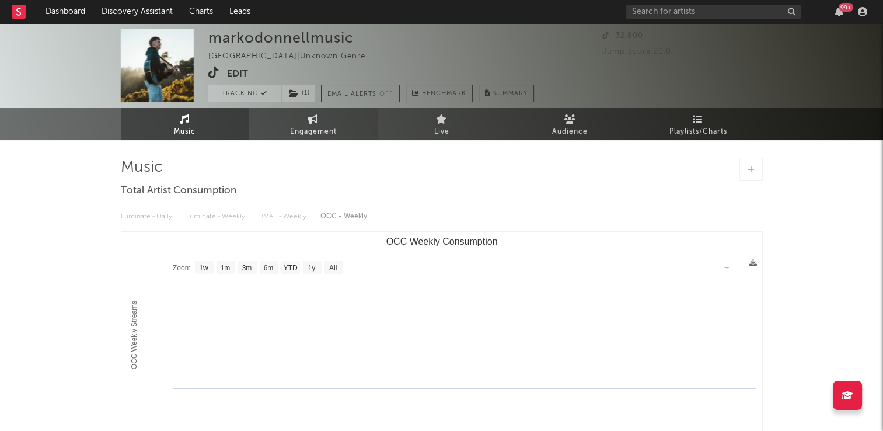
click at [308, 125] on span "Engagement" at bounding box center [313, 132] width 47 height 14
select select "1w"
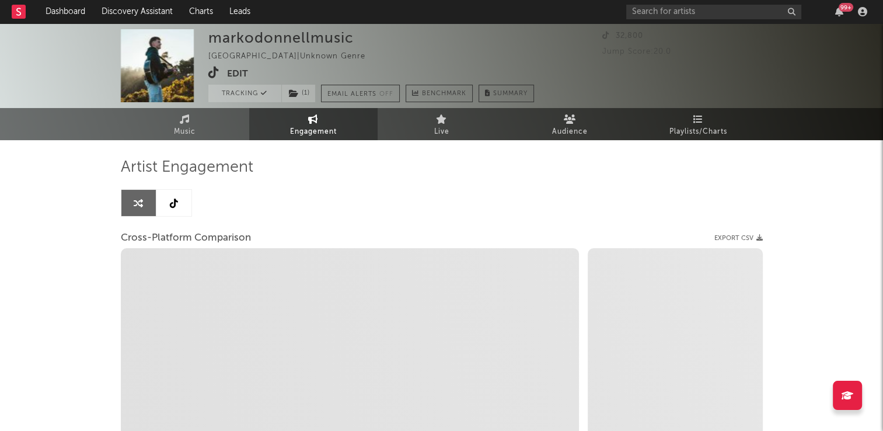
click at [173, 204] on icon at bounding box center [174, 202] width 8 height 9
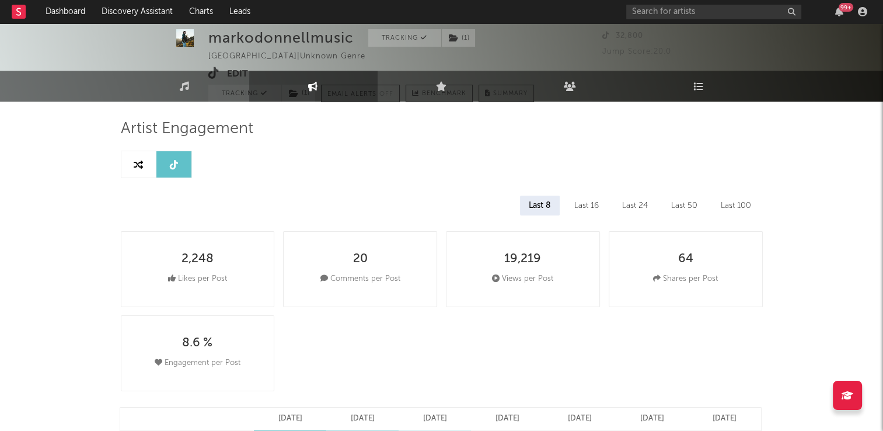
select select "6m"
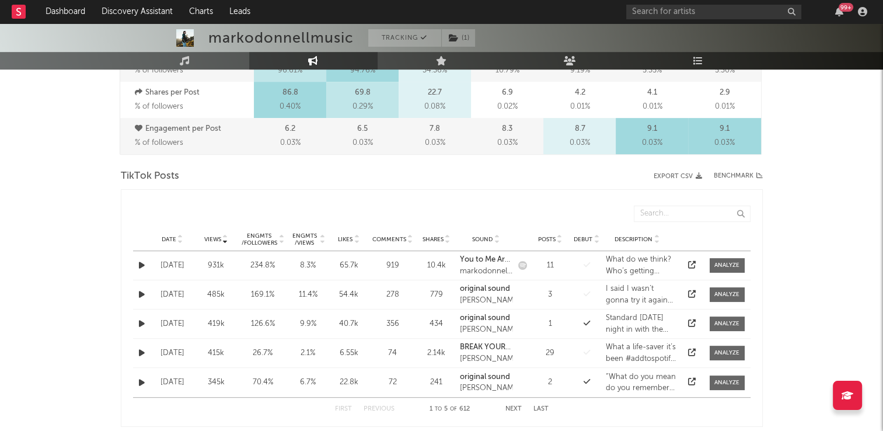
scroll to position [583, 0]
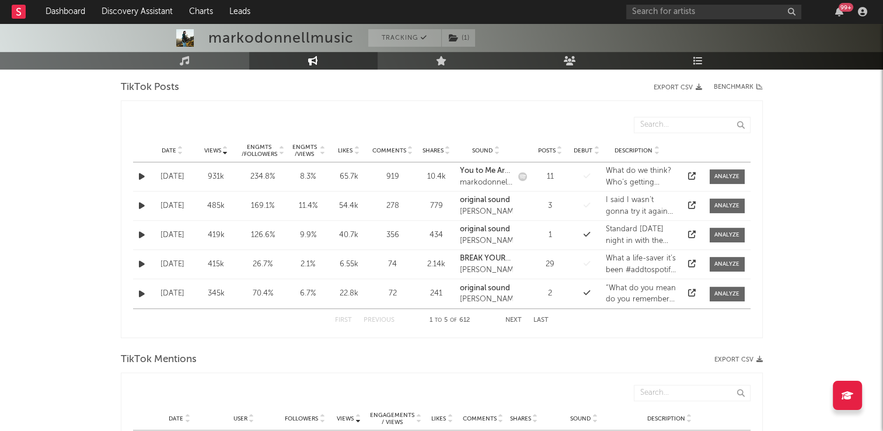
click at [179, 147] on icon at bounding box center [180, 148] width 6 height 5
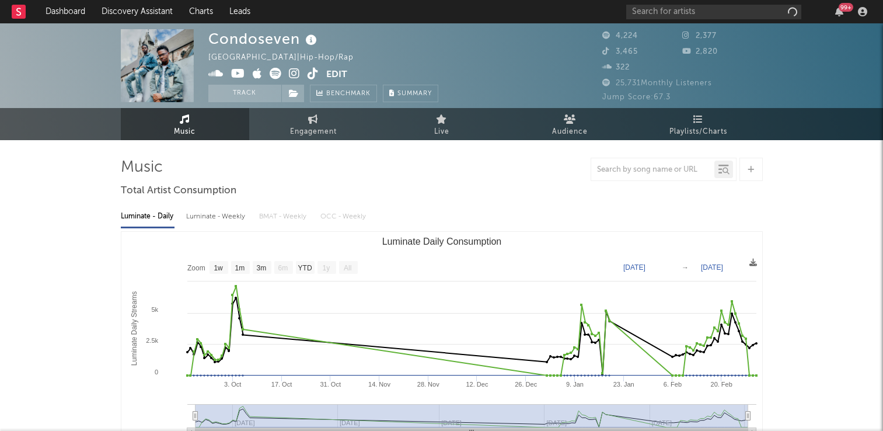
select select "1w"
click at [313, 43] on icon at bounding box center [311, 40] width 17 height 16
click at [457, 43] on div "Condoseven [GEOGRAPHIC_DATA] | Hip-Hop/Rap Edit Track Benchmark Summary" at bounding box center [397, 65] width 379 height 73
click at [310, 76] on icon at bounding box center [312, 74] width 11 height 12
click at [233, 93] on button "Track" at bounding box center [244, 94] width 73 height 18
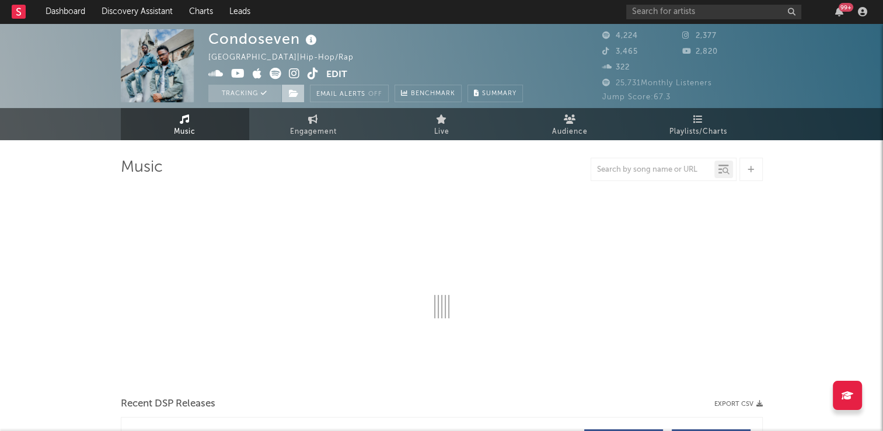
select select "1w"
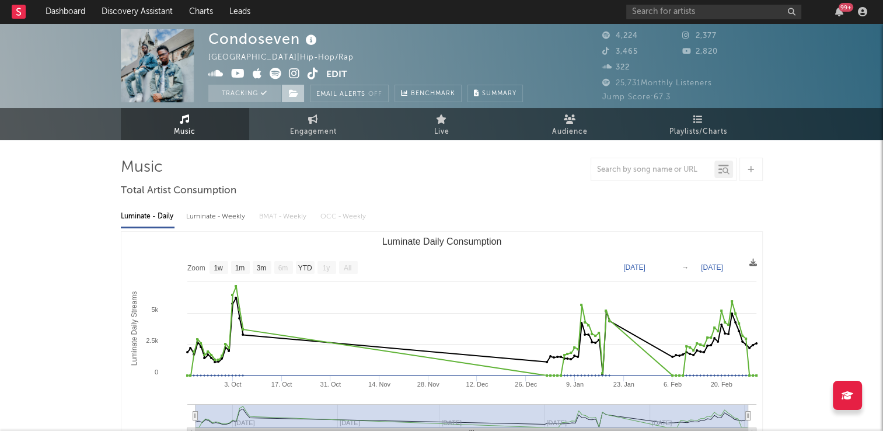
select select "1w"
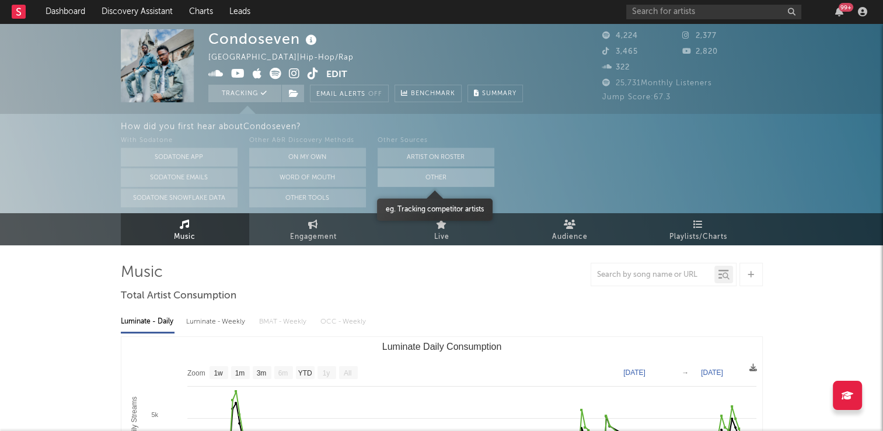
click at [428, 183] on button "Other" at bounding box center [435, 177] width 117 height 19
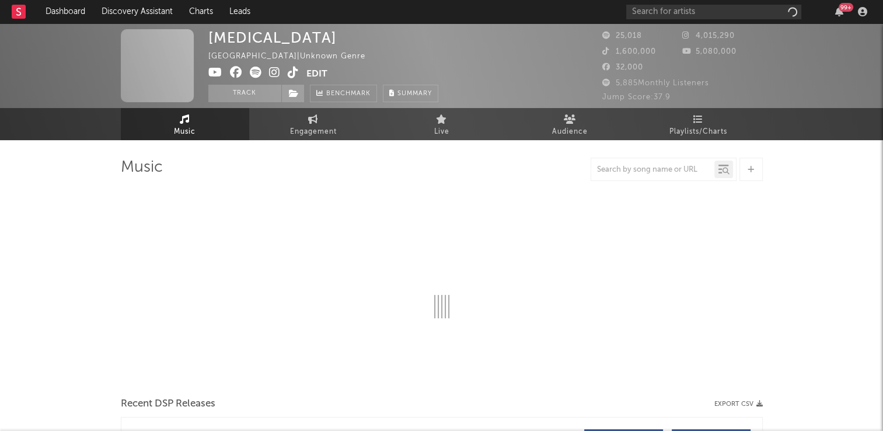
select select "6m"
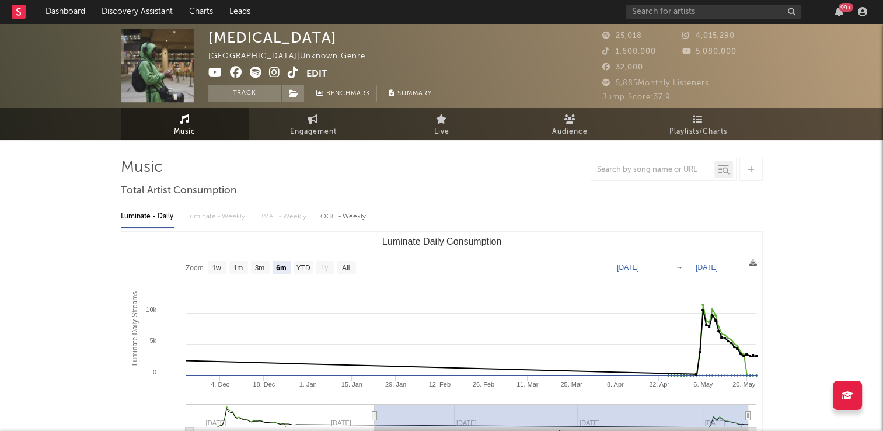
click at [290, 72] on icon at bounding box center [293, 73] width 11 height 12
click at [243, 95] on button "Track" at bounding box center [244, 94] width 73 height 18
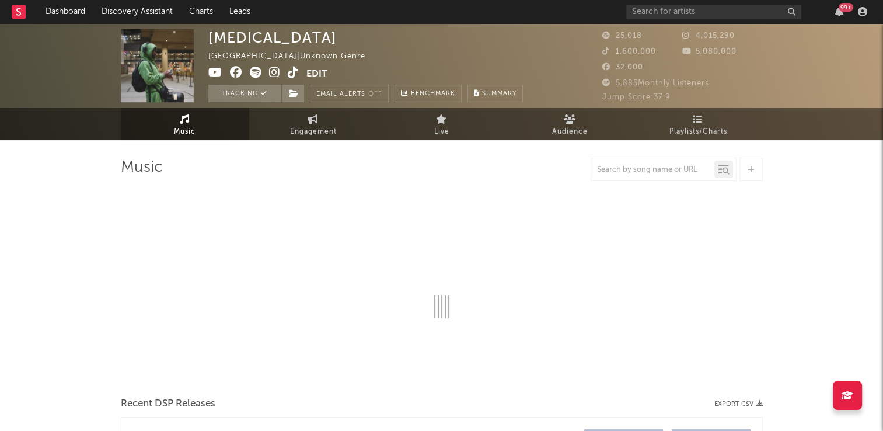
click at [211, 131] on link "Music" at bounding box center [185, 124] width 128 height 32
select select "6m"
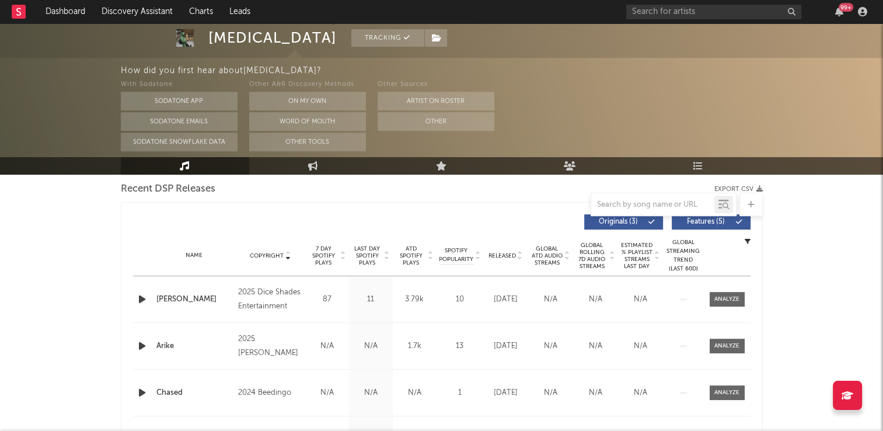
scroll to position [432, 0]
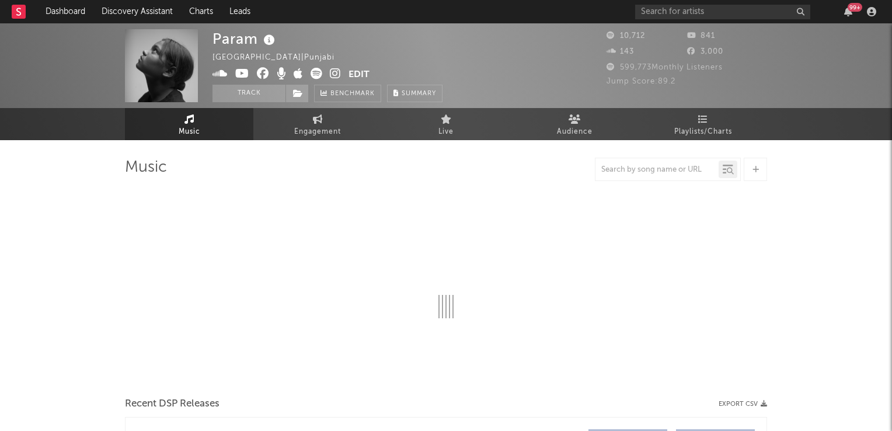
select select "1w"
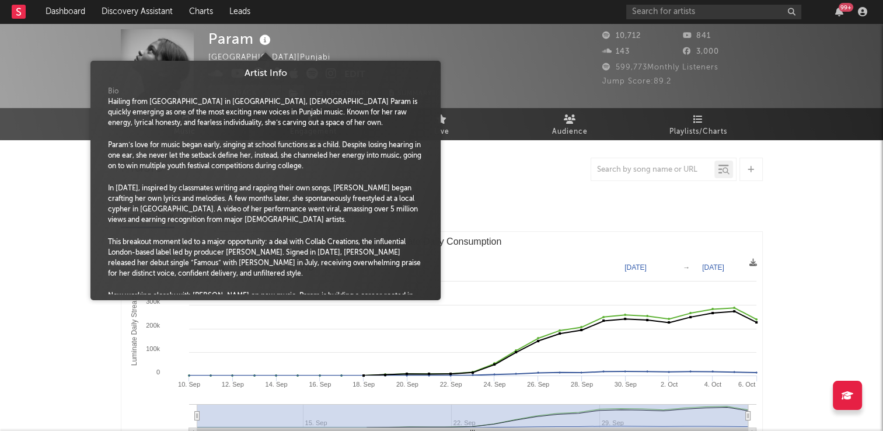
click at [264, 43] on icon at bounding box center [265, 40] width 17 height 16
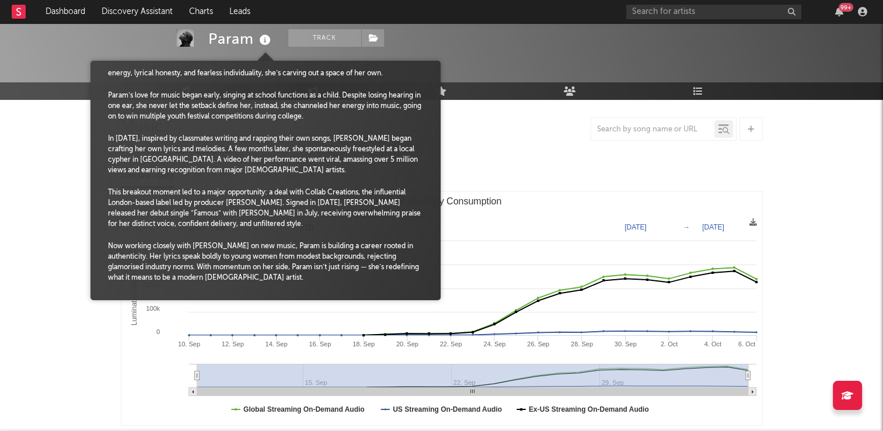
scroll to position [58, 0]
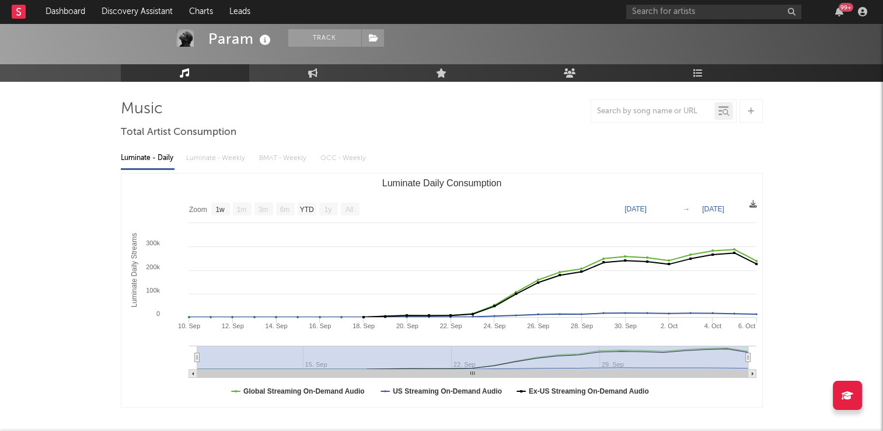
click at [469, 33] on div "Param Track [GEOGRAPHIC_DATA] | Punjabi Edit Track Benchmark Summary" at bounding box center [397, 7] width 379 height 73
click at [315, 43] on button "Track" at bounding box center [324, 38] width 73 height 18
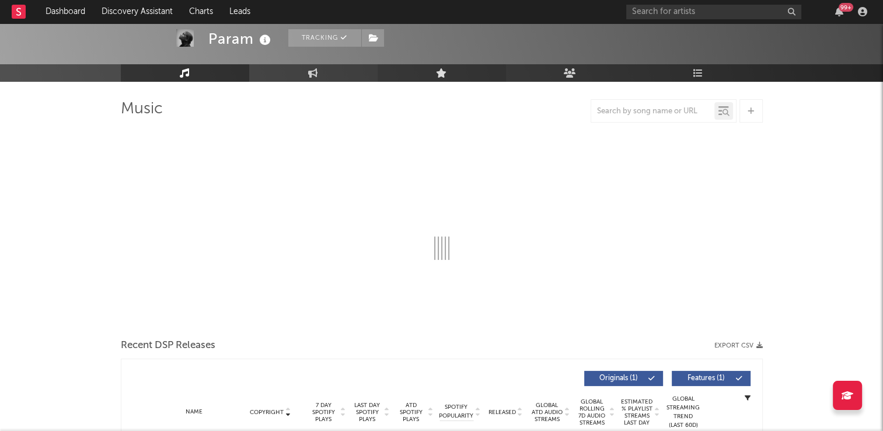
scroll to position [20, 0]
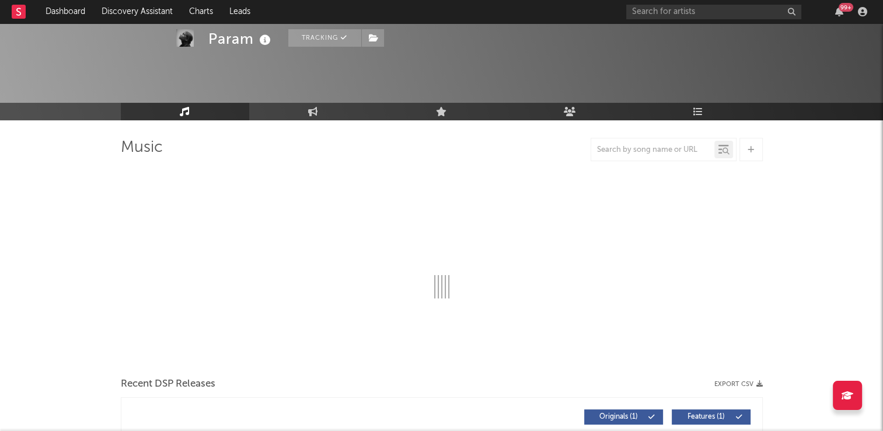
select select "1w"
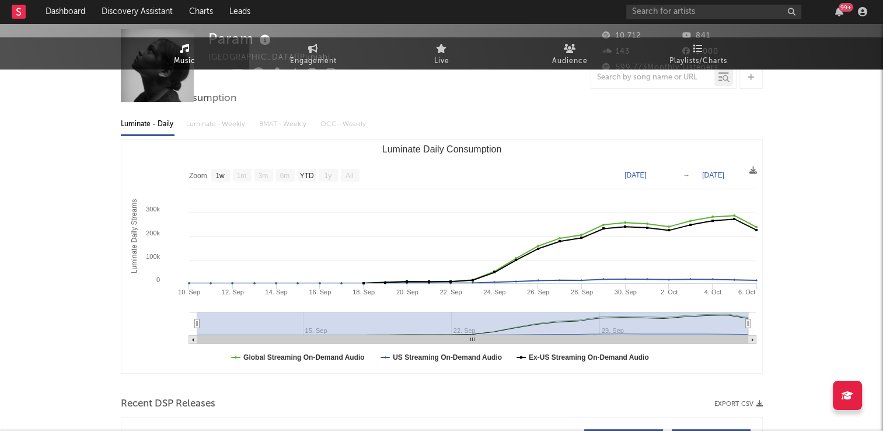
scroll to position [0, 0]
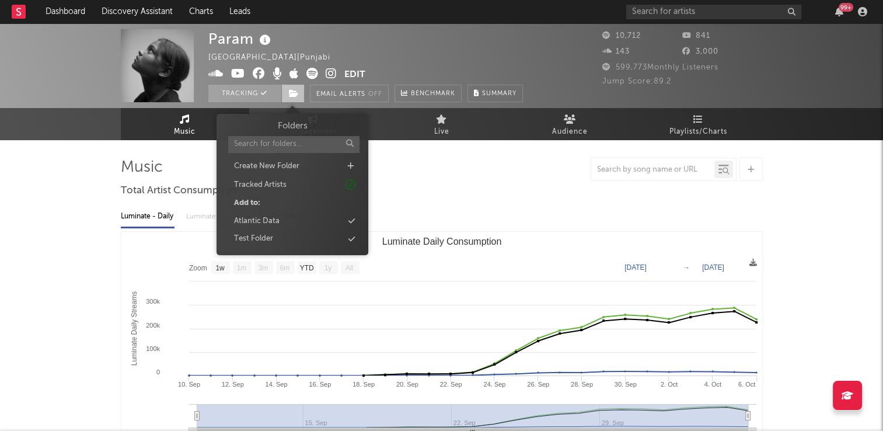
click at [289, 92] on icon at bounding box center [294, 93] width 10 height 8
click at [282, 221] on div "Atlantic Data" at bounding box center [292, 221] width 134 height 15
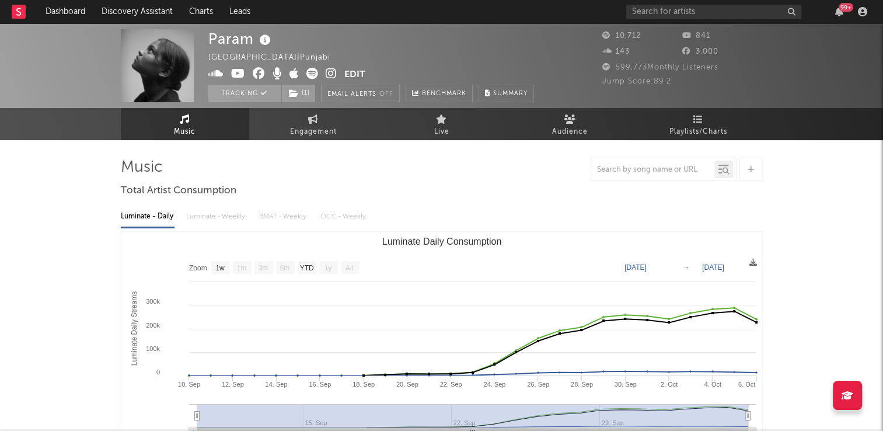
click at [417, 50] on div "Param India | Punjabi Edit Tracking ( 1 ) Email Alerts Off Benchmark Summary" at bounding box center [371, 65] width 326 height 73
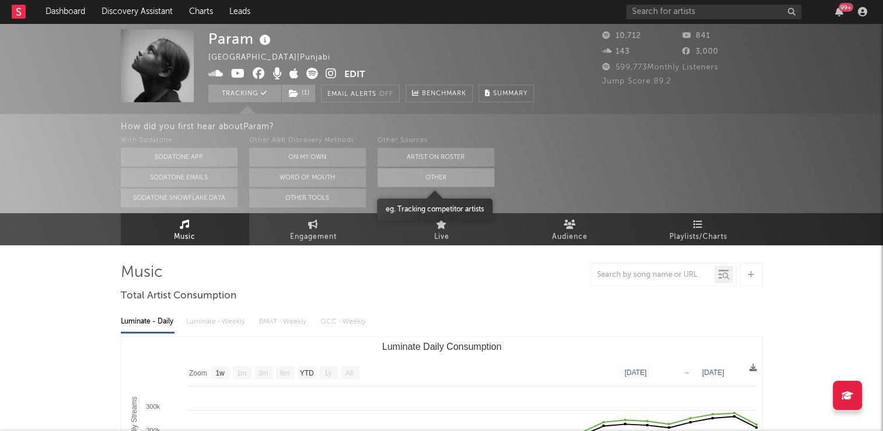
click at [403, 180] on button "Other" at bounding box center [435, 177] width 117 height 19
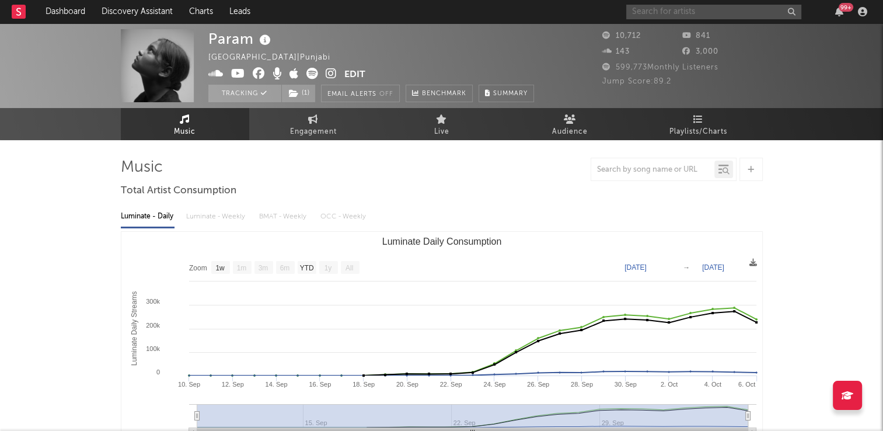
click at [656, 12] on input "text" at bounding box center [713, 12] width 175 height 15
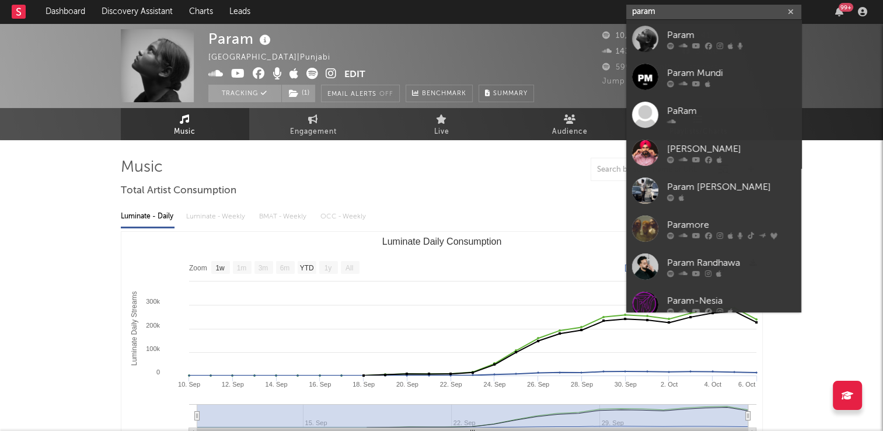
type input "param"
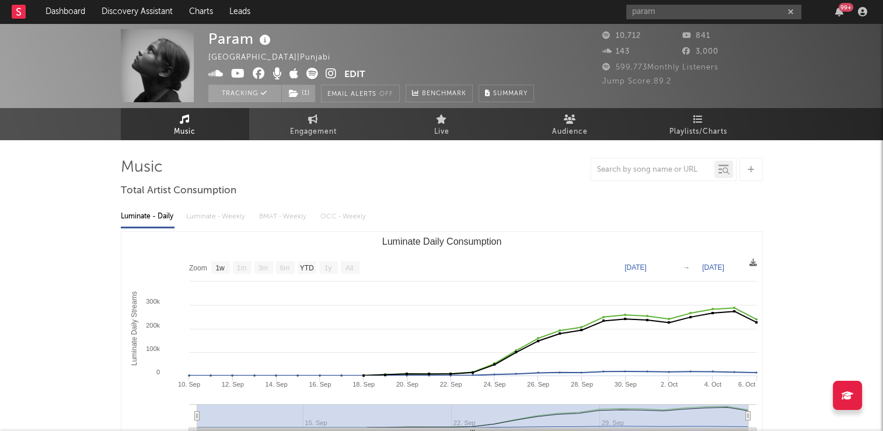
click at [393, 46] on div "Param India | Punjabi Edit Tracking ( 1 ) Email Alerts Off Benchmark Summary" at bounding box center [371, 65] width 326 height 73
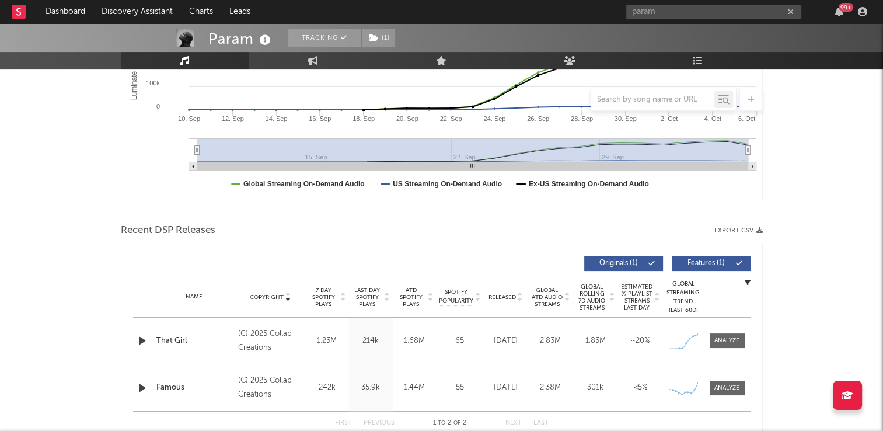
scroll to position [350, 0]
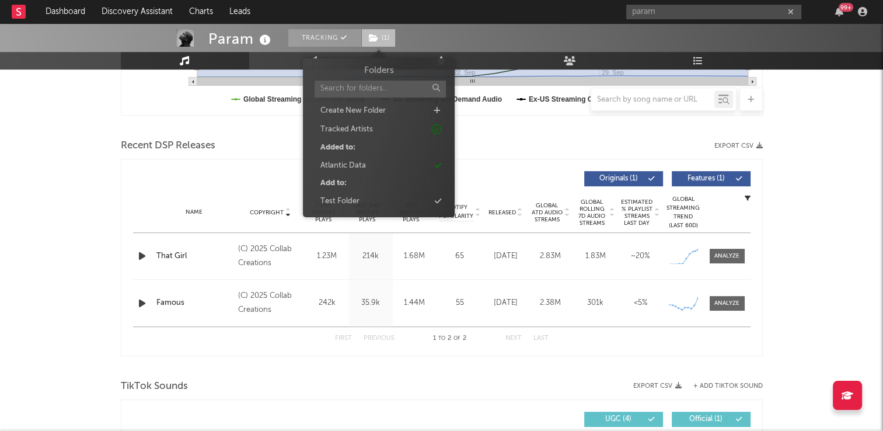
click at [369, 34] on icon at bounding box center [374, 38] width 10 height 8
click at [357, 165] on div "Atlantic Data" at bounding box center [343, 166] width 46 height 12
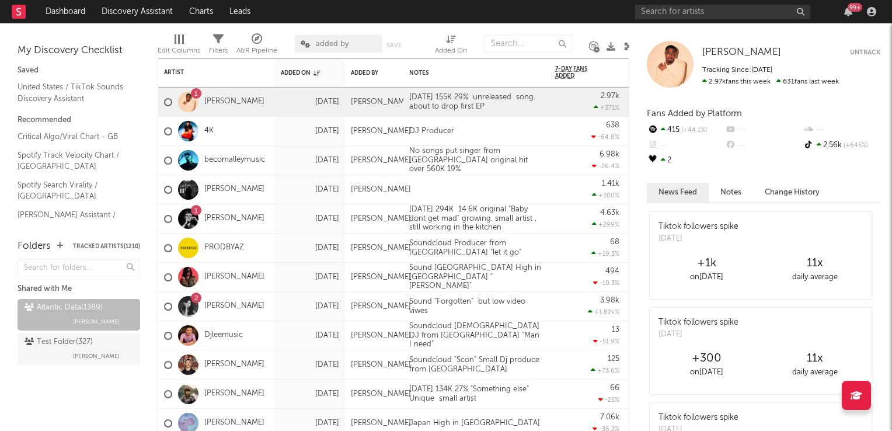
click at [626, 44] on icon at bounding box center [628, 46] width 9 height 9
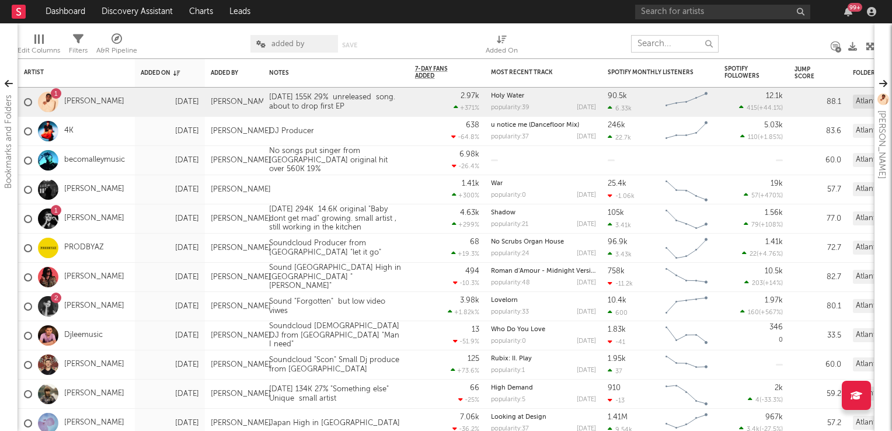
click at [658, 39] on input "text" at bounding box center [675, 44] width 88 height 18
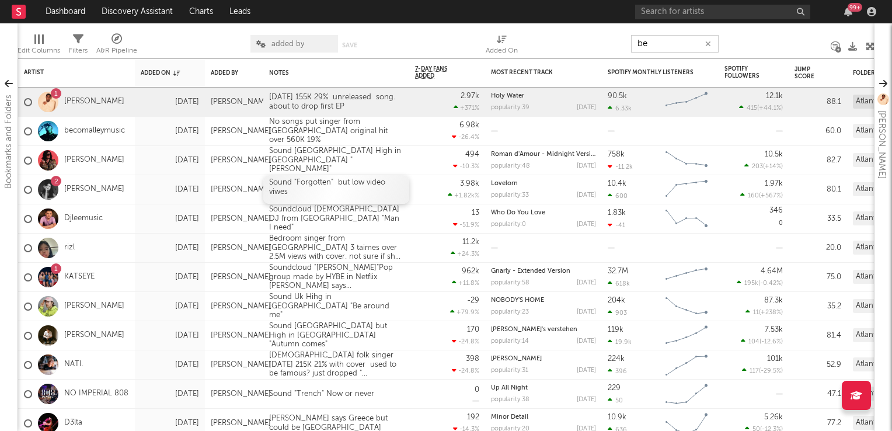
type input "be"
click at [359, 193] on div "Sound "Forgotten" but low video viwes" at bounding box center [336, 189] width 146 height 29
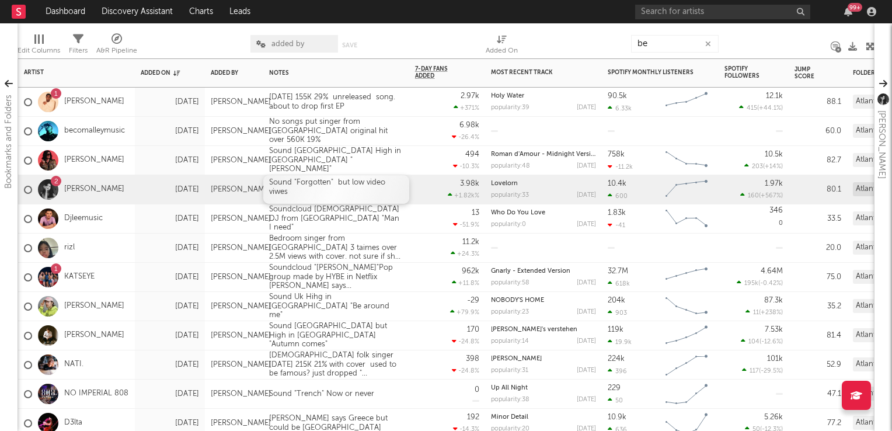
click at [359, 193] on div "Sound "Forgotten" but low video viwes" at bounding box center [336, 189] width 146 height 29
click at [432, 252] on div "11.2k +24.3 %" at bounding box center [447, 247] width 64 height 29
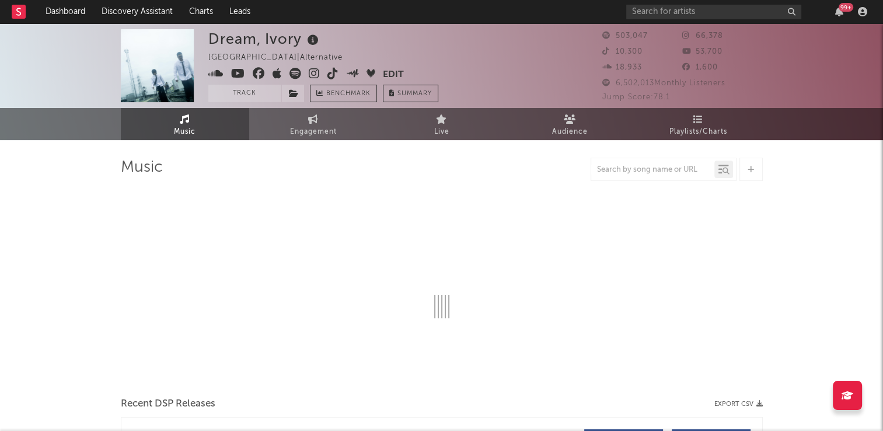
select select "6m"
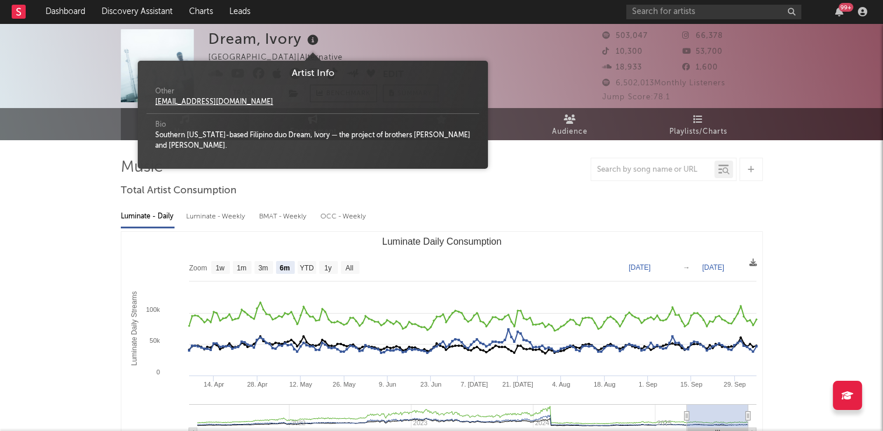
click at [310, 42] on icon at bounding box center [313, 40] width 17 height 16
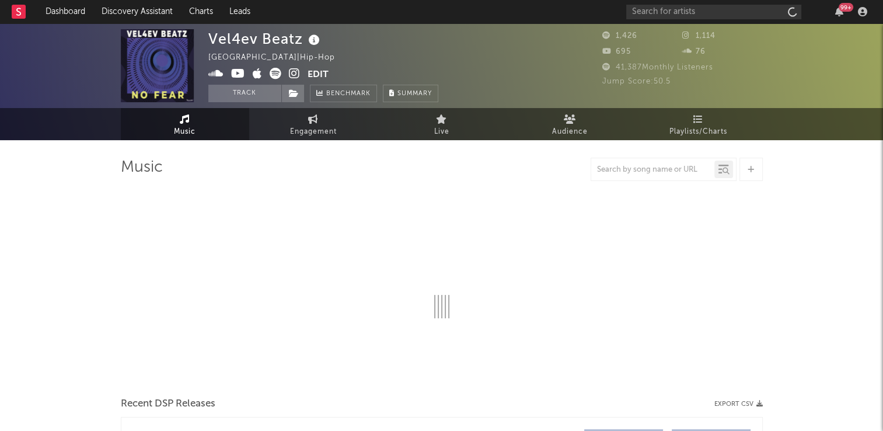
select select "1w"
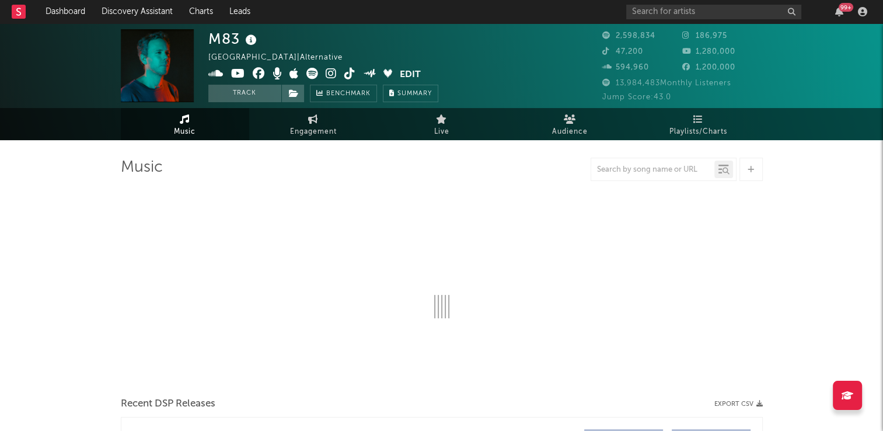
select select "6m"
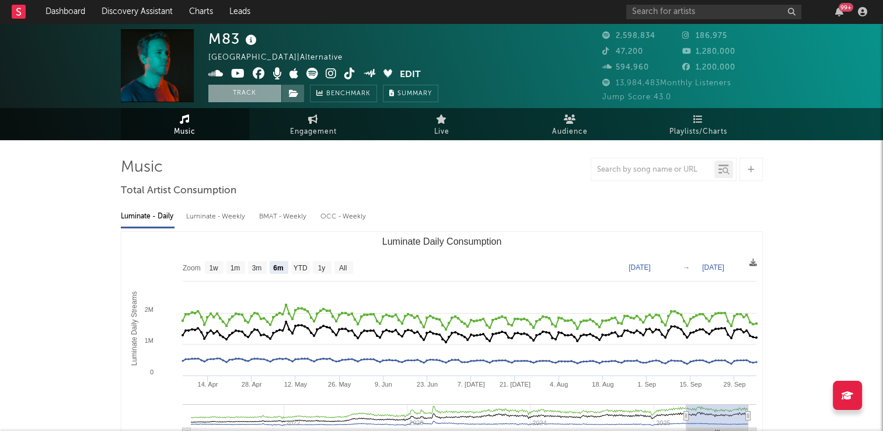
click at [229, 92] on button "Track" at bounding box center [244, 94] width 73 height 18
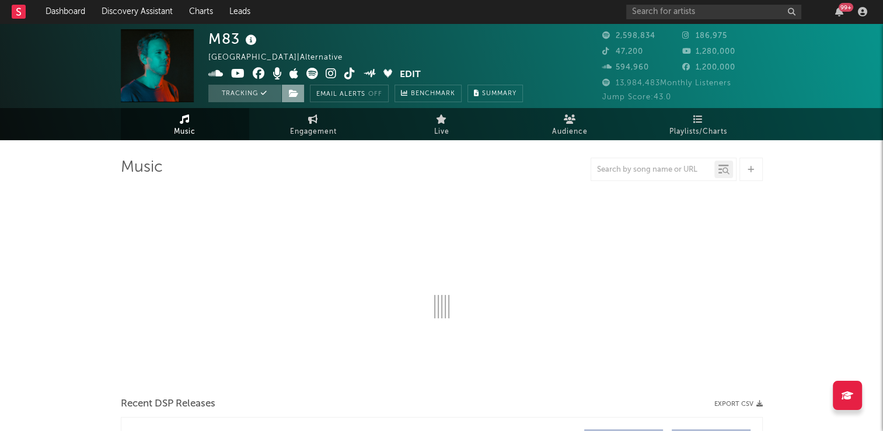
click at [292, 94] on icon at bounding box center [294, 93] width 10 height 8
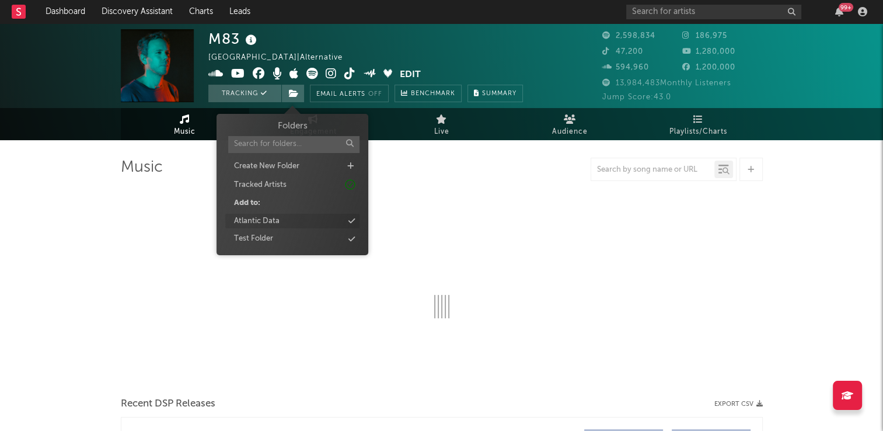
select select "6m"
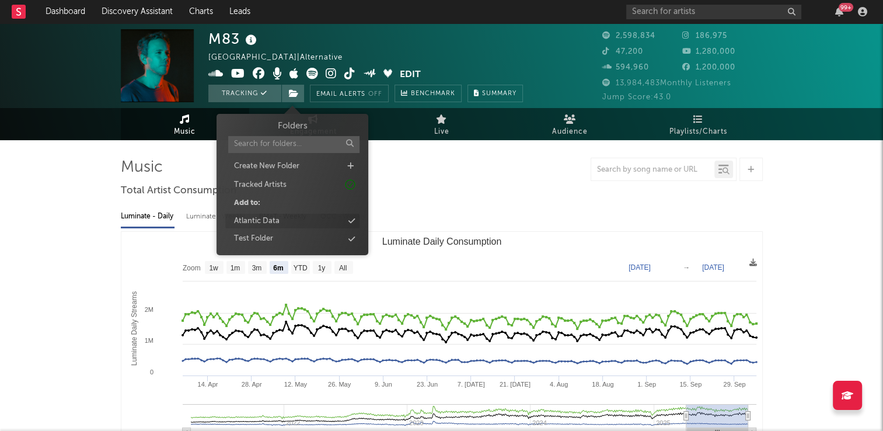
click at [260, 218] on div "Atlantic Data" at bounding box center [257, 221] width 46 height 12
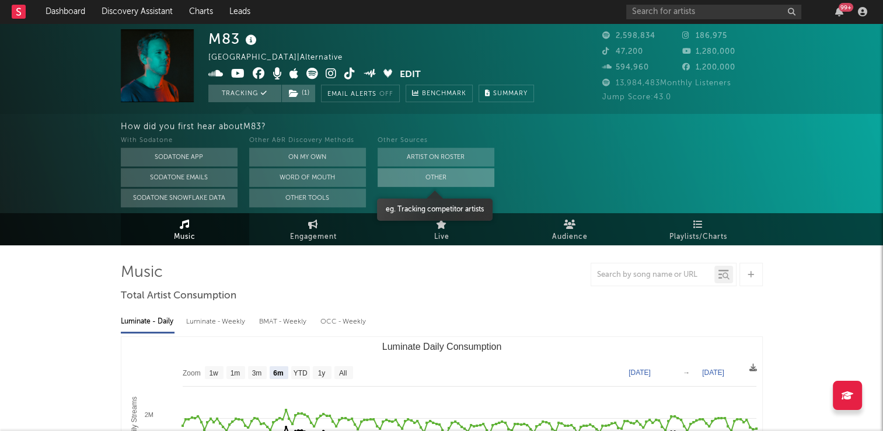
click at [436, 176] on button "Other" at bounding box center [435, 177] width 117 height 19
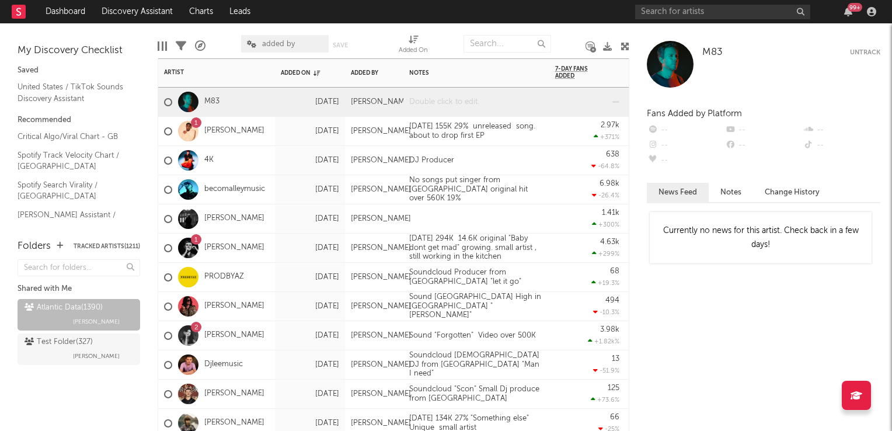
click at [465, 105] on div at bounding box center [476, 102] width 146 height 29
click at [547, 166] on div "DJ Producer" at bounding box center [476, 160] width 146 height 29
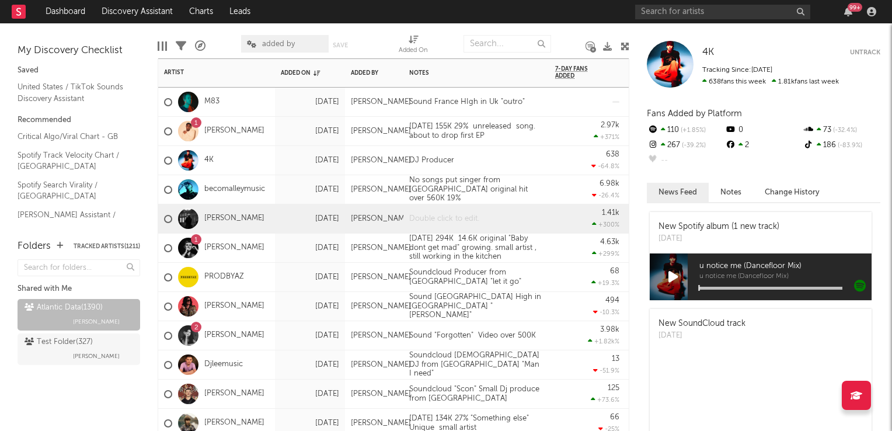
click at [455, 218] on div at bounding box center [476, 218] width 146 height 29
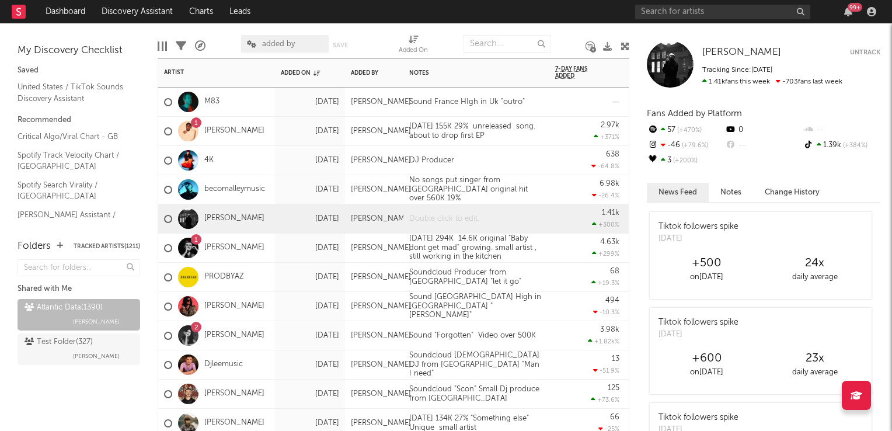
click at [455, 218] on div at bounding box center [476, 218] width 146 height 29
click at [546, 309] on div "Sound [GEOGRAPHIC_DATA] High in [GEOGRAPHIC_DATA] "[PERSON_NAME]"" at bounding box center [476, 305] width 146 height 33
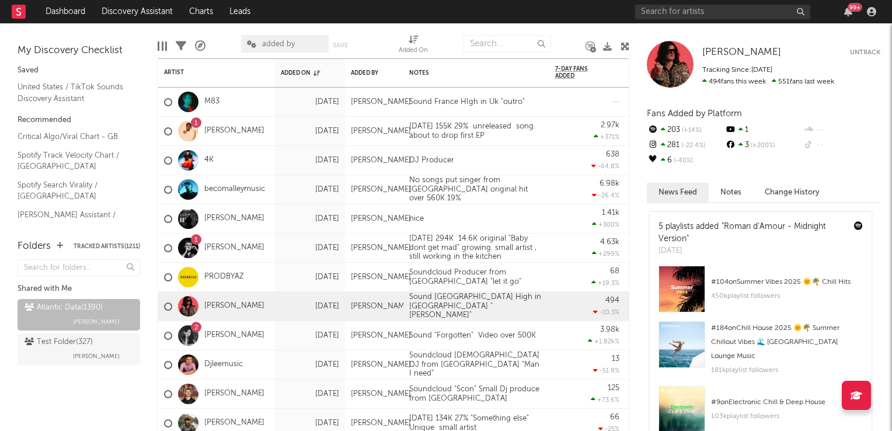
click at [624, 50] on icon at bounding box center [624, 46] width 9 height 9
